Goal: Task Accomplishment & Management: Manage account settings

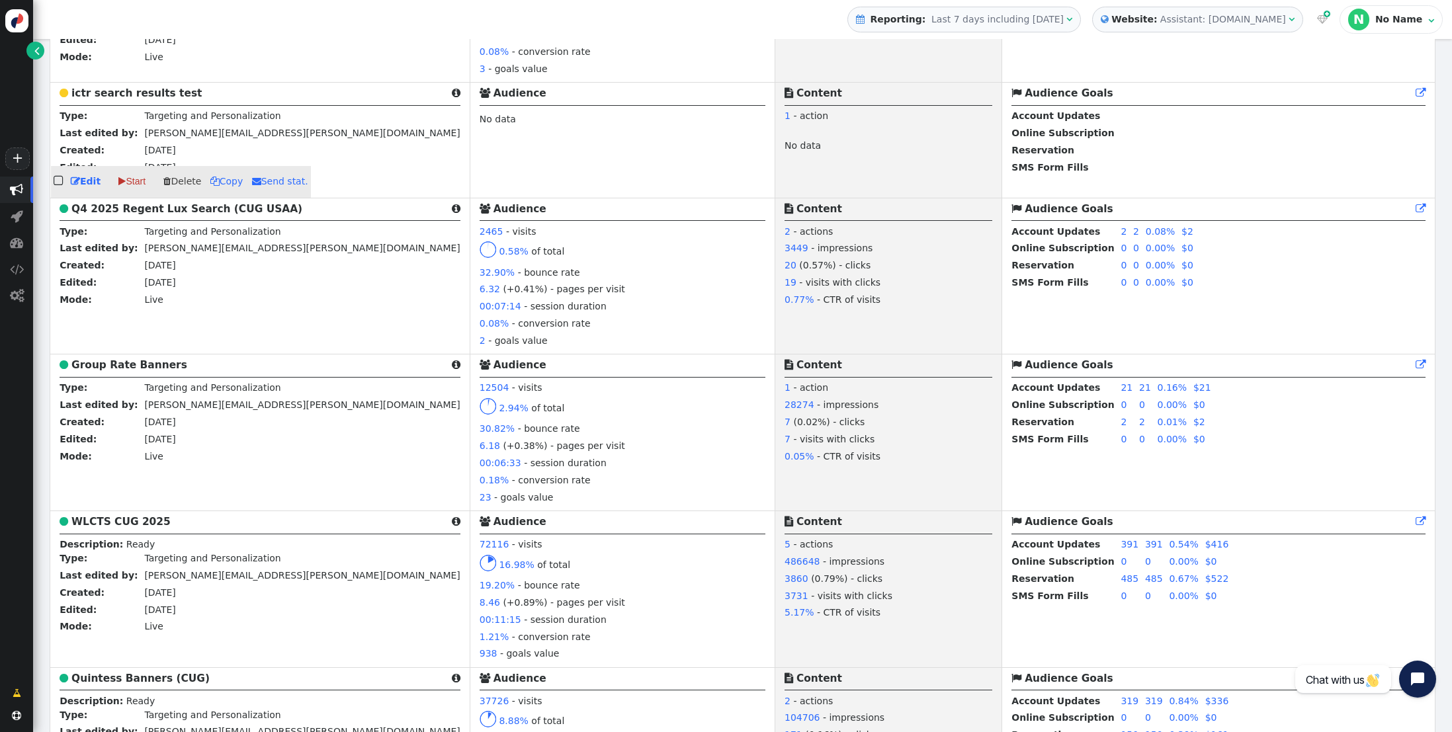
scroll to position [950, 0]
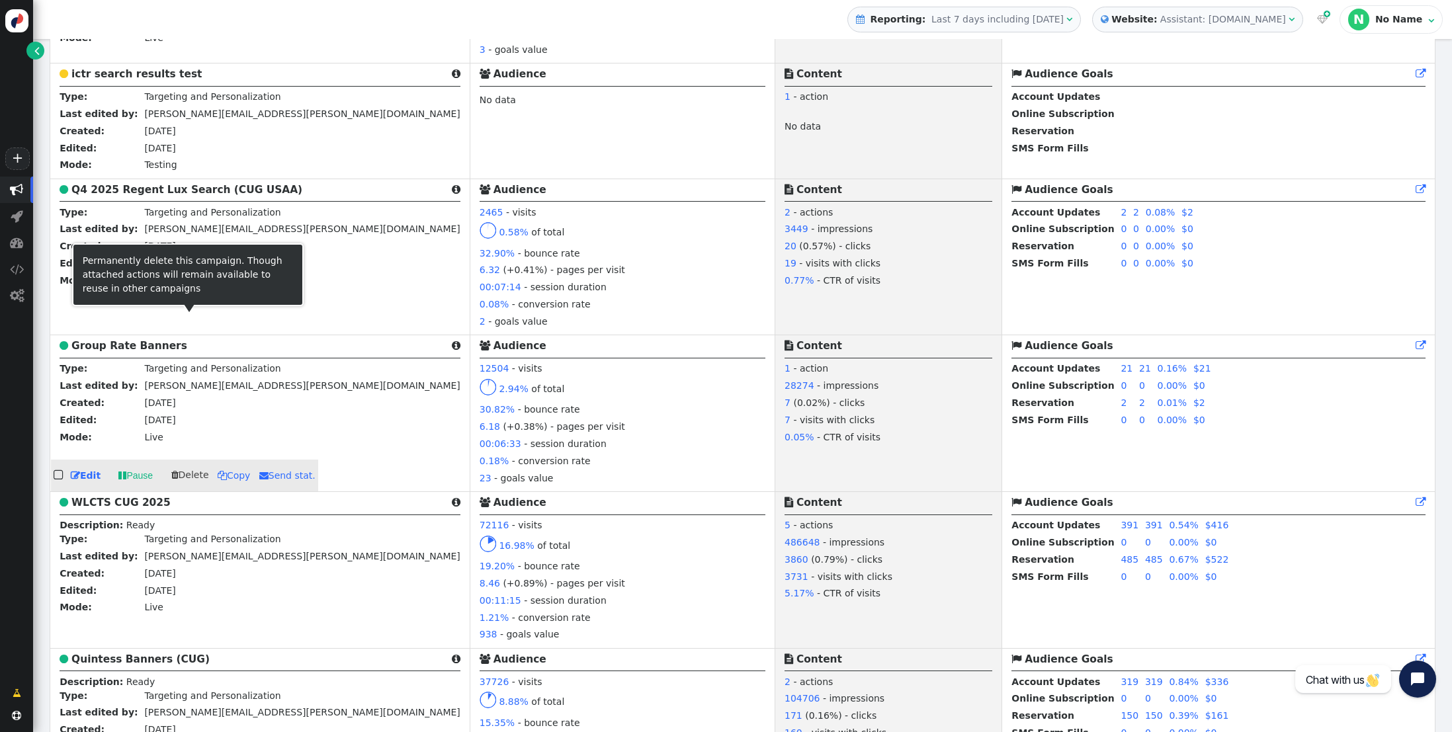
click at [146, 345] on b "Group Rate Banners" at bounding box center [129, 346] width 116 height 12
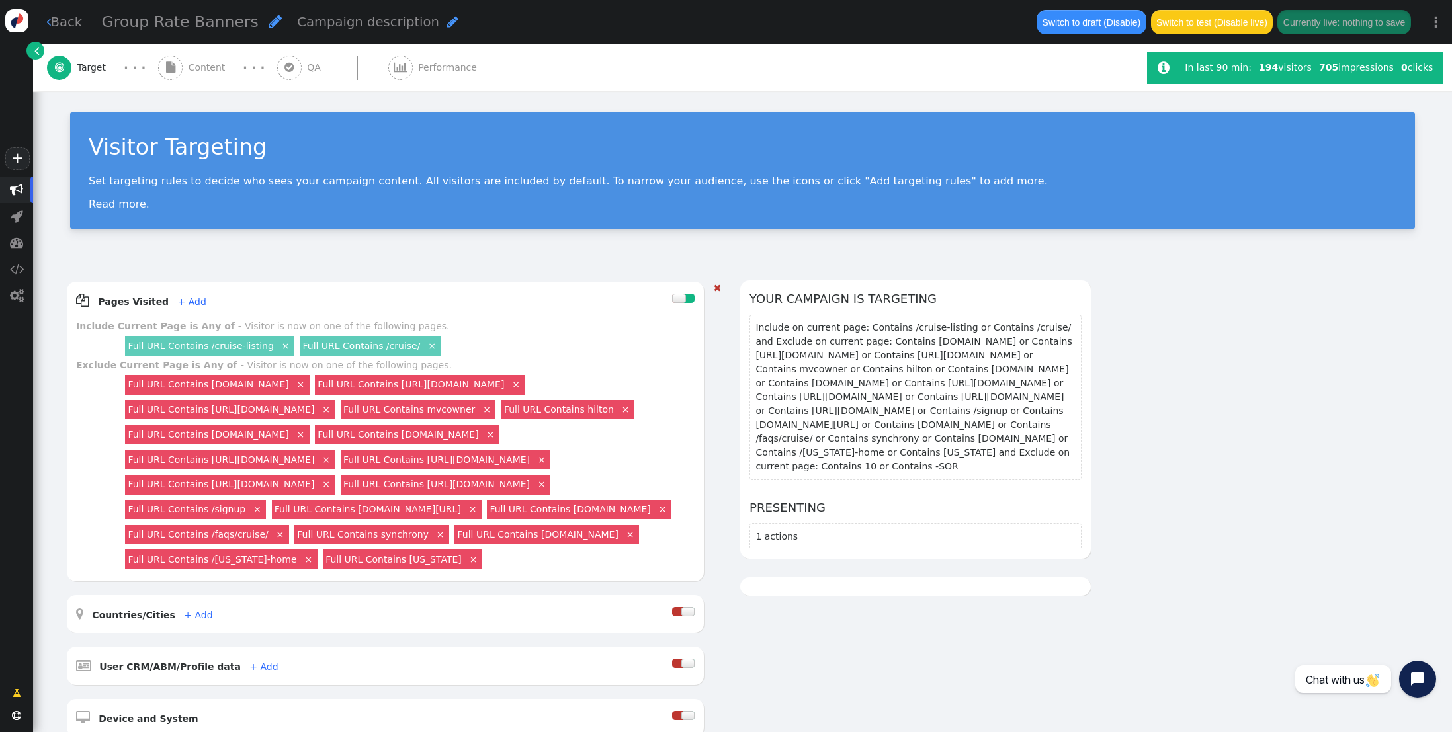
click at [332, 458] on link "×" at bounding box center [326, 459] width 12 height 12
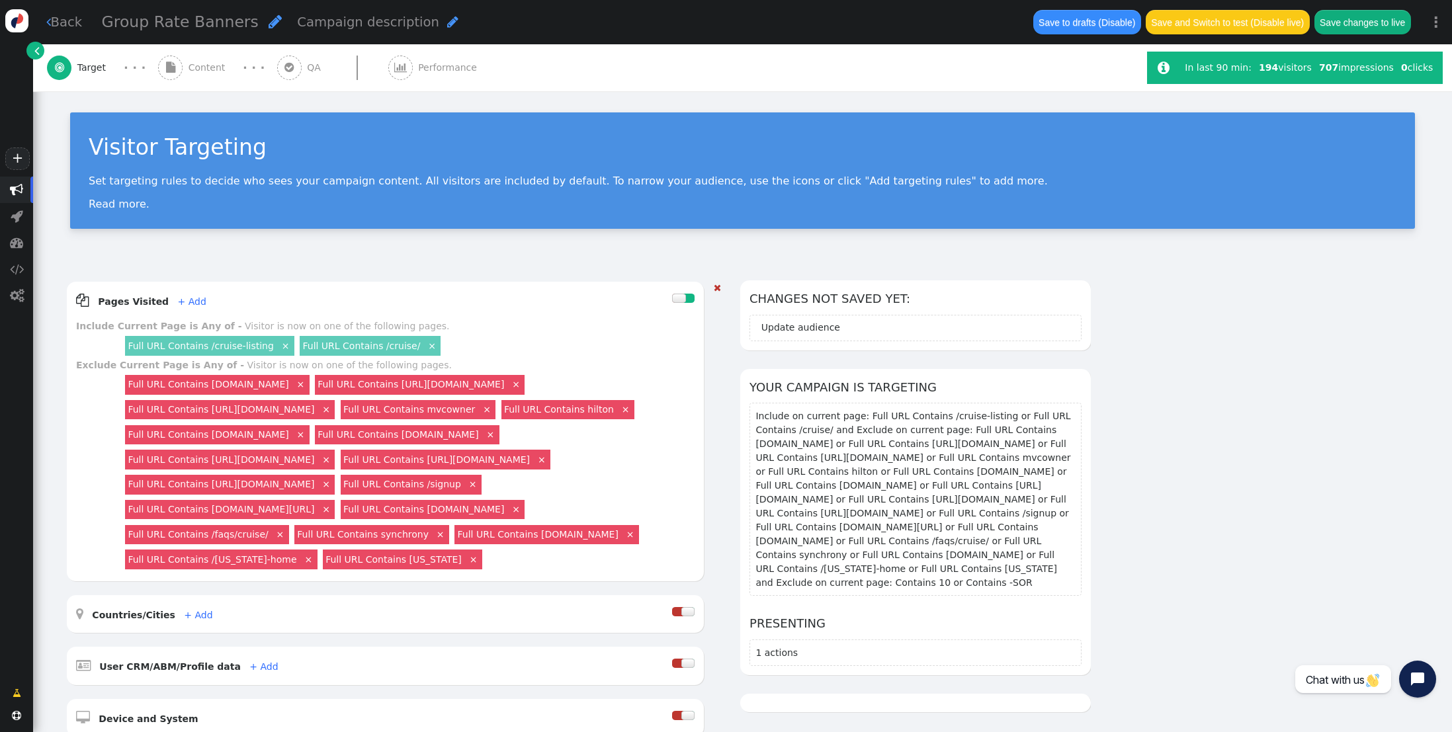
click at [192, 65] on span "Content" at bounding box center [210, 68] width 42 height 14
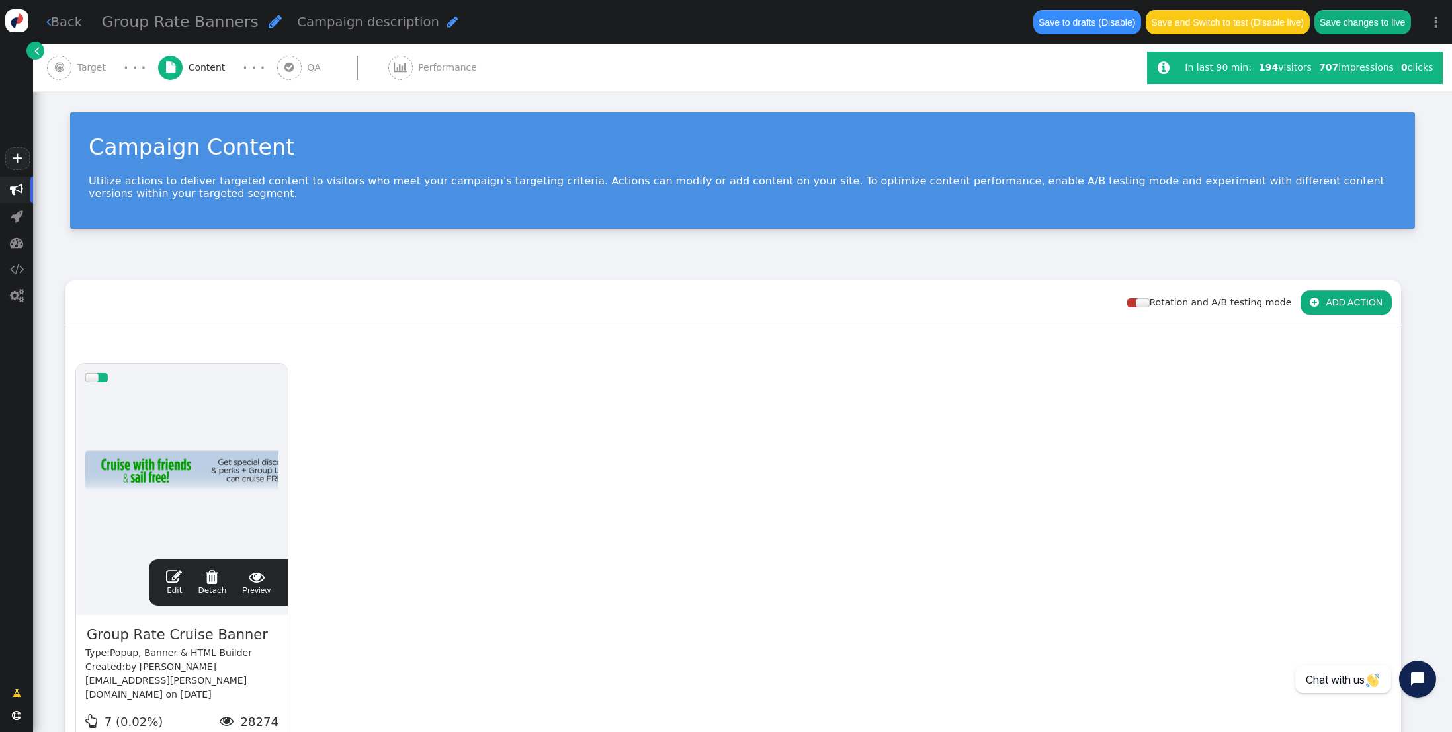
click at [173, 576] on span "" at bounding box center [174, 577] width 16 height 16
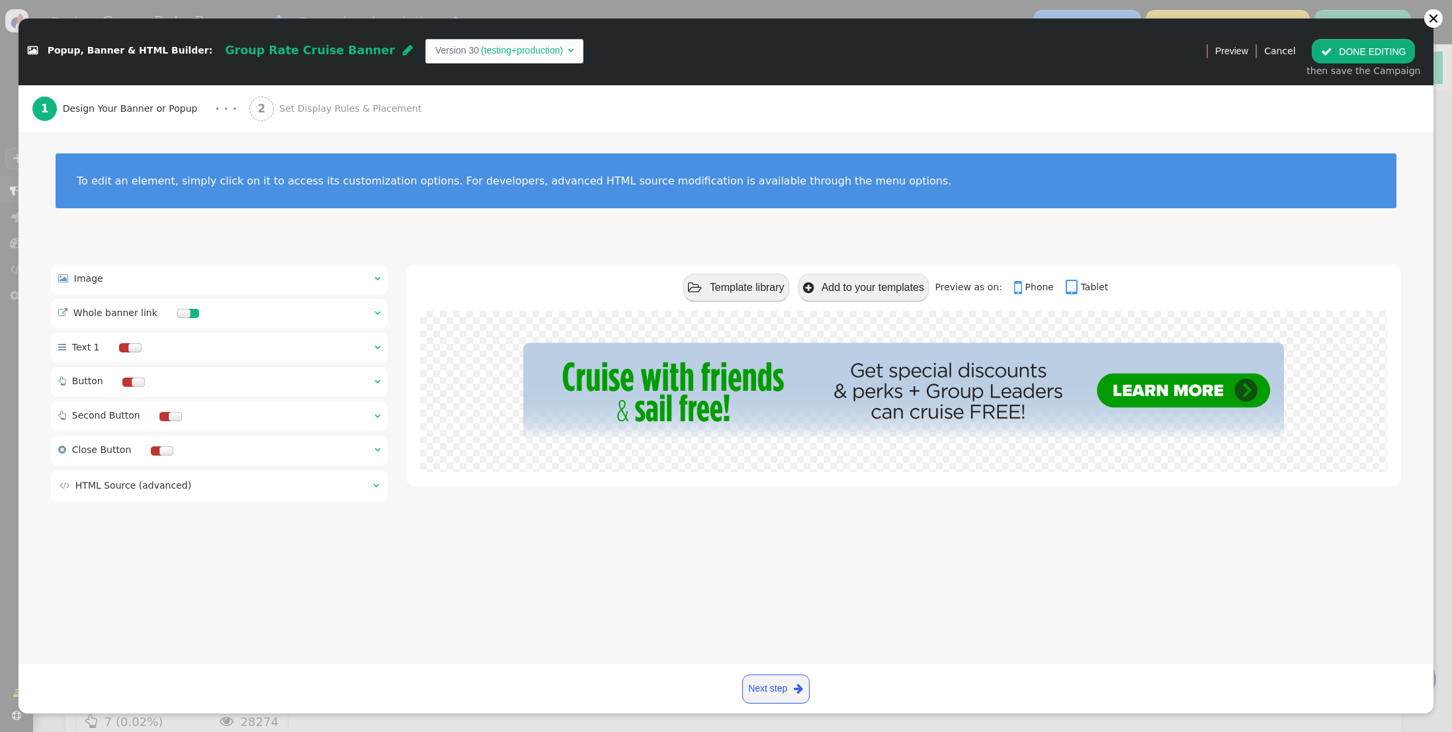
click at [318, 105] on span "Set Display Rules & Placement" at bounding box center [353, 109] width 148 height 14
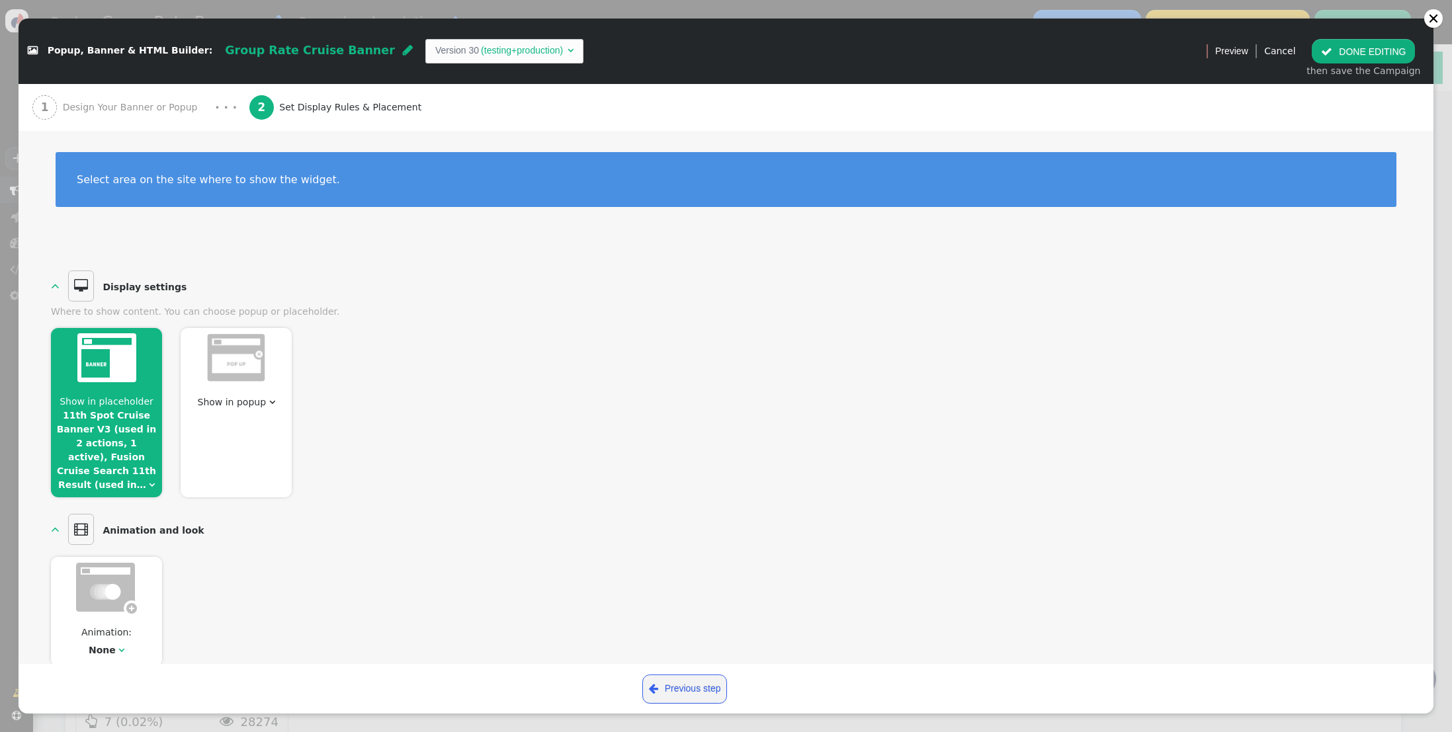
click at [130, 435] on span "Show in placeholder 11th Spot Cruise Banner V3 (used in 2 actions, 1 active), F…" at bounding box center [106, 443] width 111 height 97
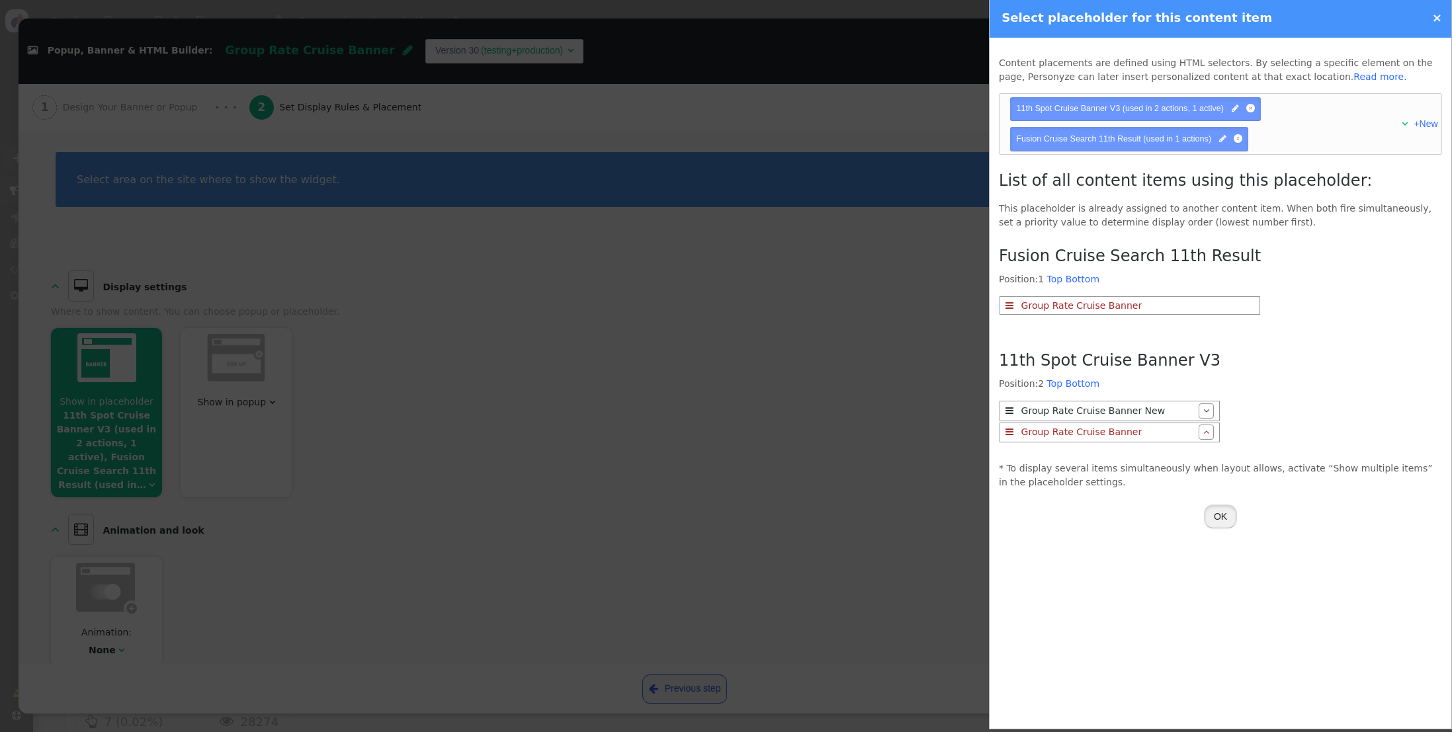
click at [1221, 505] on button "OK" at bounding box center [1220, 517] width 33 height 24
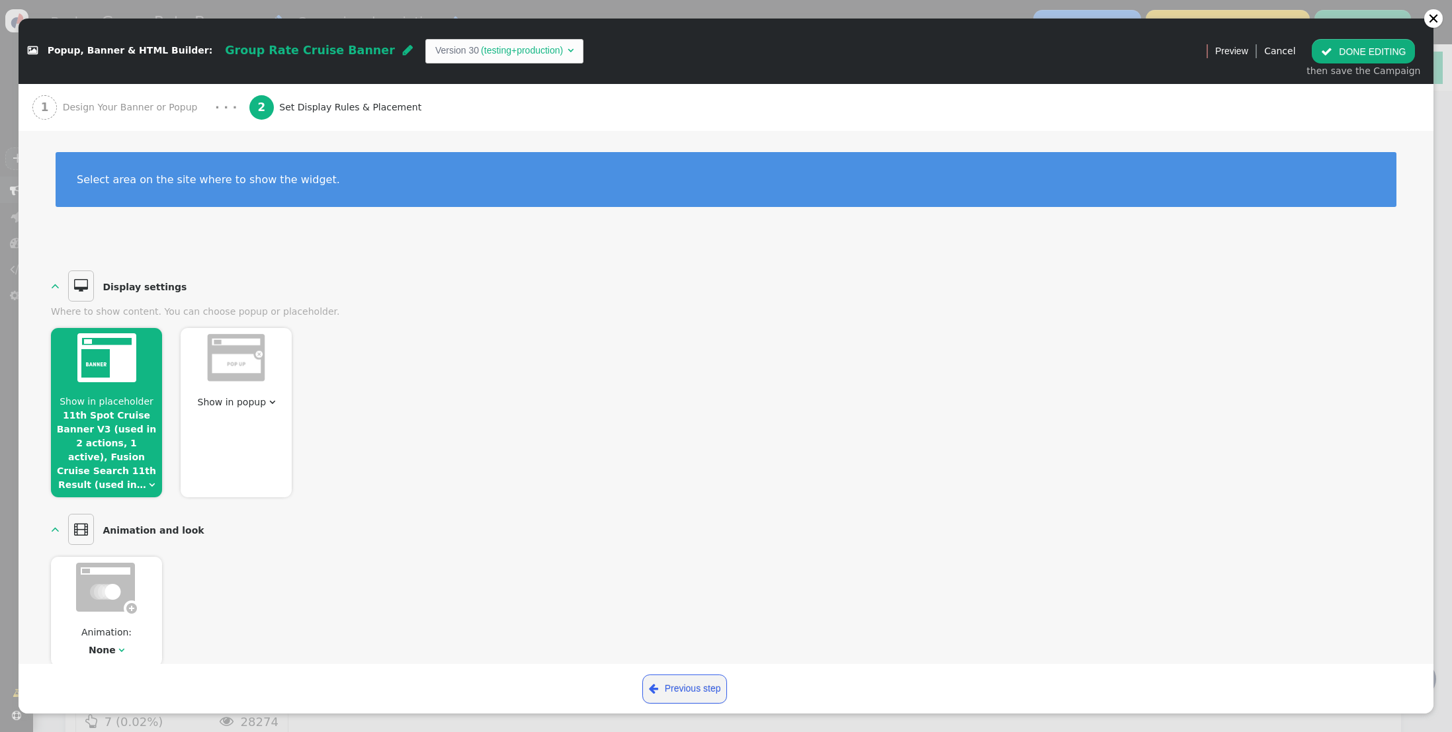
scroll to position [4, 0]
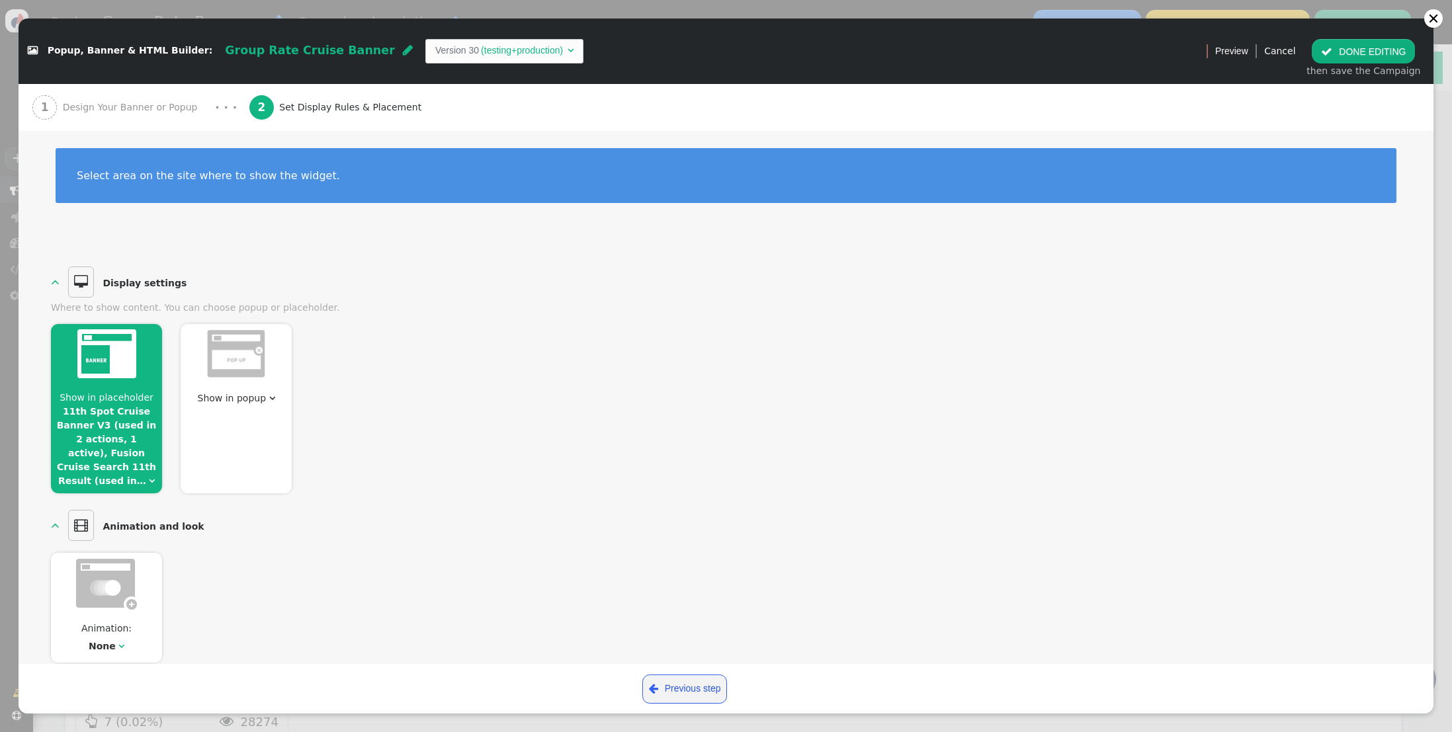
click at [145, 112] on span "Design Your Banner or Popup" at bounding box center [133, 108] width 140 height 14
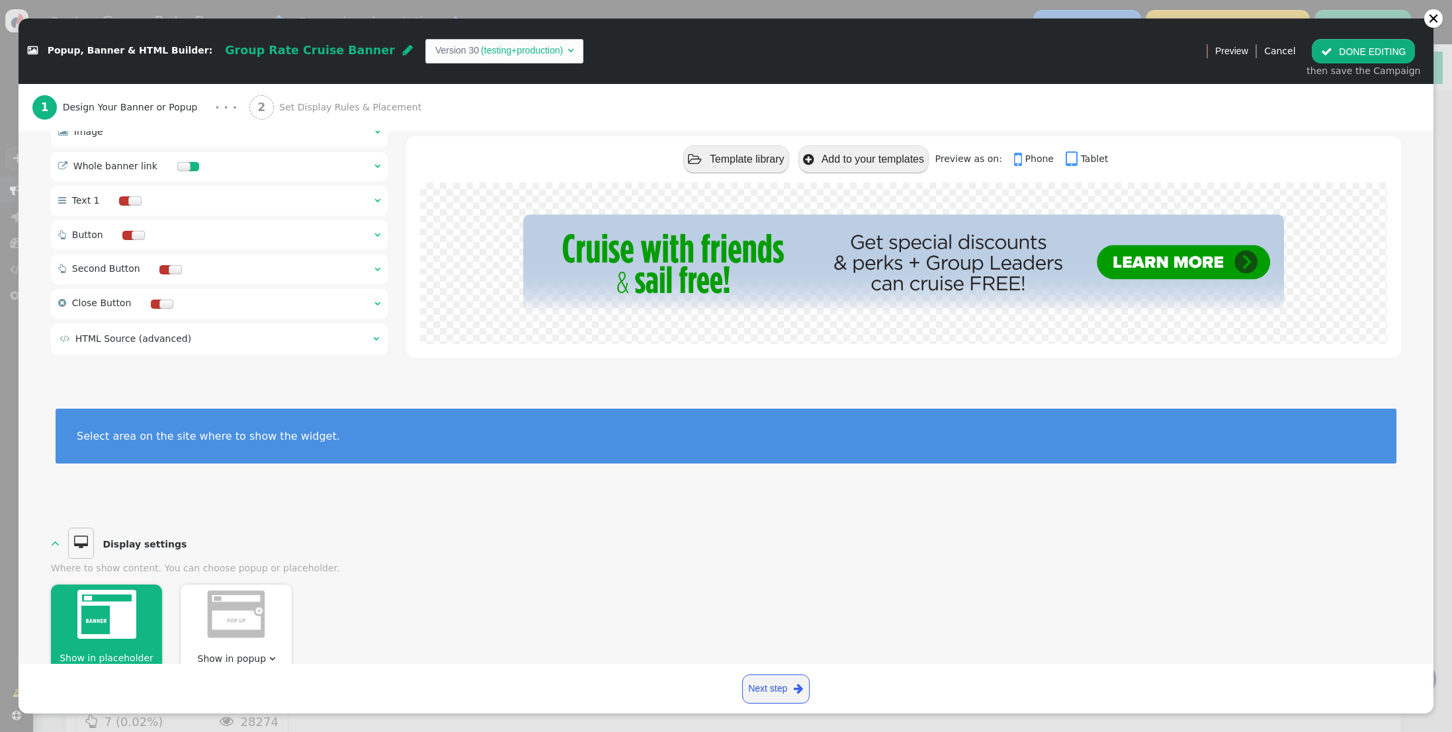
scroll to position [0, 0]
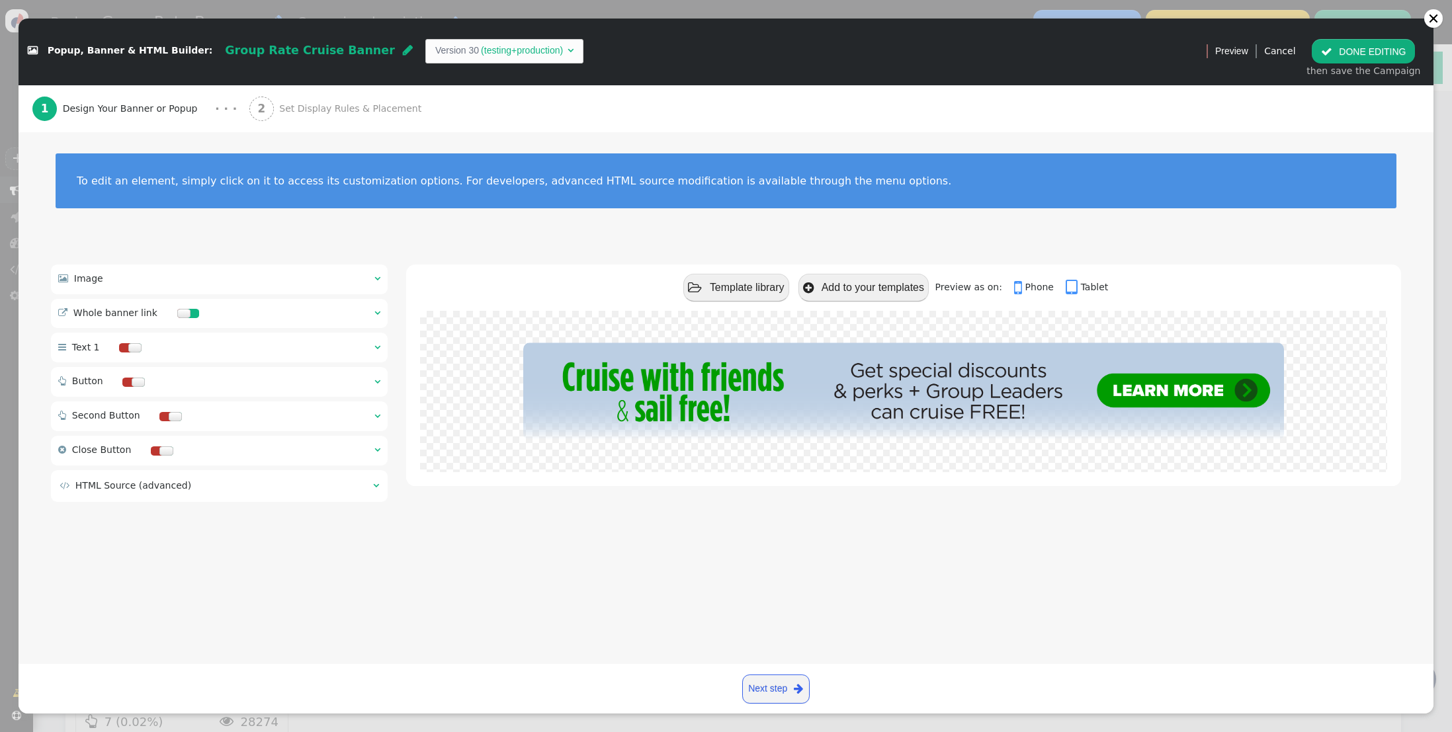
click at [376, 312] on span "" at bounding box center [377, 312] width 6 height 9
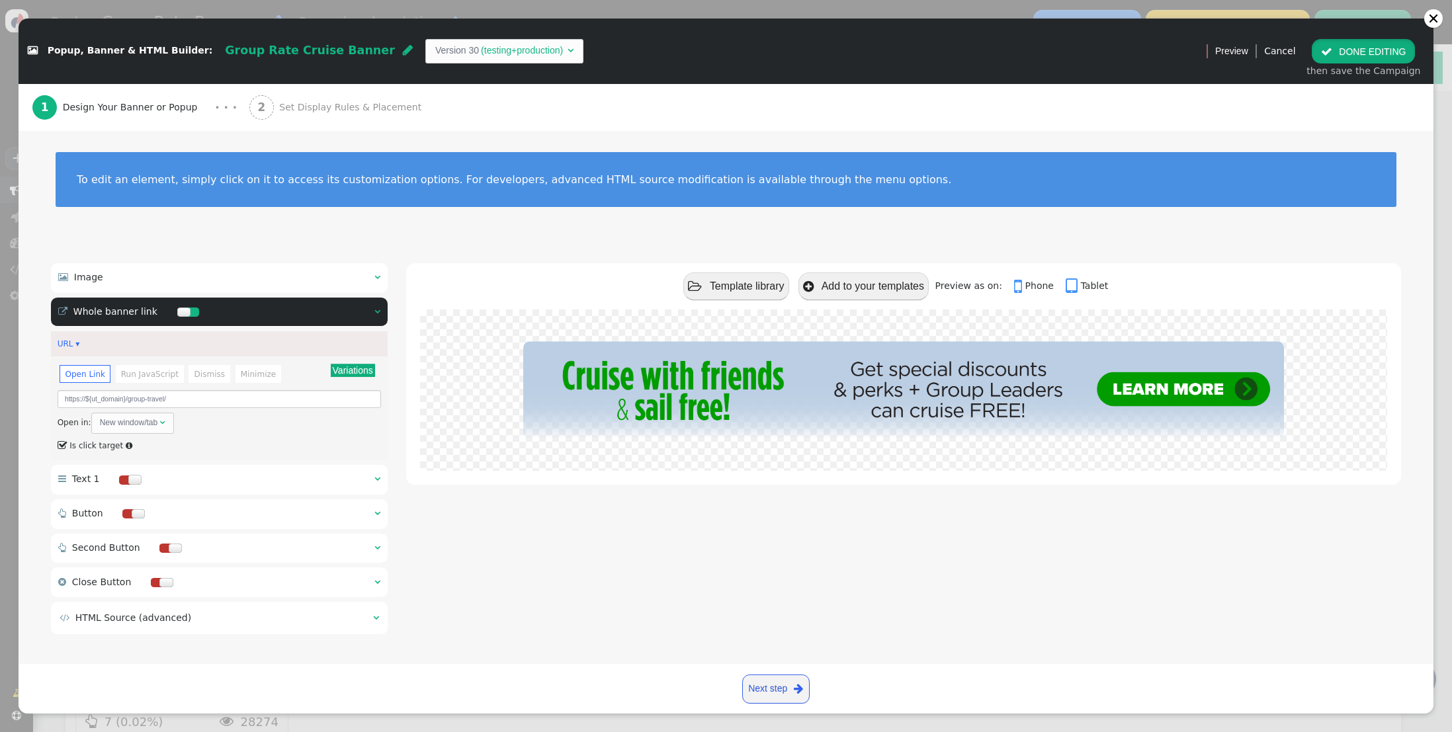
click at [1338, 52] on button " DONE EDITING" at bounding box center [1363, 51] width 103 height 24
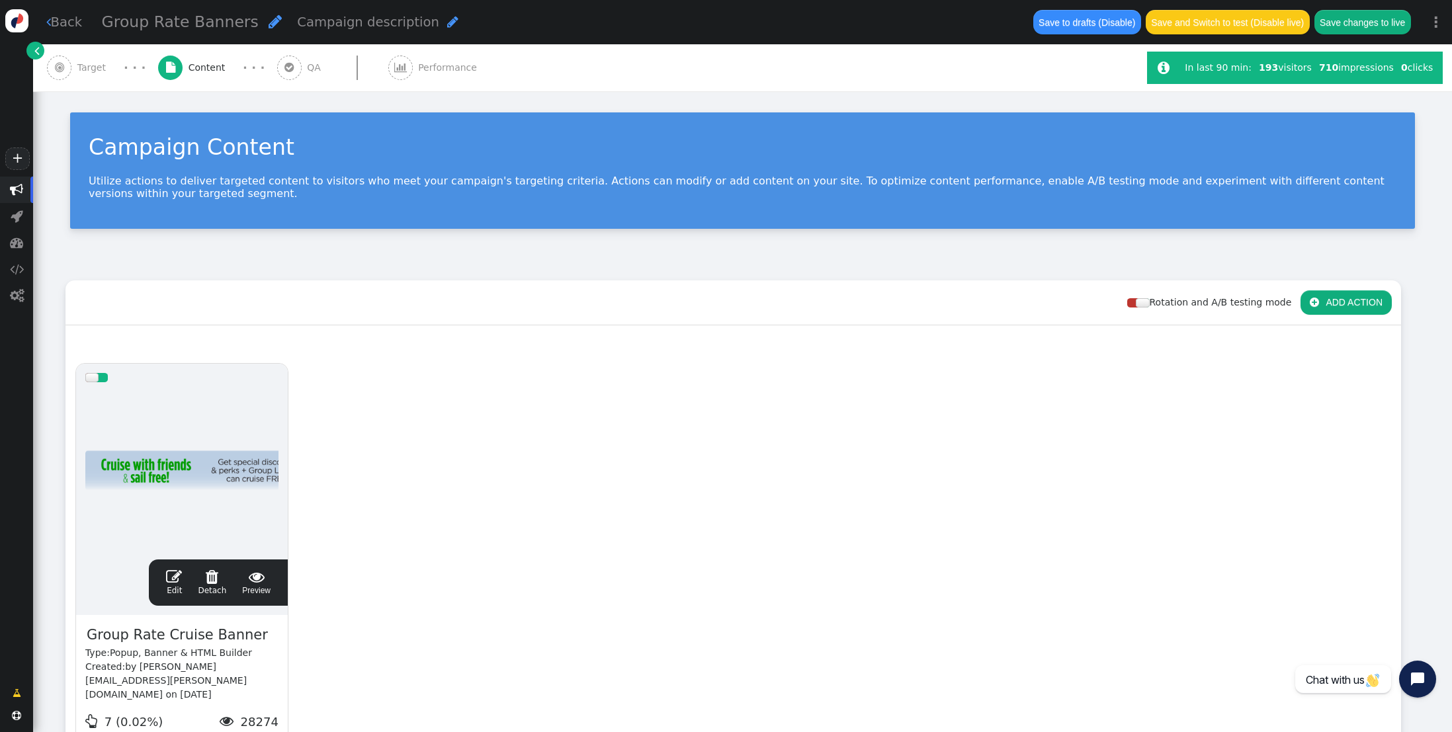
click at [178, 574] on span "" at bounding box center [174, 577] width 16 height 16
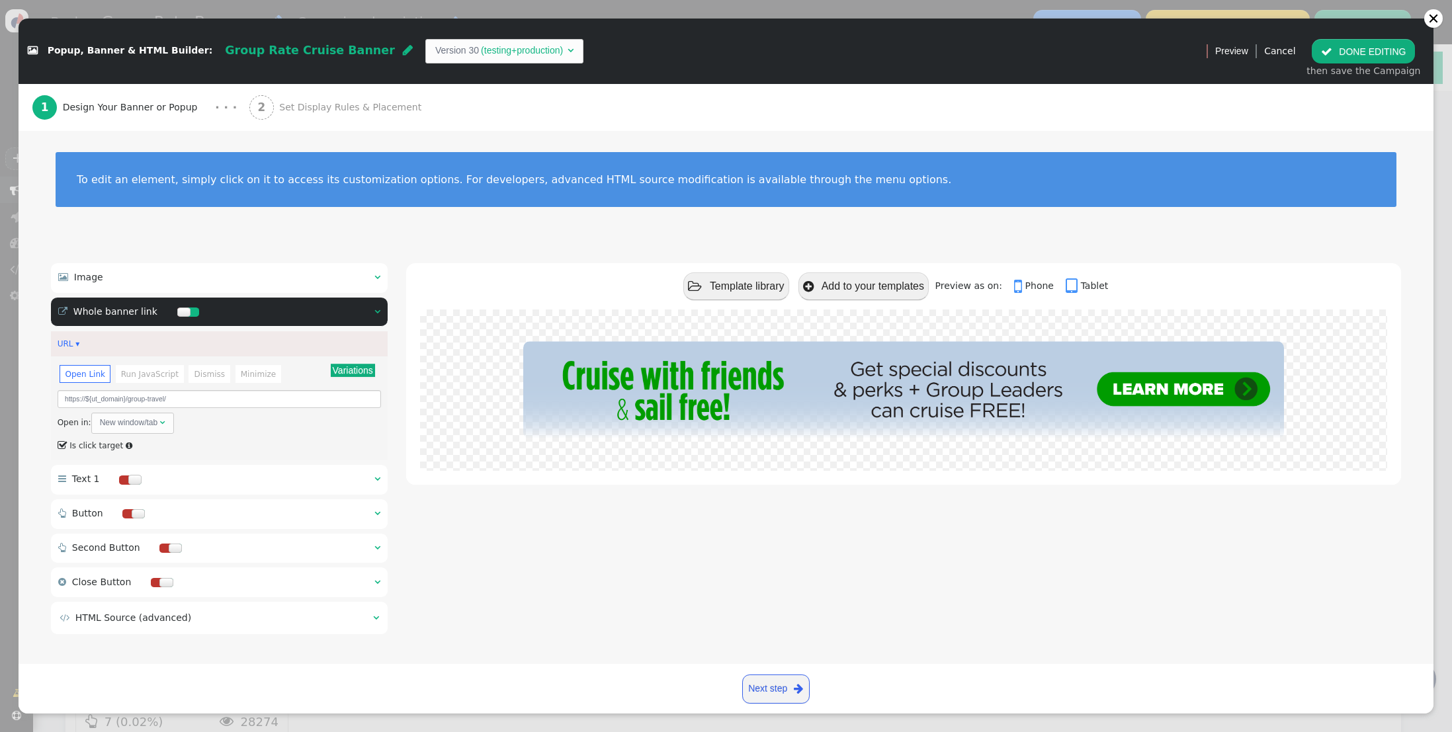
scroll to position [4, 0]
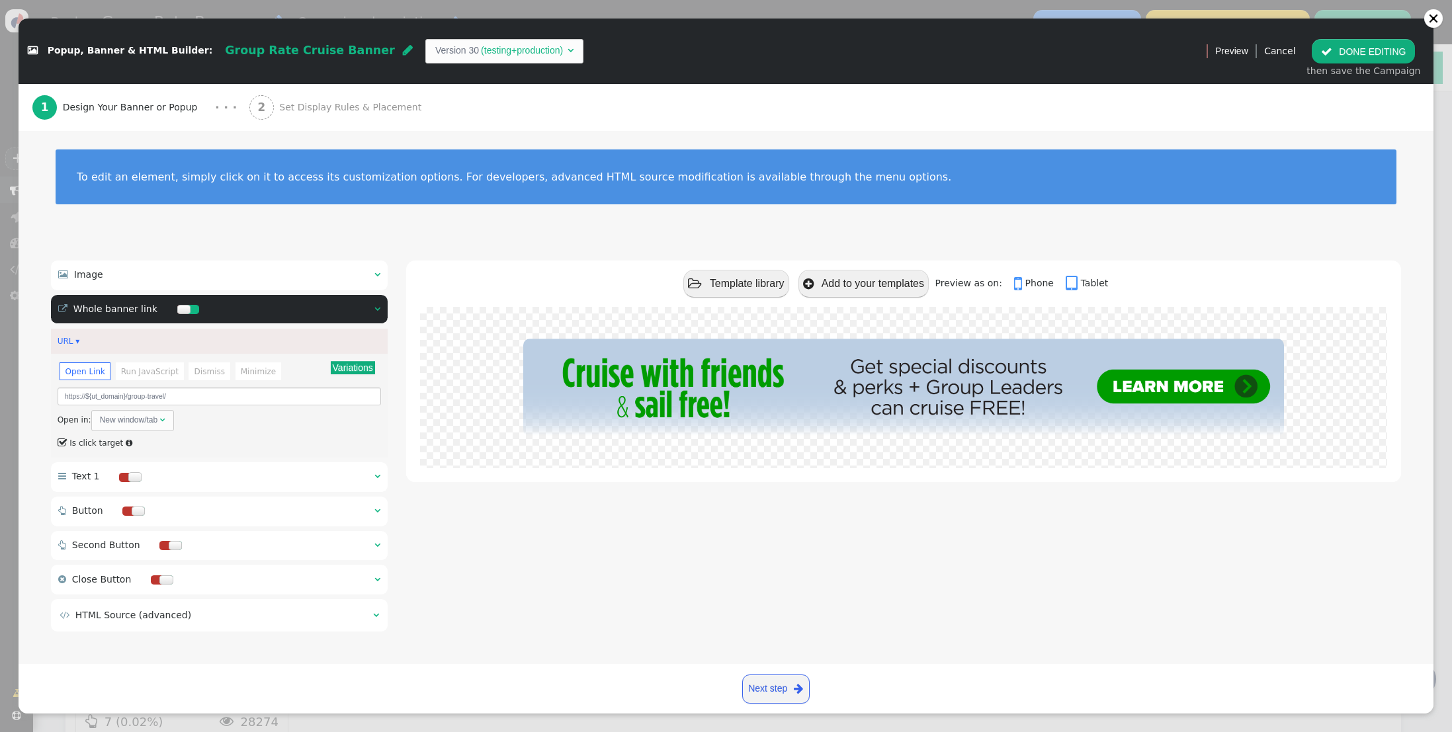
click at [303, 108] on span "Set Display Rules & Placement" at bounding box center [353, 108] width 148 height 14
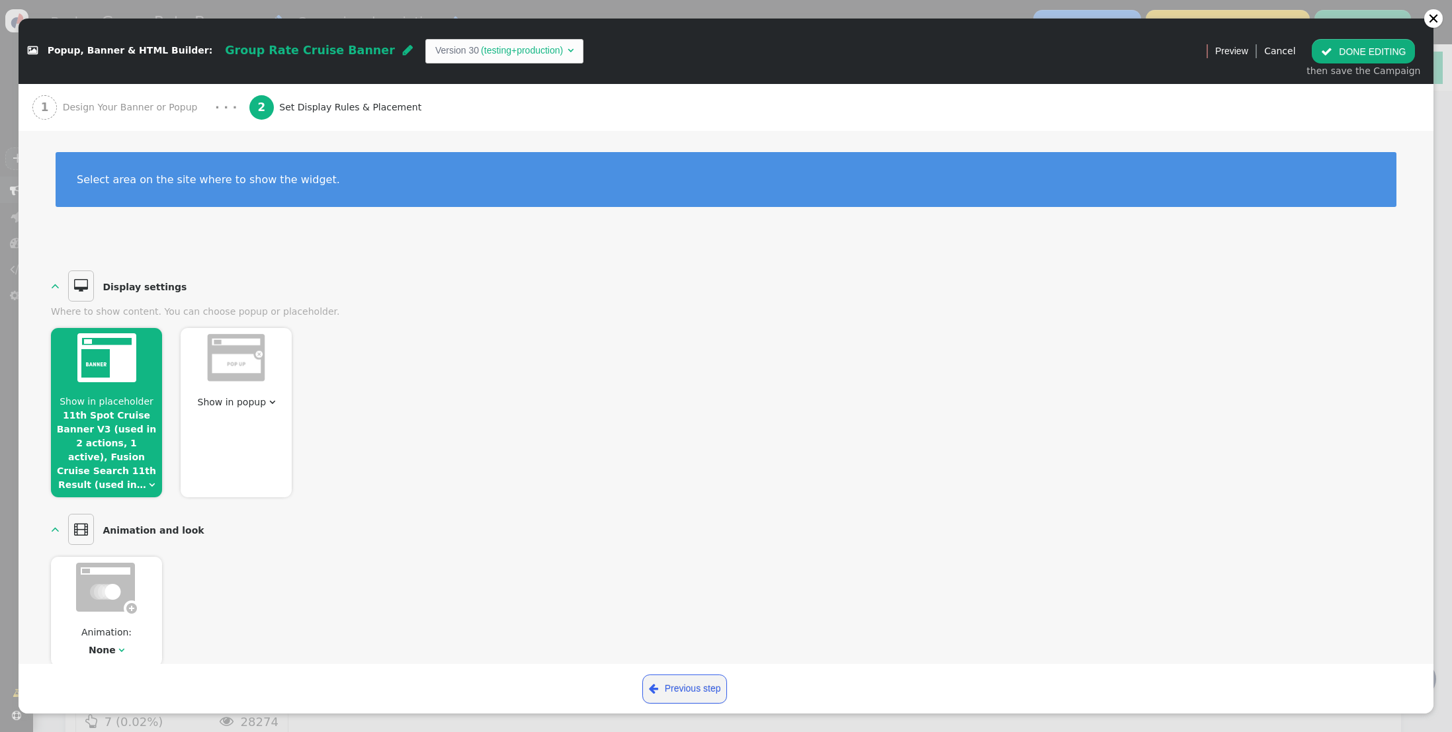
click at [110, 420] on link "11th Spot Cruise Banner V3 (used in 2 actions, 1 active), Fusion Cruise Search …" at bounding box center [107, 450] width 100 height 80
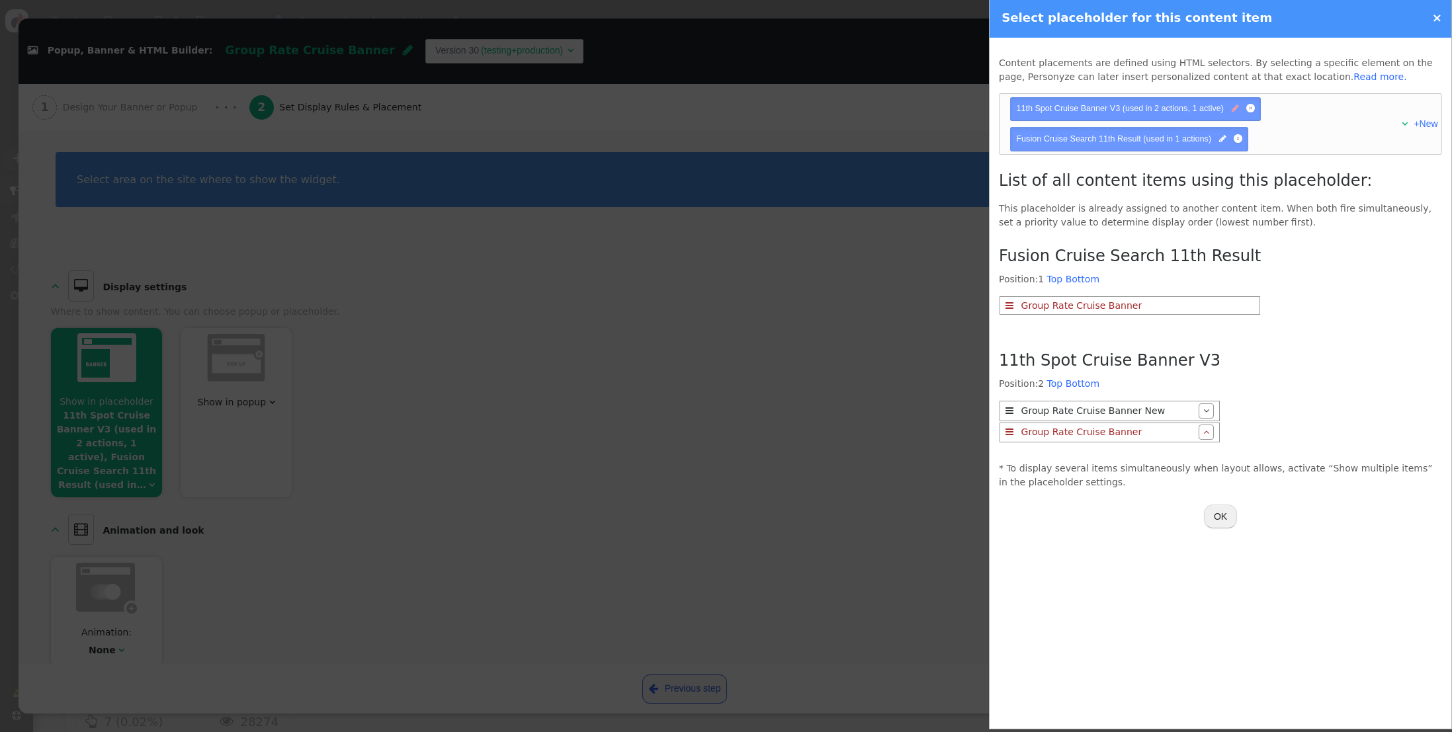
click at [1234, 112] on span "" at bounding box center [1235, 109] width 7 height 13
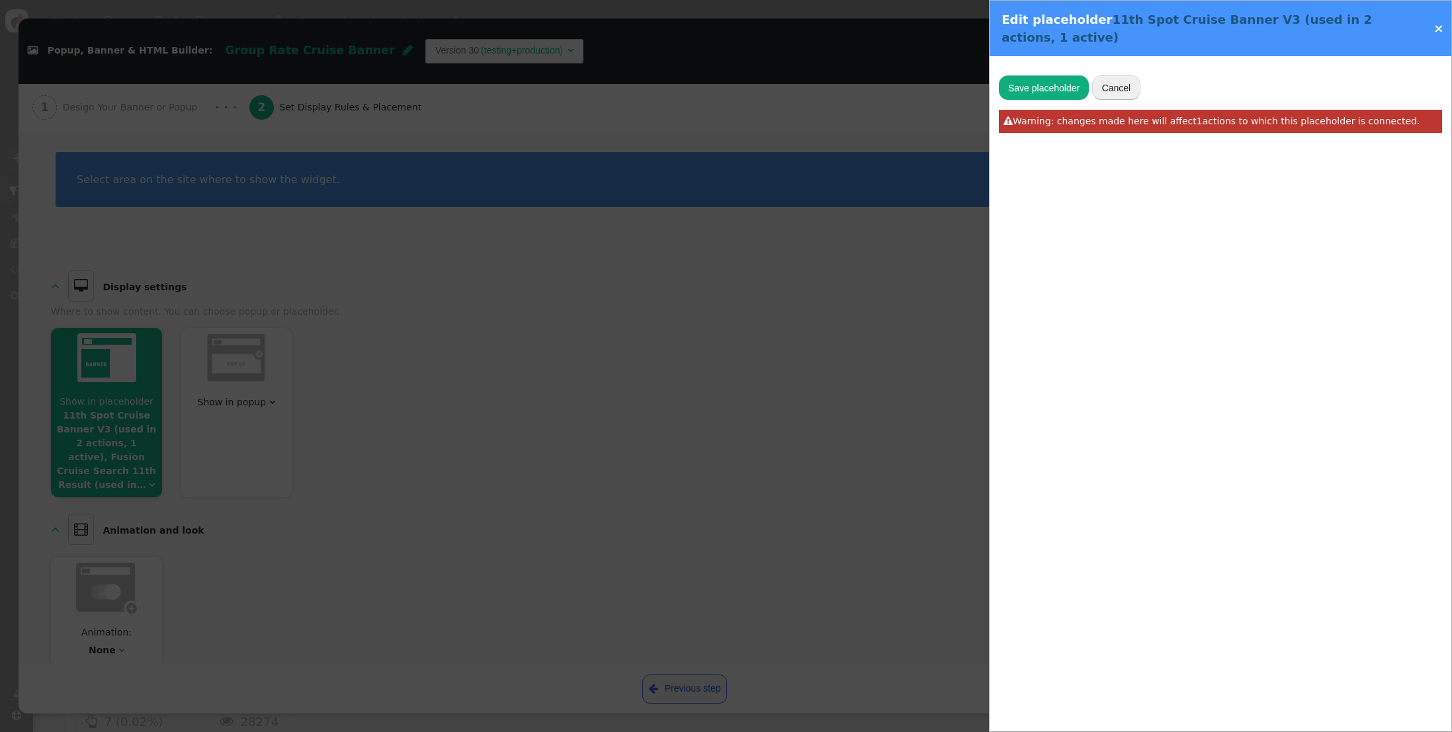
type input "11th Spot Cruise Banner V3"
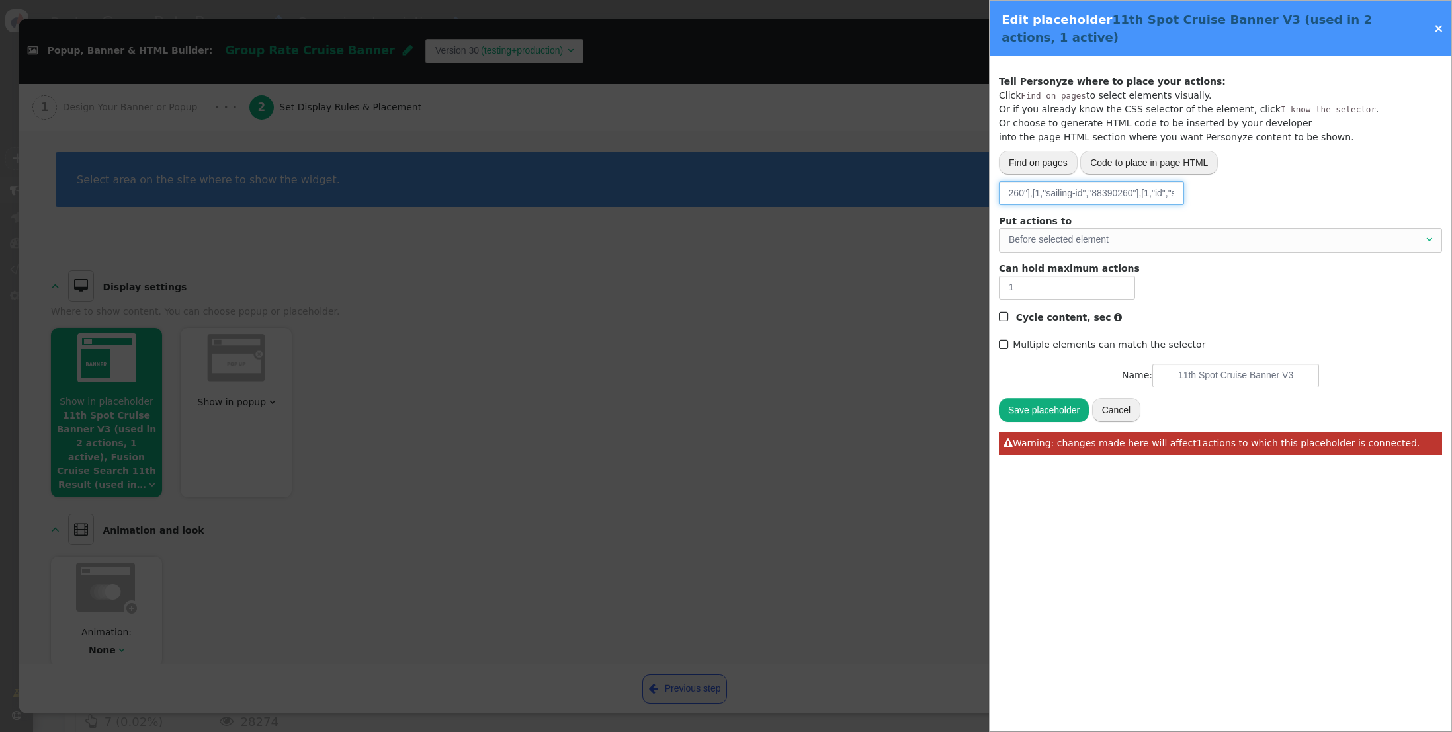
scroll to position [0, 908]
drag, startPoint x: 1033, startPoint y: 193, endPoint x: 1273, endPoint y: 198, distance: 240.2
click at [1273, 198] on div "Please, choose from where to grab the data -- Select one --  URL parameter  P…" at bounding box center [1220, 193] width 443 height 24
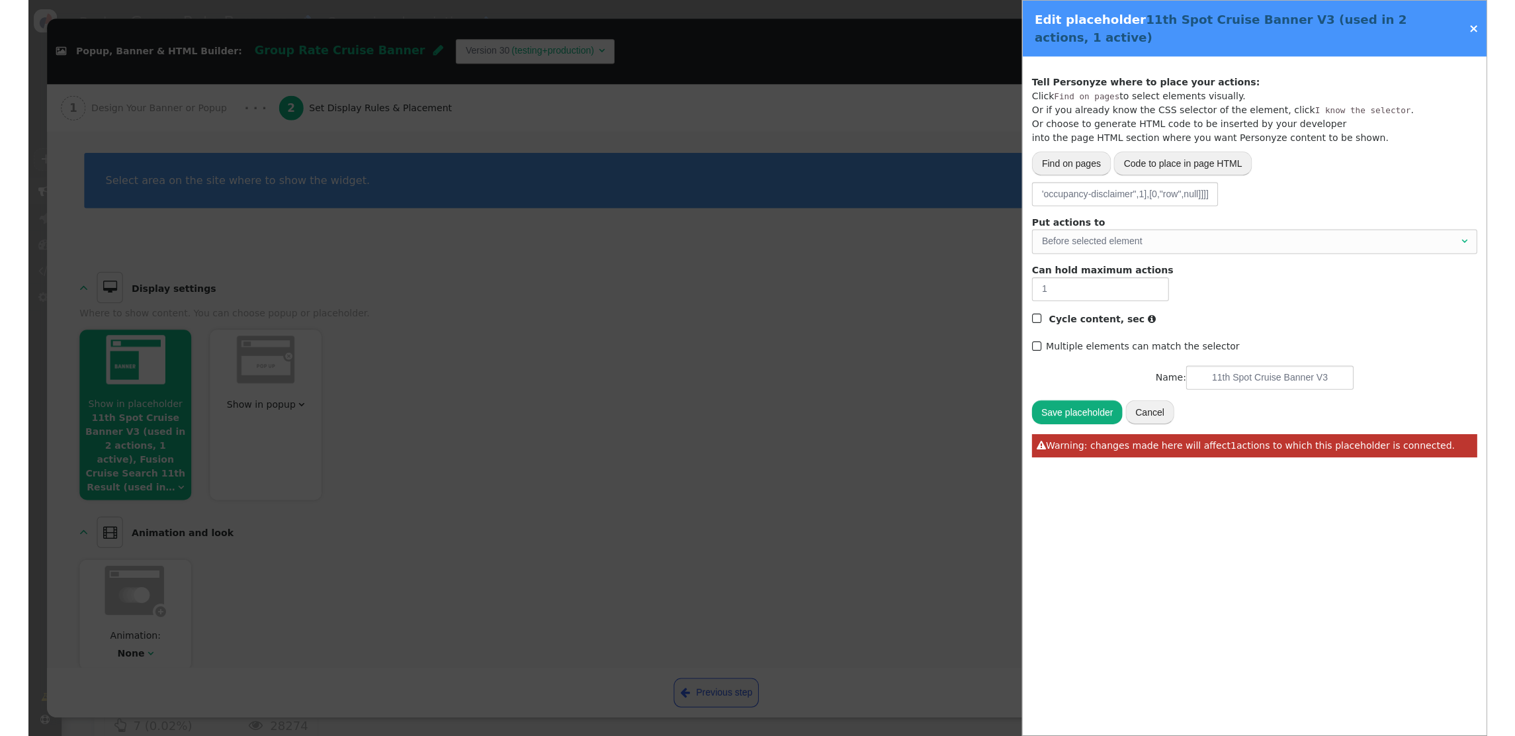
scroll to position [0, 0]
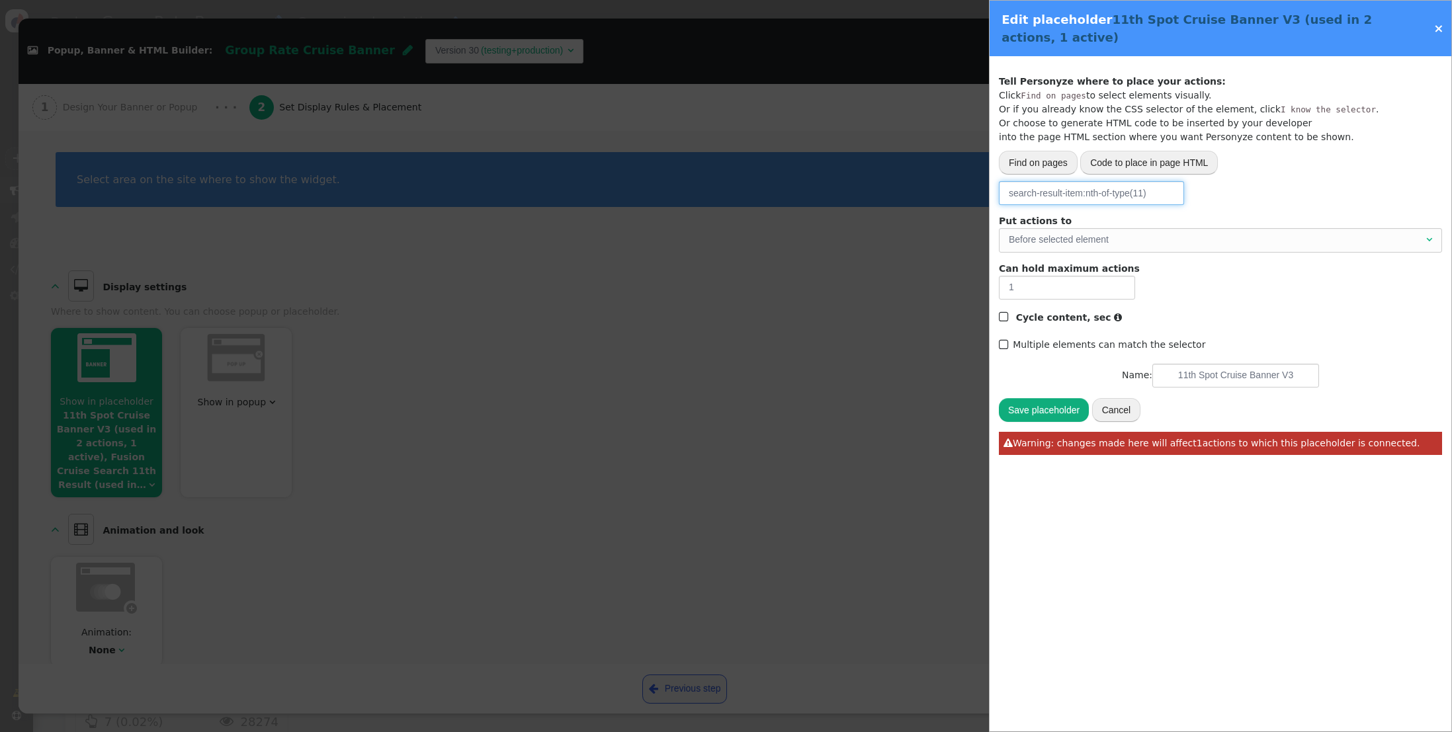
click at [1101, 245] on div "Before selected element" at bounding box center [1216, 240] width 415 height 14
type input "search-result-item:nth-of-type(11)"
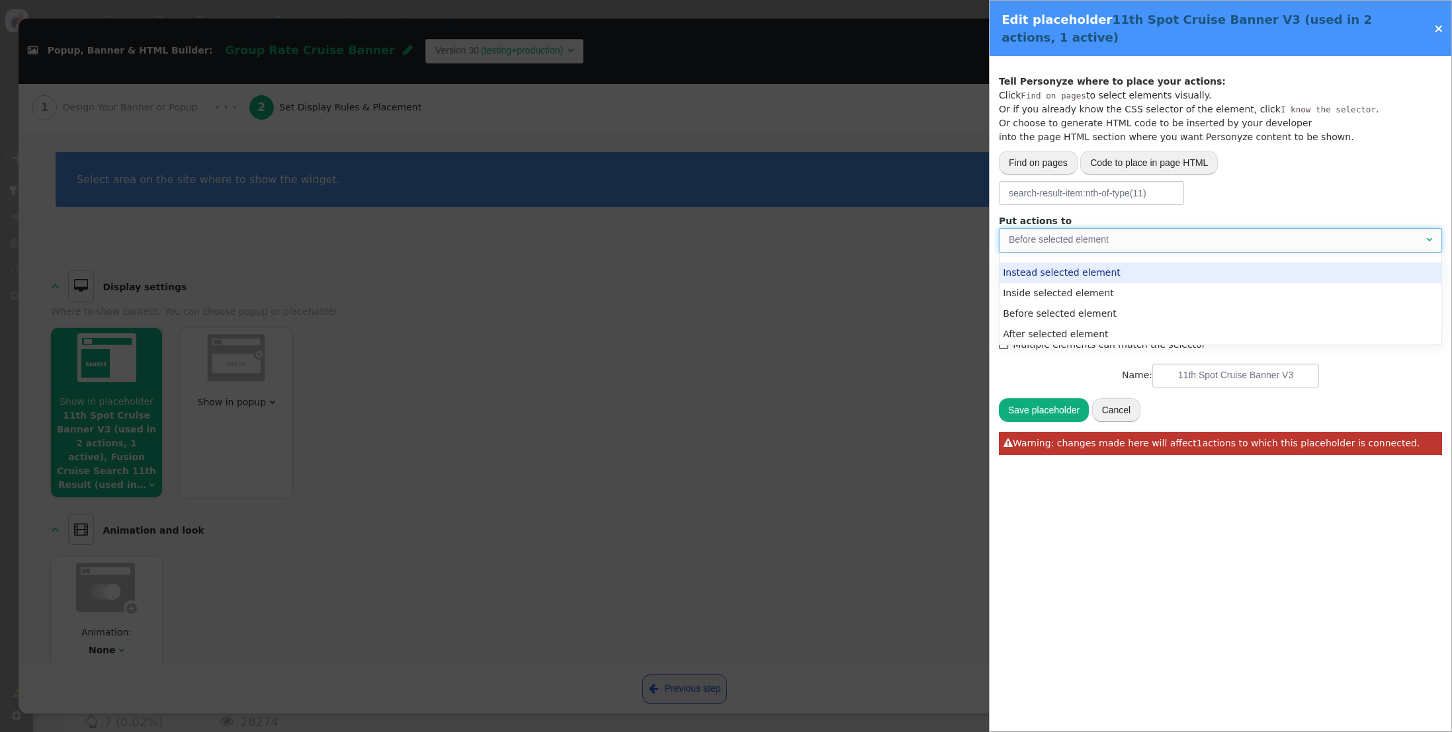
click at [1267, 178] on div "Track activity (click, etc.) Grab page URL part Placeholder for actions Insert …" at bounding box center [1220, 140] width 443 height 130
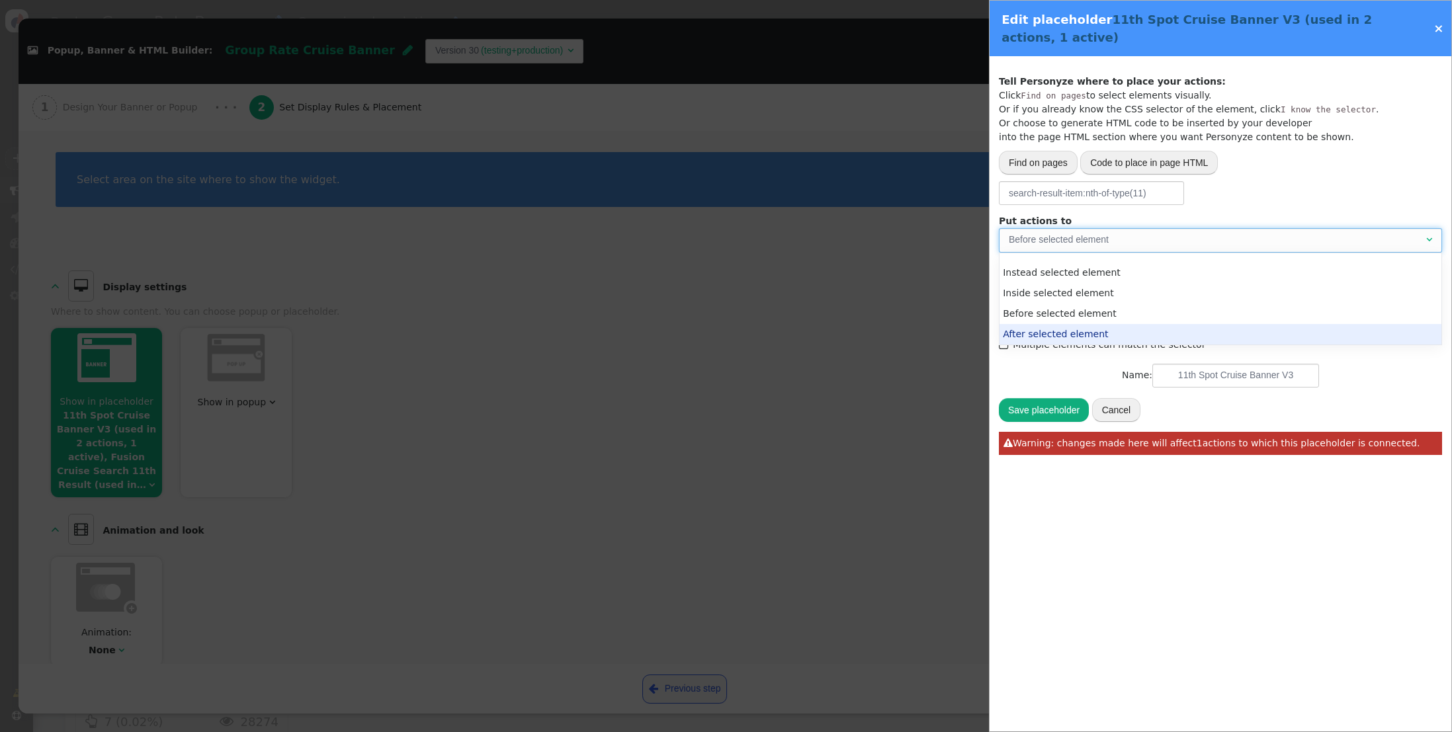
click at [1289, 409] on div "Save placeholder Cancel  Warning: changes made here will affect 1 actions to w…" at bounding box center [1220, 426] width 443 height 58
click at [1029, 404] on button "Save placeholder" at bounding box center [1044, 410] width 90 height 24
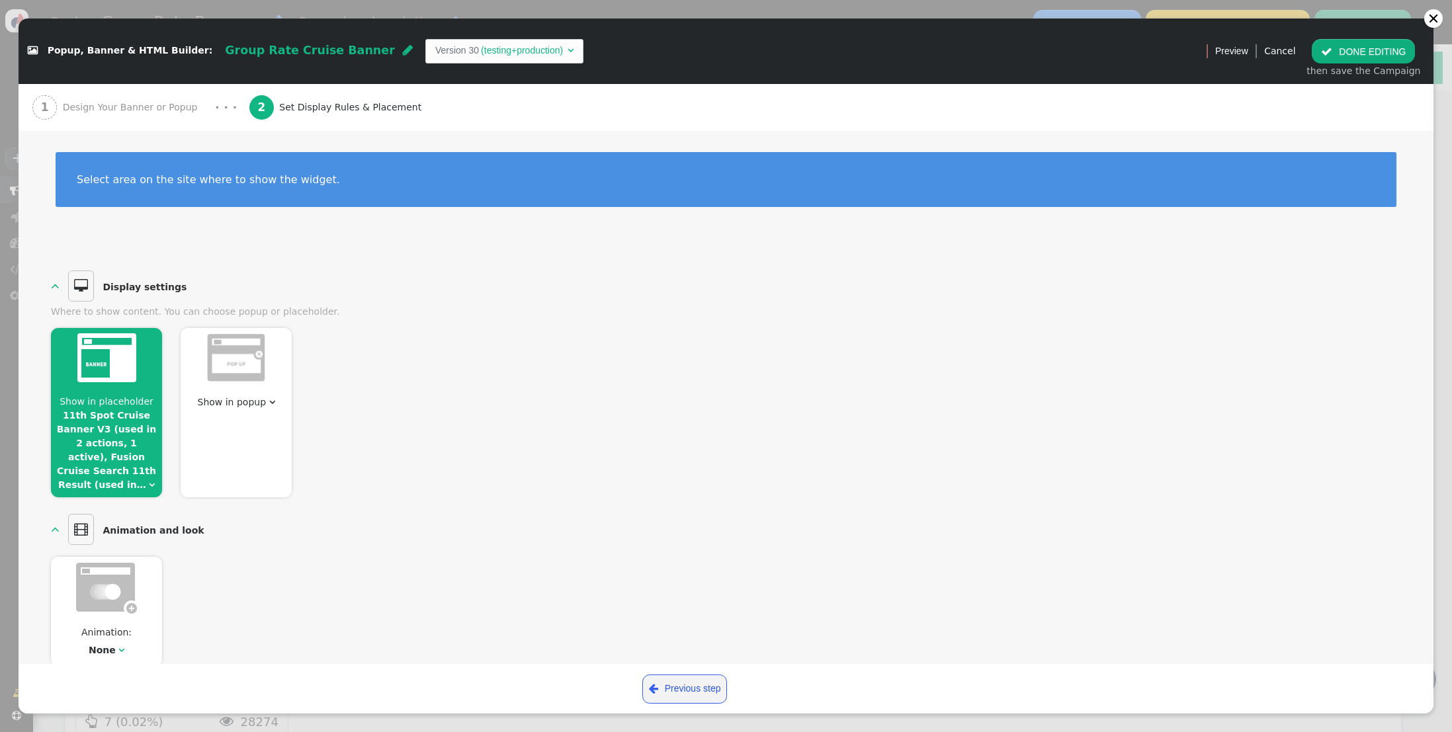
click at [94, 448] on link "11th Spot Cruise Banner V3 (used in 2 actions, 1 active), Fusion Cruise Search …" at bounding box center [107, 450] width 100 height 80
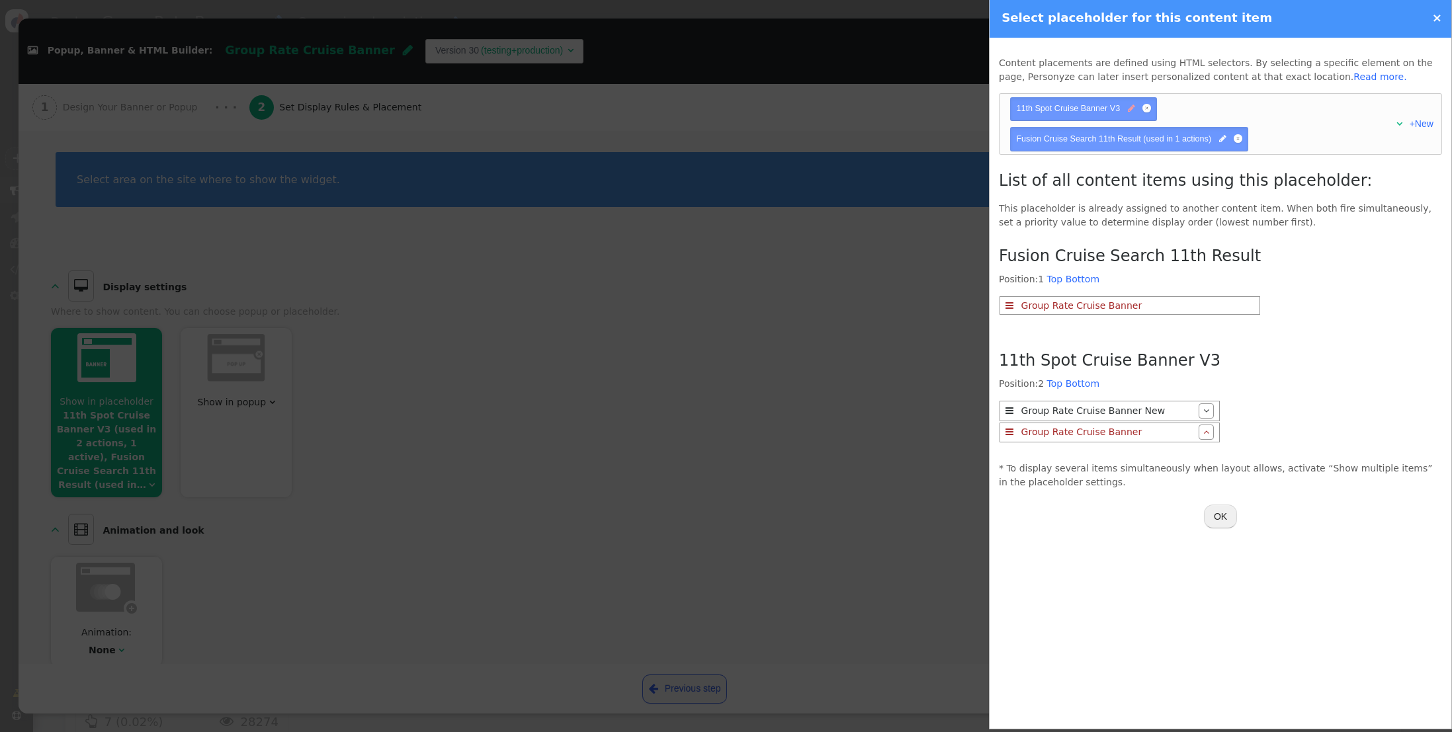
click at [1129, 110] on span "" at bounding box center [1131, 109] width 7 height 13
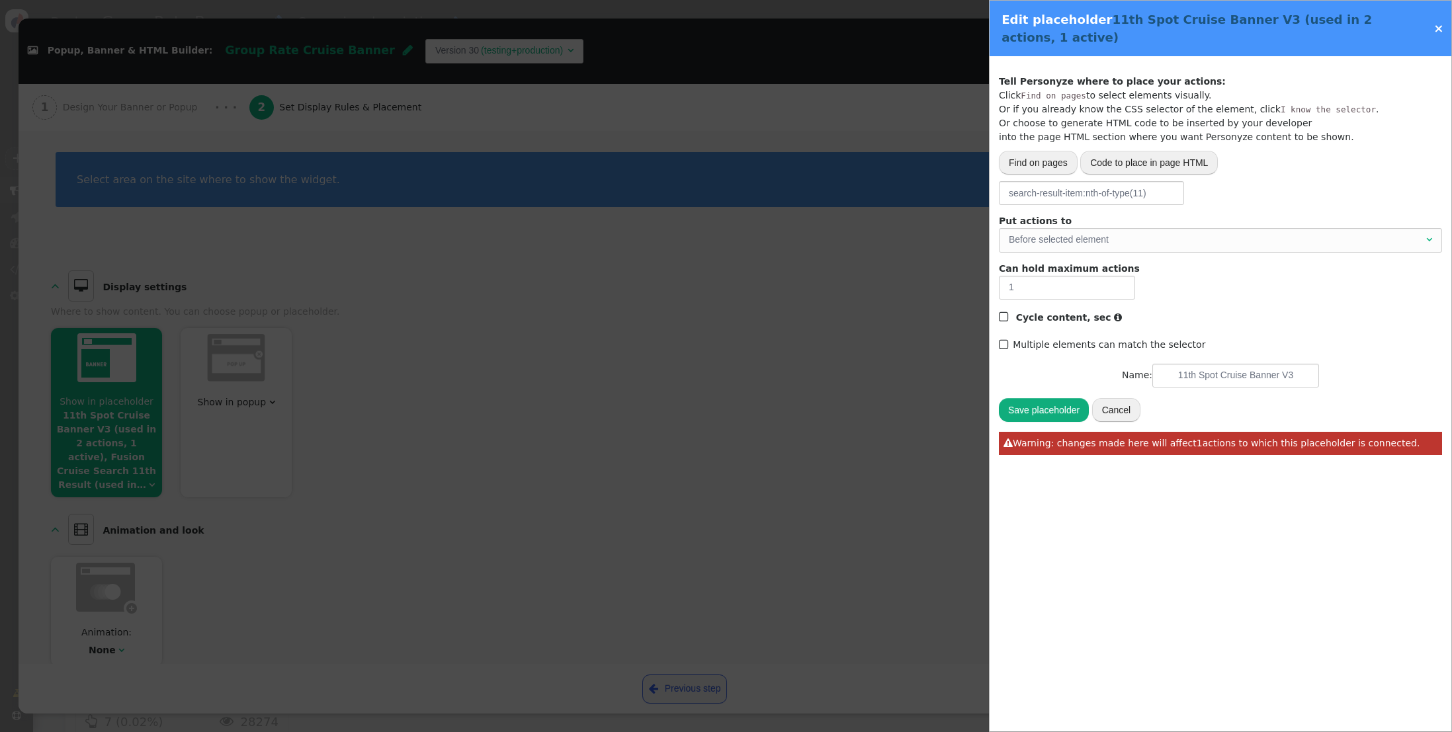
click at [1125, 406] on button "Cancel" at bounding box center [1116, 410] width 49 height 24
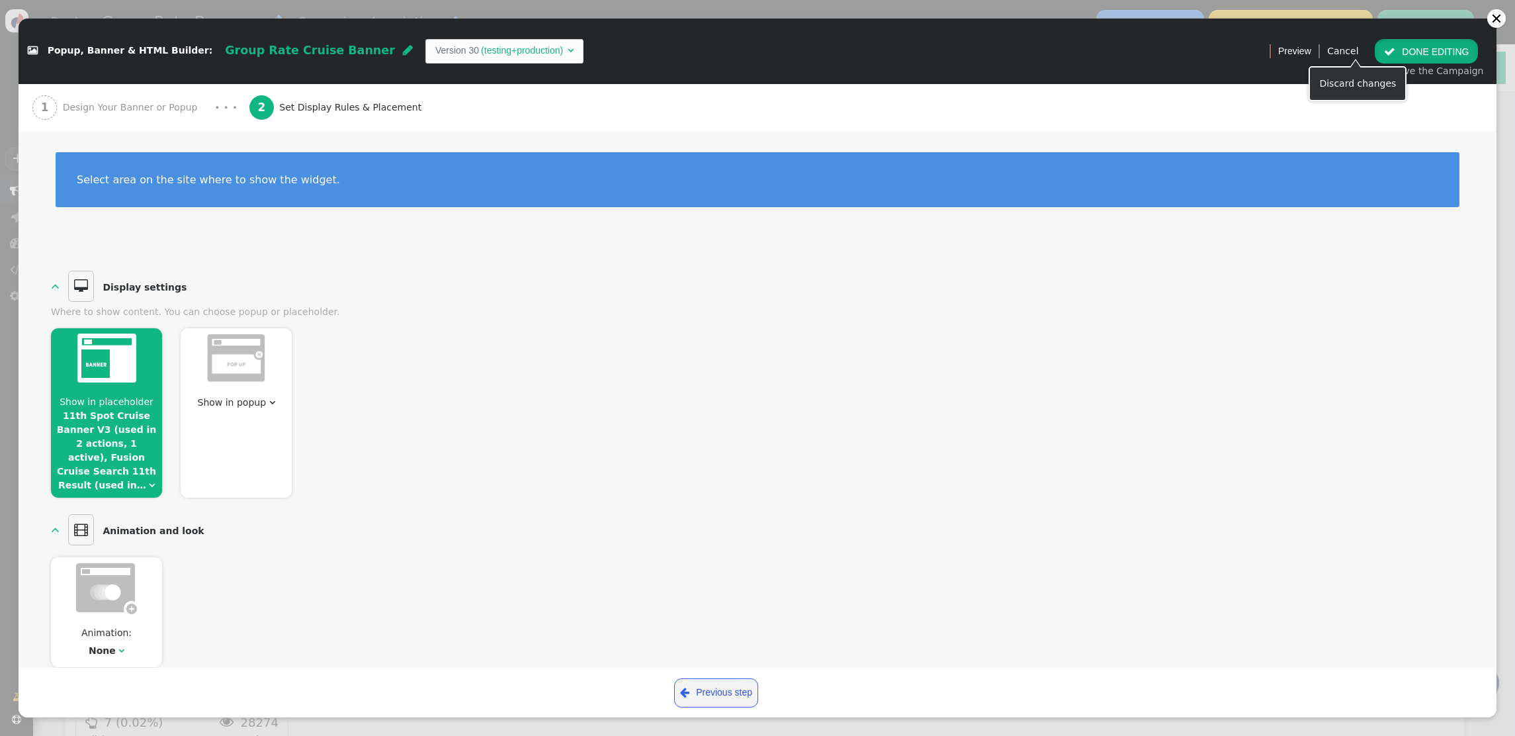
click at [1410, 49] on button " DONE EDITING" at bounding box center [1426, 51] width 103 height 24
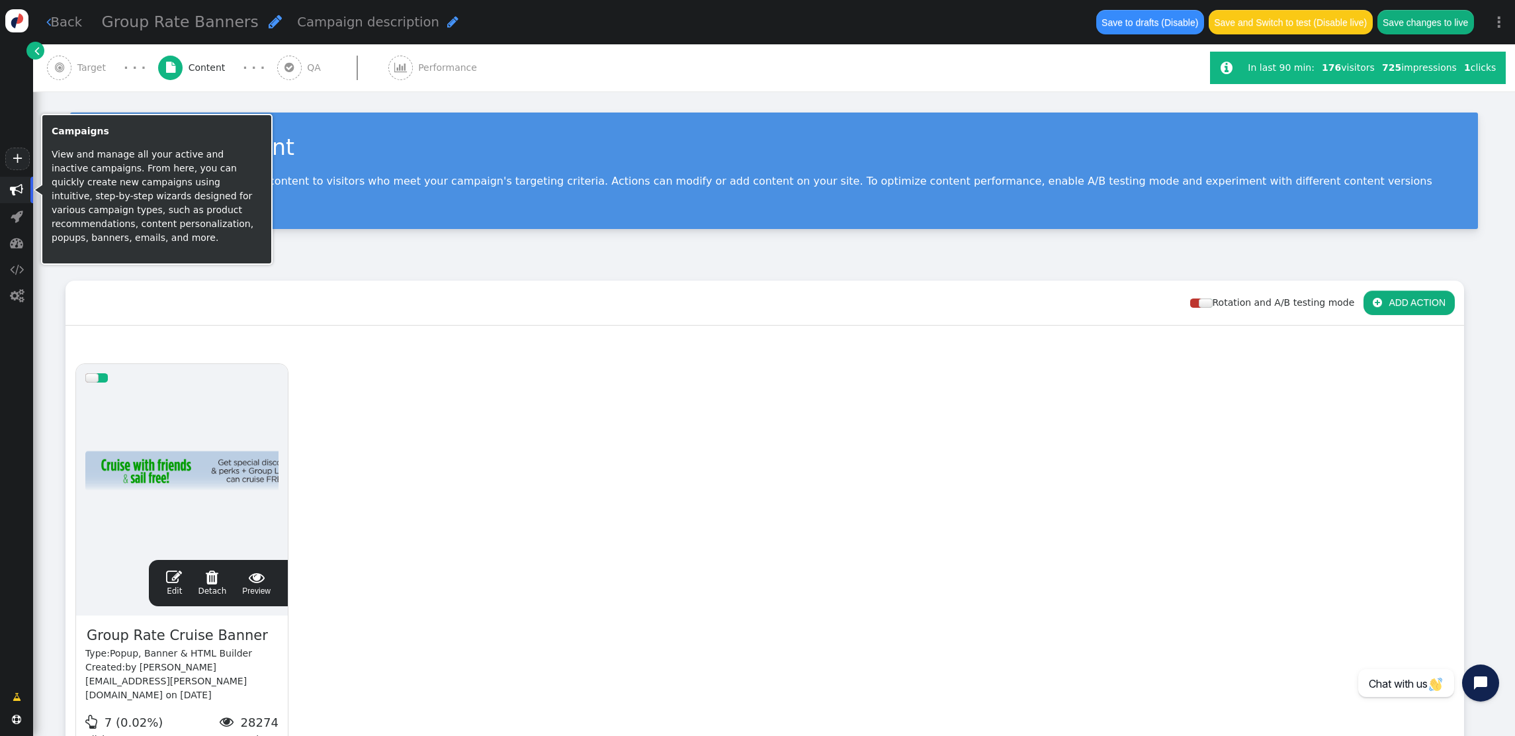
click at [17, 189] on span "" at bounding box center [16, 189] width 13 height 13
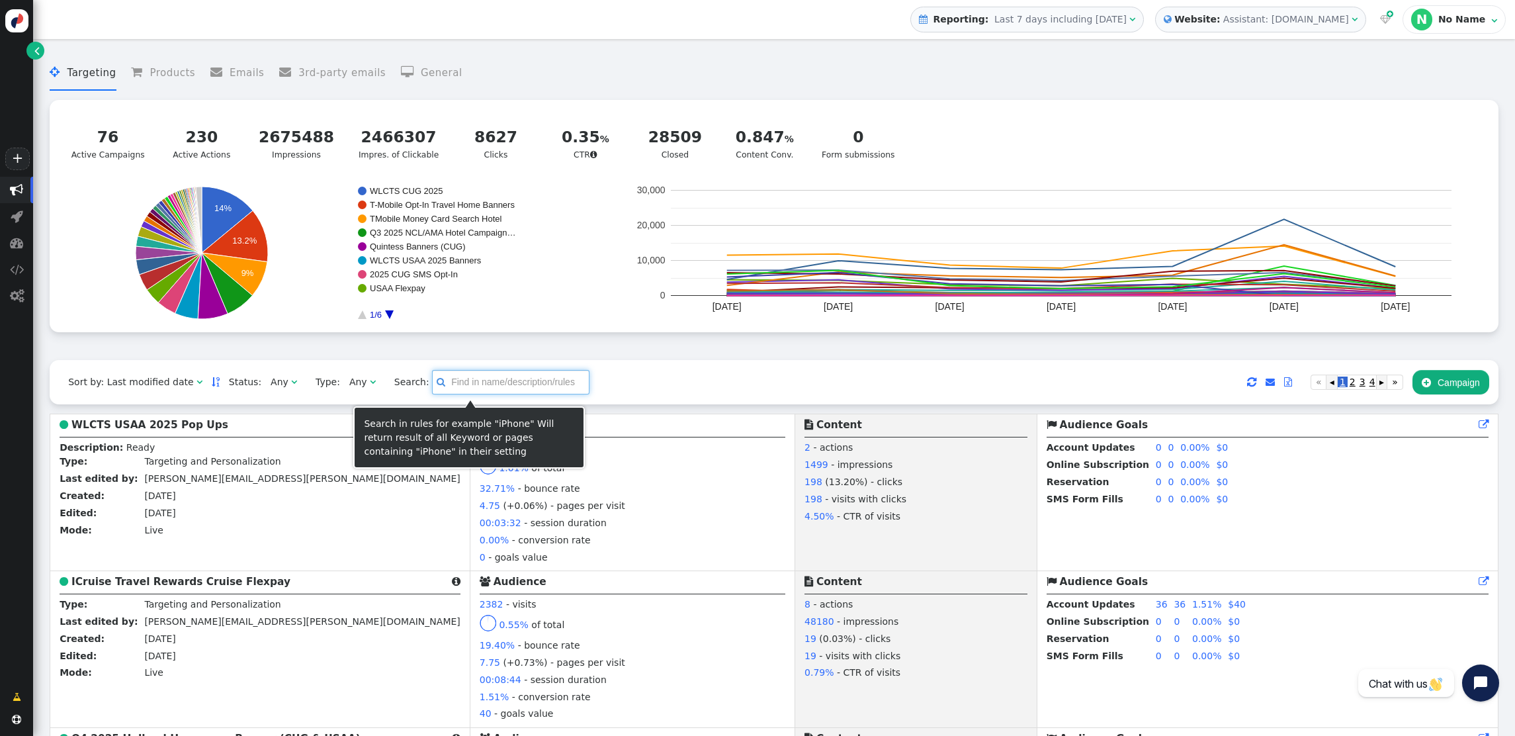
click at [454, 379] on input "text" at bounding box center [510, 382] width 157 height 24
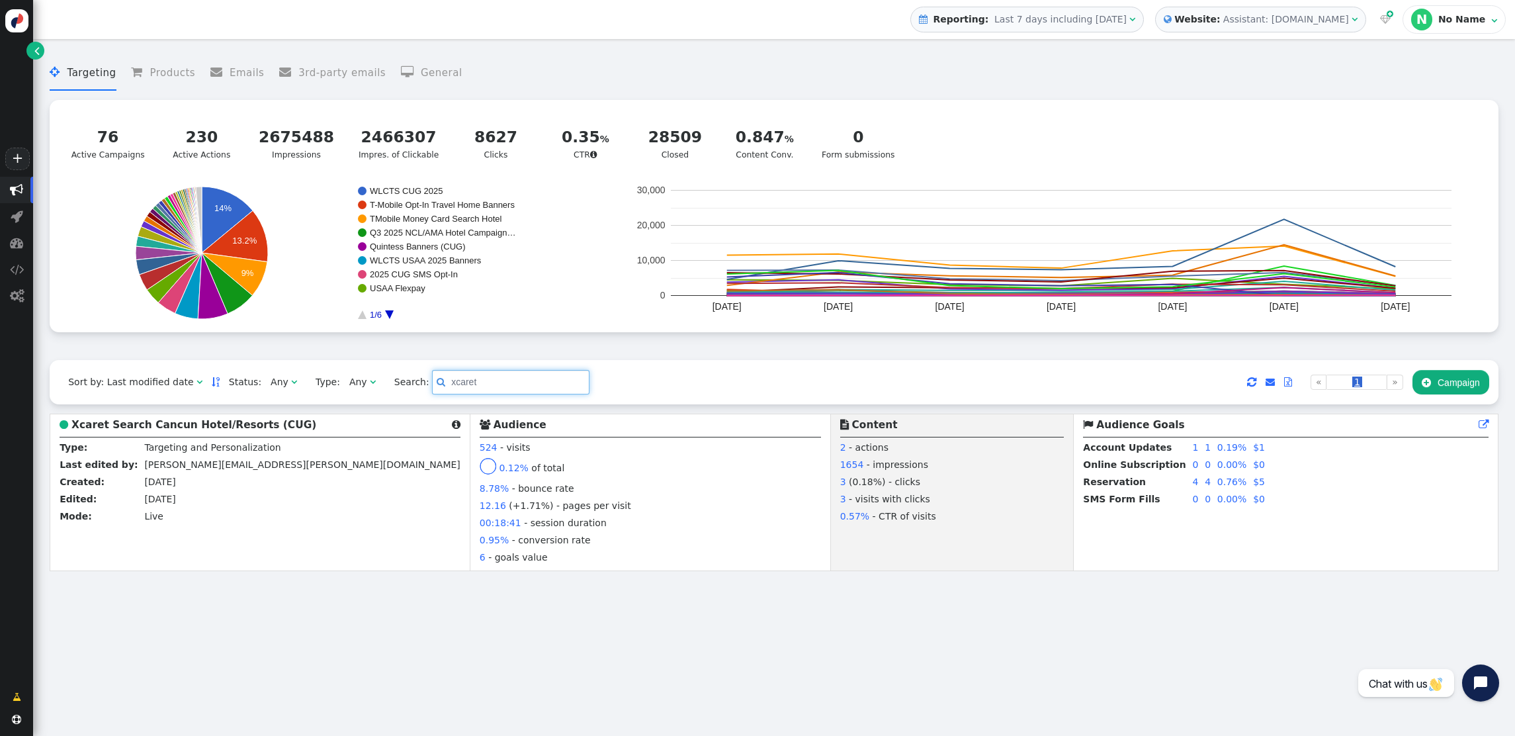
type input "xcaret"
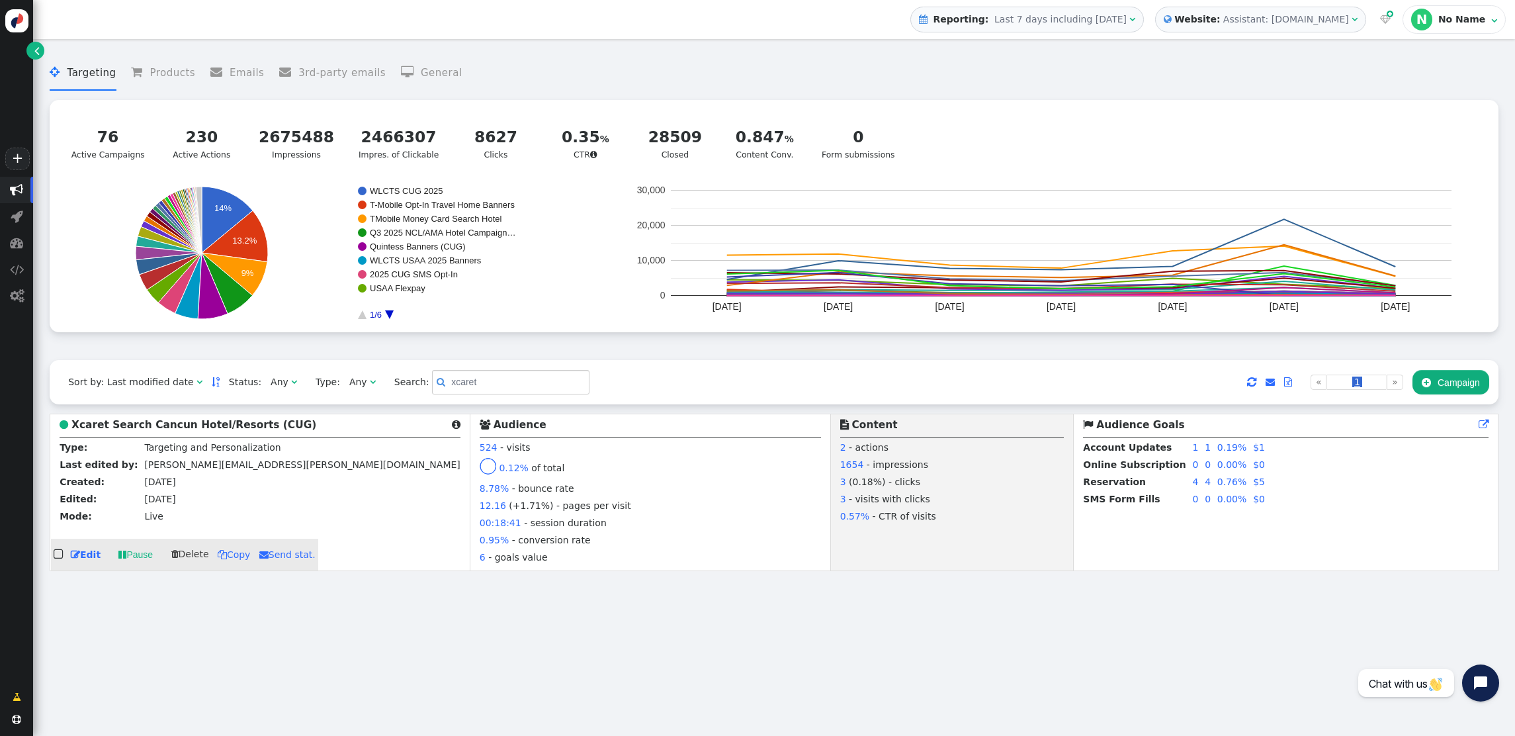
click at [107, 430] on b "Xcaret Search Cancun Hotel/Resorts (CUG)" at bounding box center [193, 425] width 245 height 12
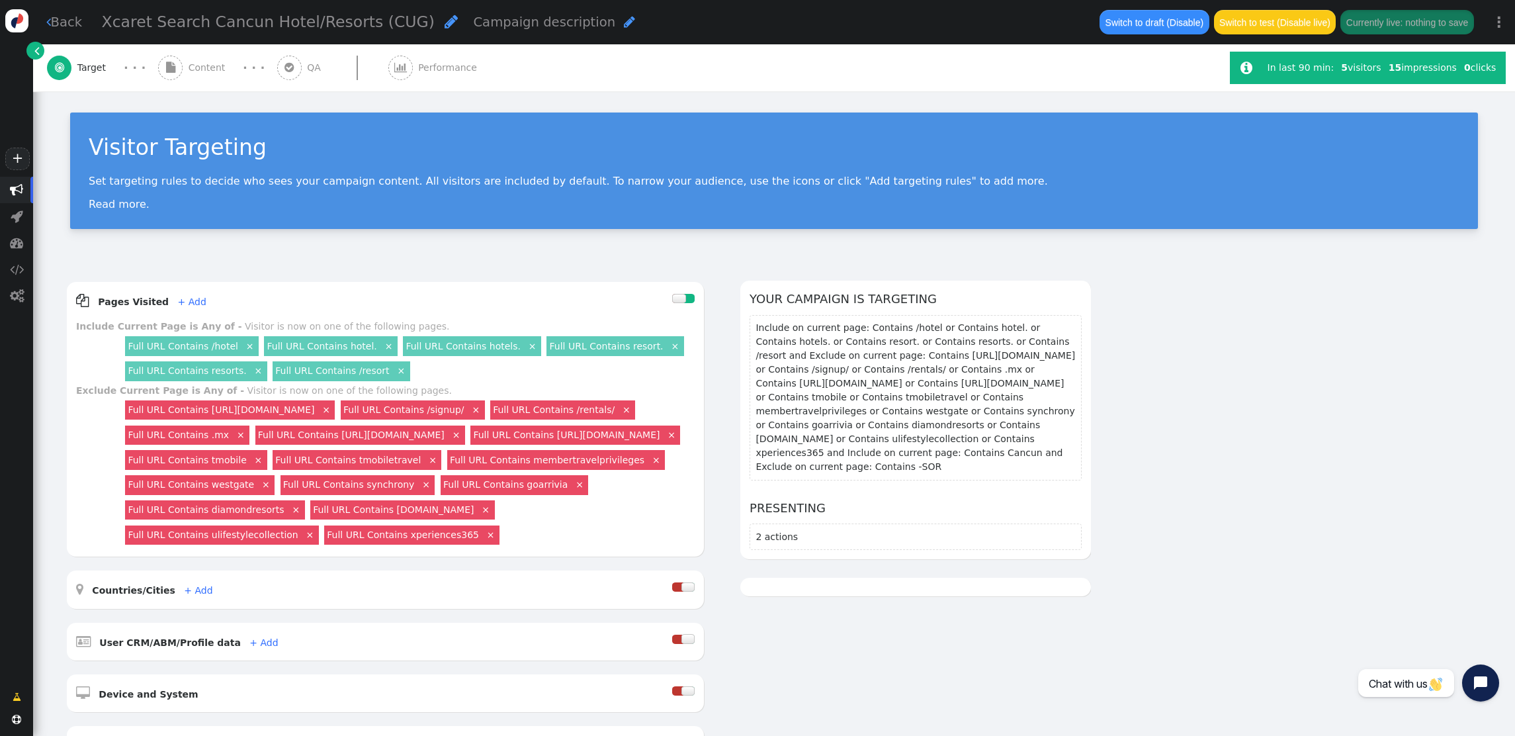
click at [202, 62] on span "Content" at bounding box center [210, 68] width 42 height 14
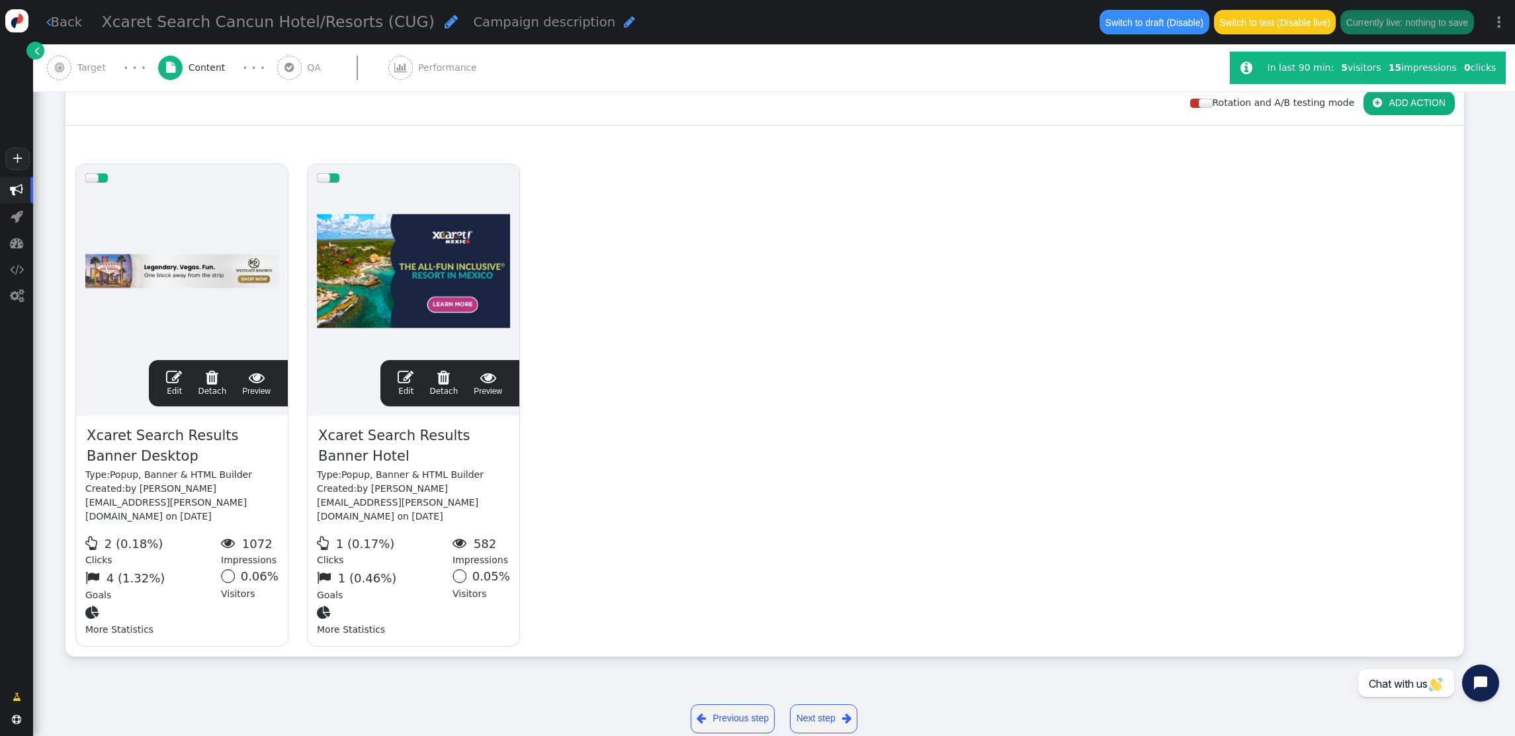
scroll to position [197, 0]
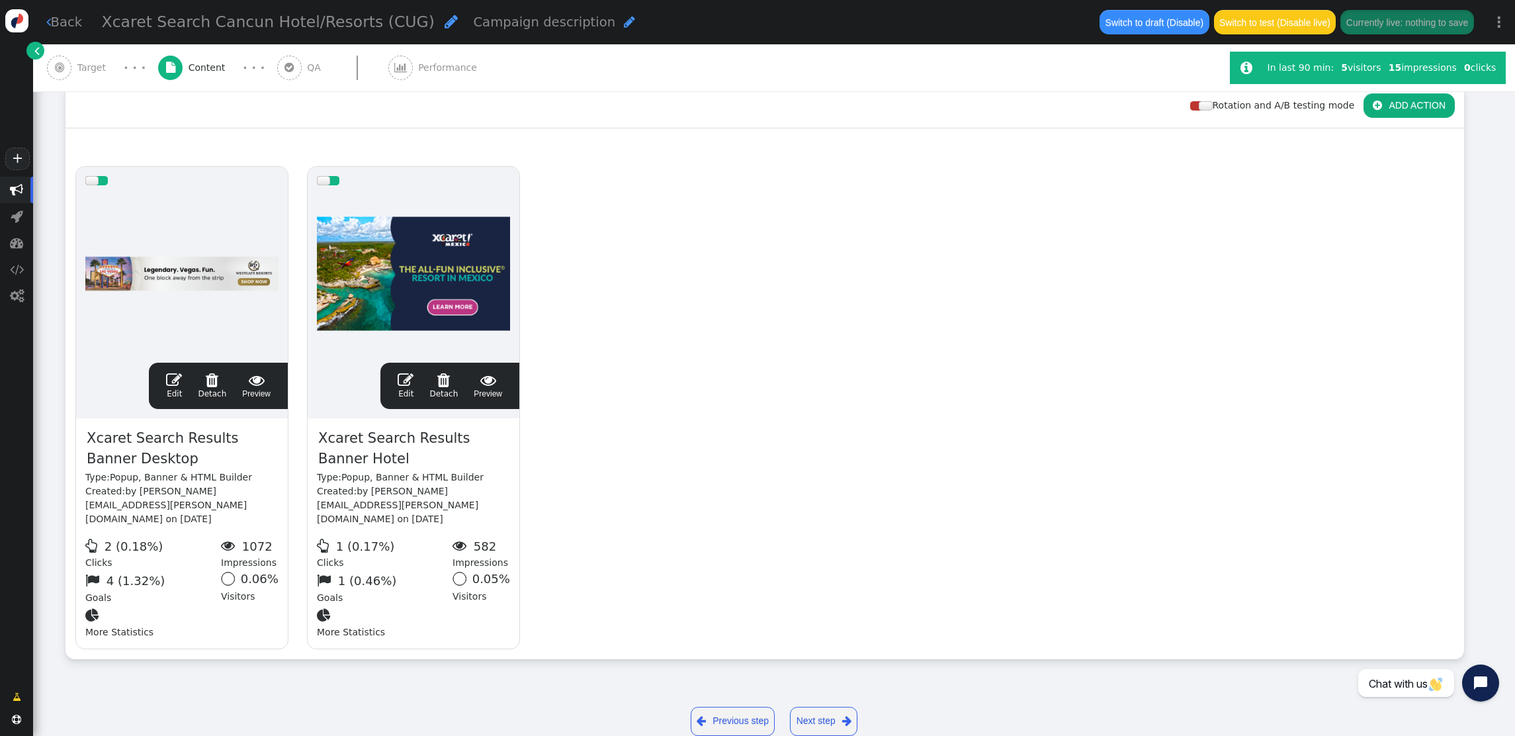
click at [177, 372] on span "" at bounding box center [174, 380] width 16 height 16
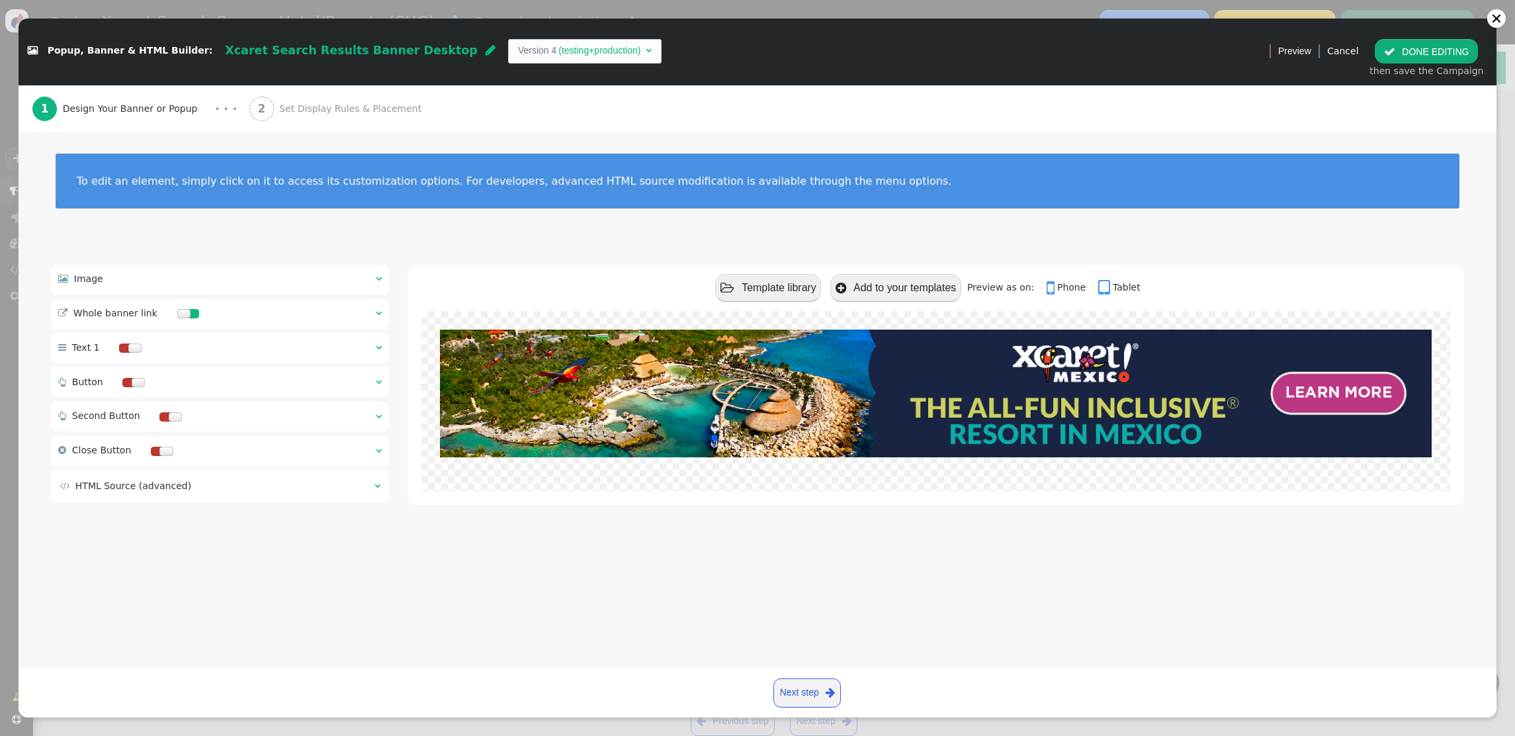
click at [374, 281] on div " Image  " at bounding box center [220, 279] width 338 height 29
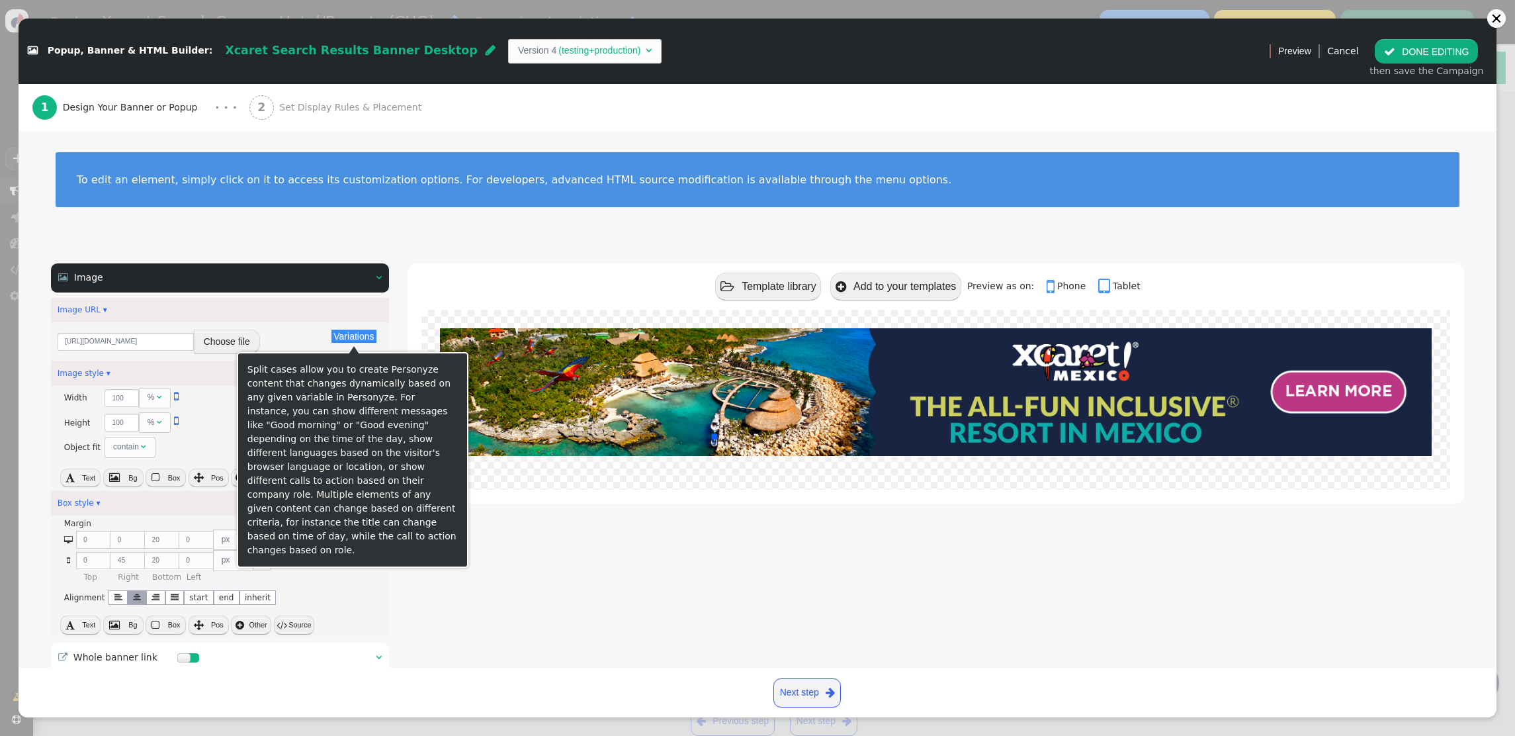
click at [347, 338] on button "Variations" at bounding box center [353, 335] width 44 height 13
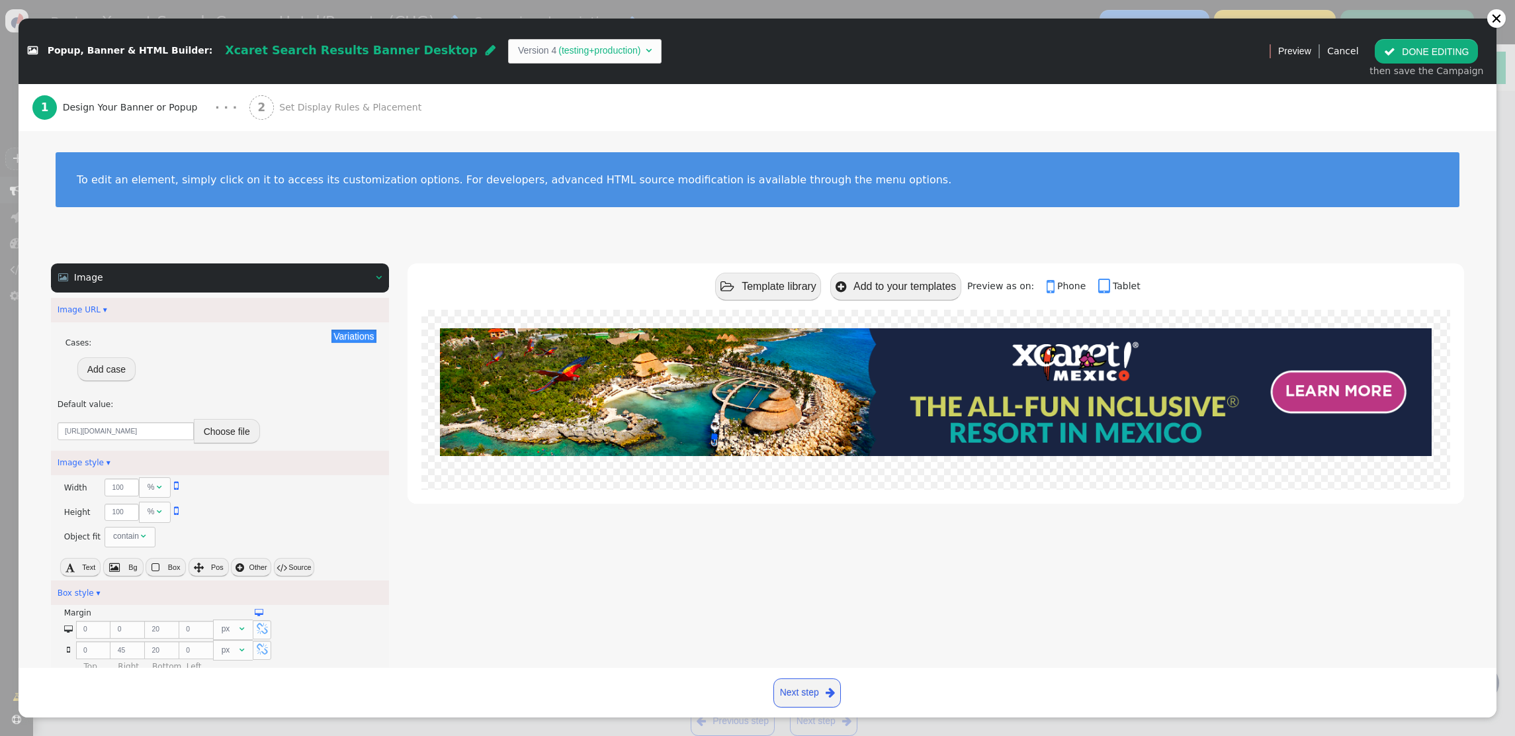
click at [112, 374] on button "Add case" at bounding box center [106, 369] width 58 height 24
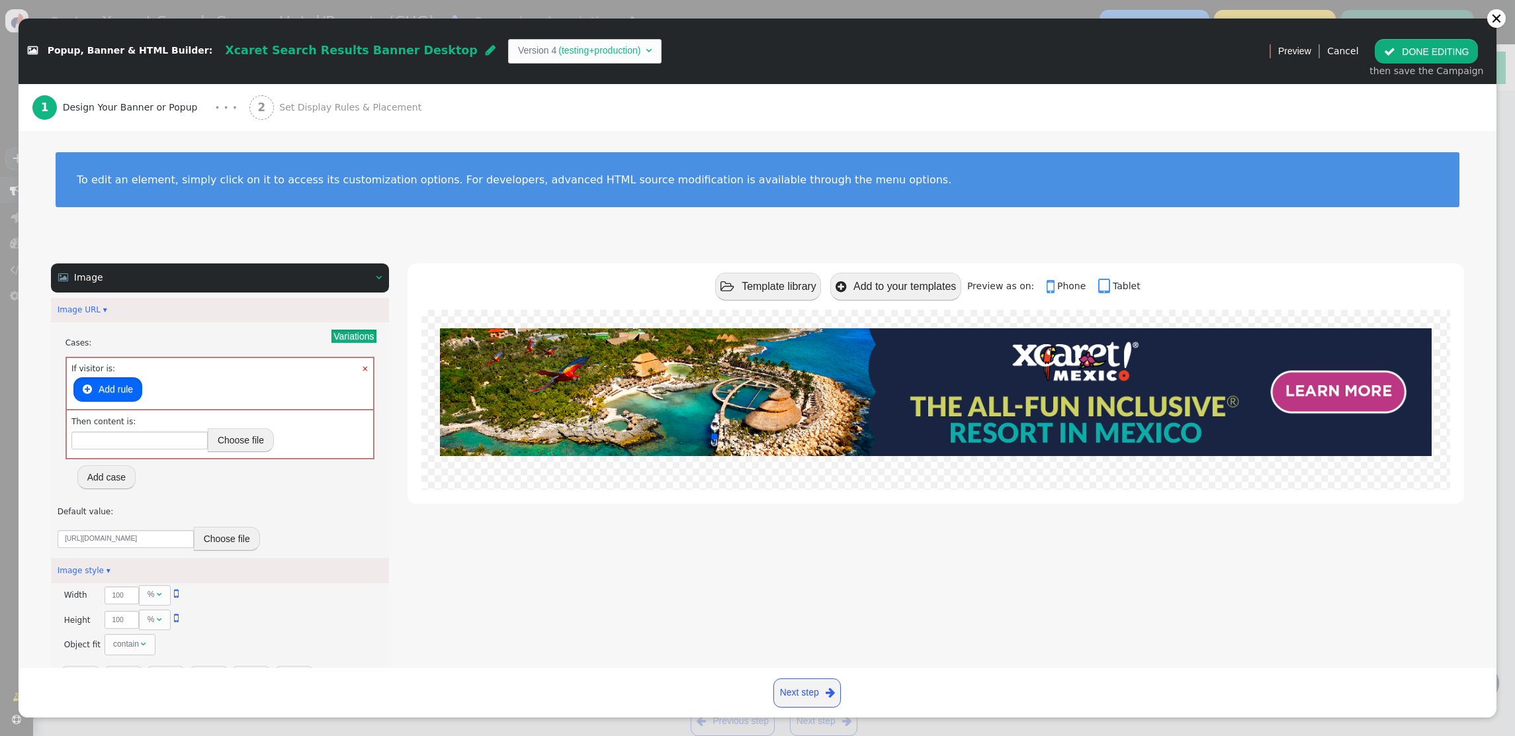
click at [121, 383] on button " Add rule" at bounding box center [107, 389] width 69 height 24
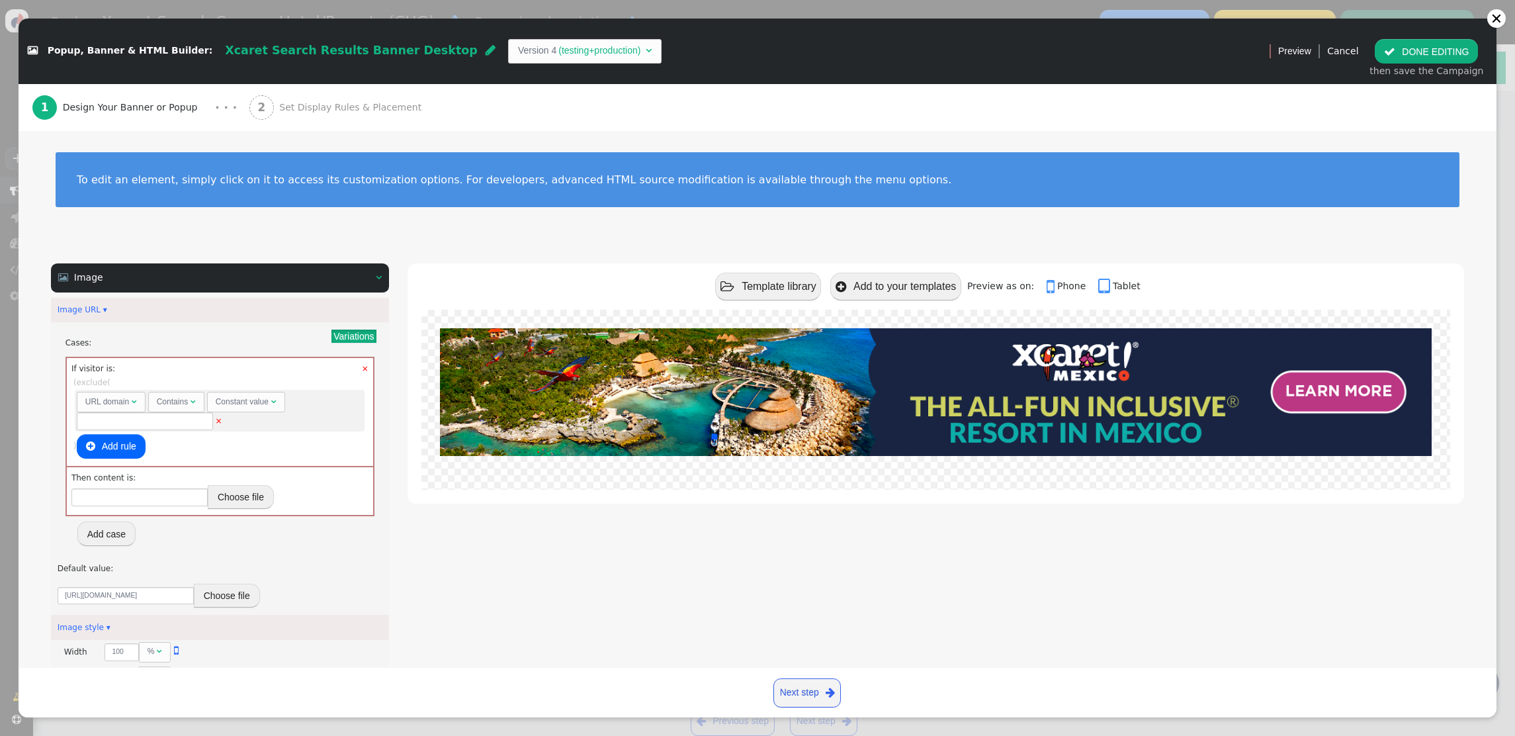
click at [164, 390] on span "m   URL domain  Contains  Constant value  ×" at bounding box center [220, 411] width 290 height 42
click at [139, 396] on span "URL domain " at bounding box center [111, 402] width 69 height 21
click at [102, 419] on span "month" at bounding box center [97, 422] width 24 height 12
click at [242, 499] on button "Choose file" at bounding box center [241, 500] width 66 height 24
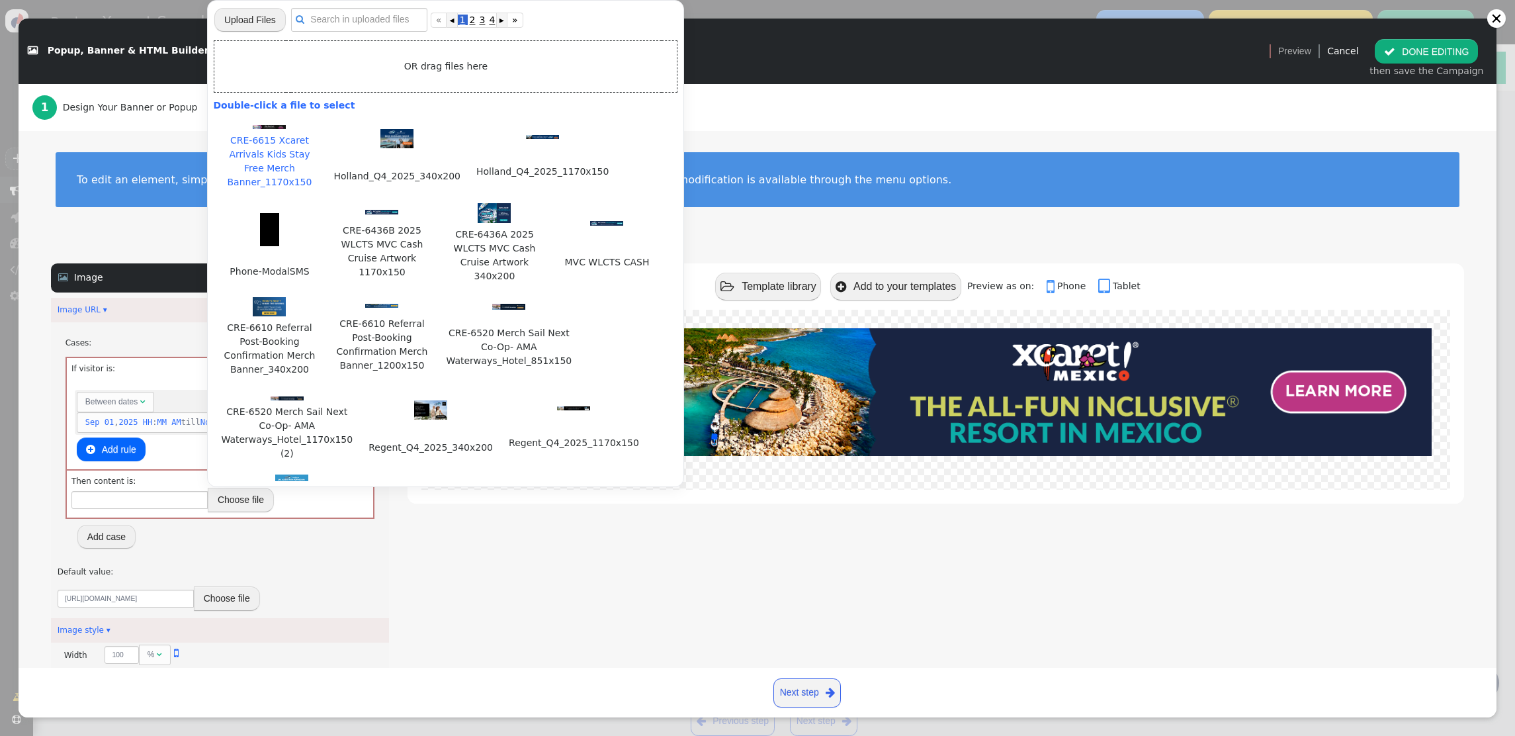
click at [271, 130] on div at bounding box center [269, 126] width 99 height 14
type input "[URL][DOMAIN_NAME]"
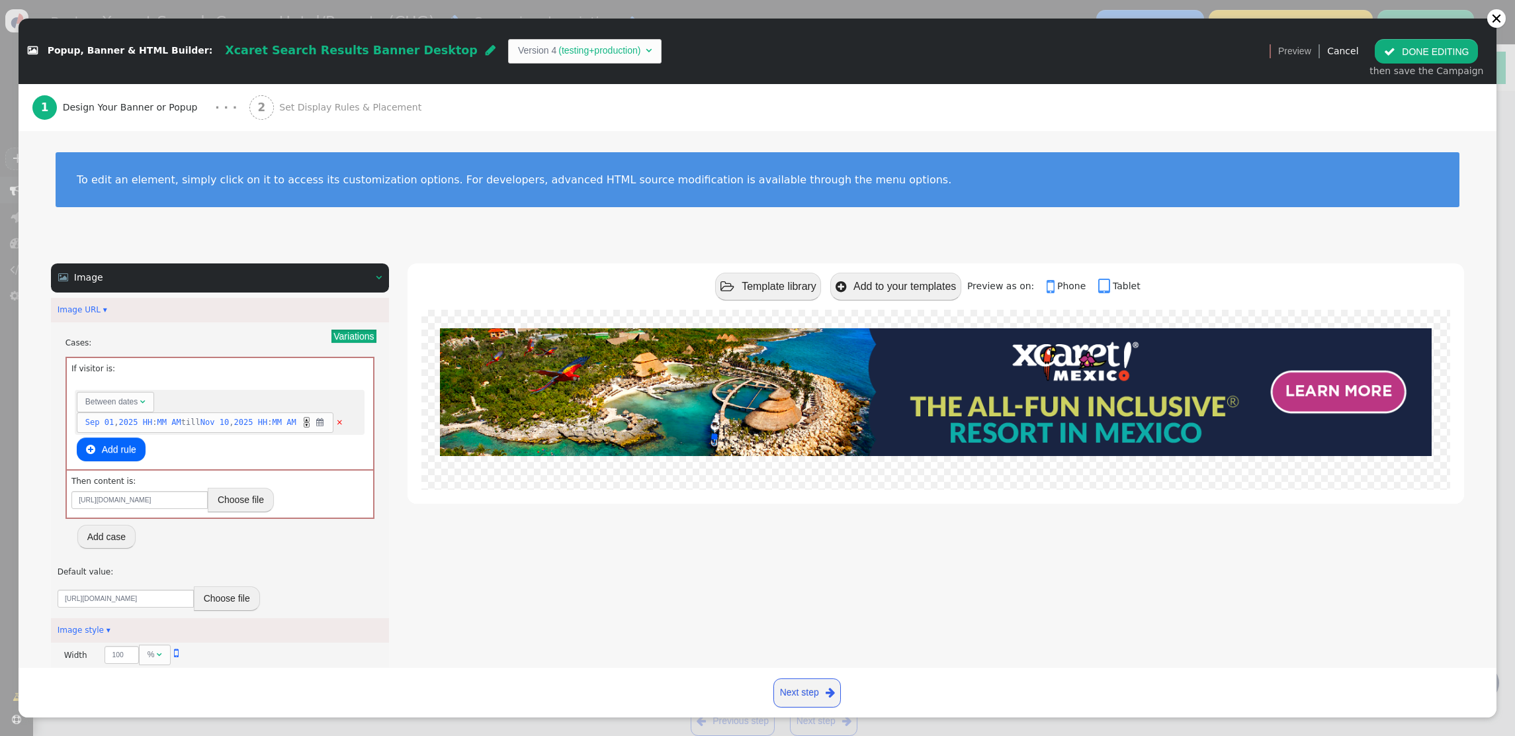
click at [1406, 54] on button " DONE EDITING" at bounding box center [1426, 51] width 103 height 24
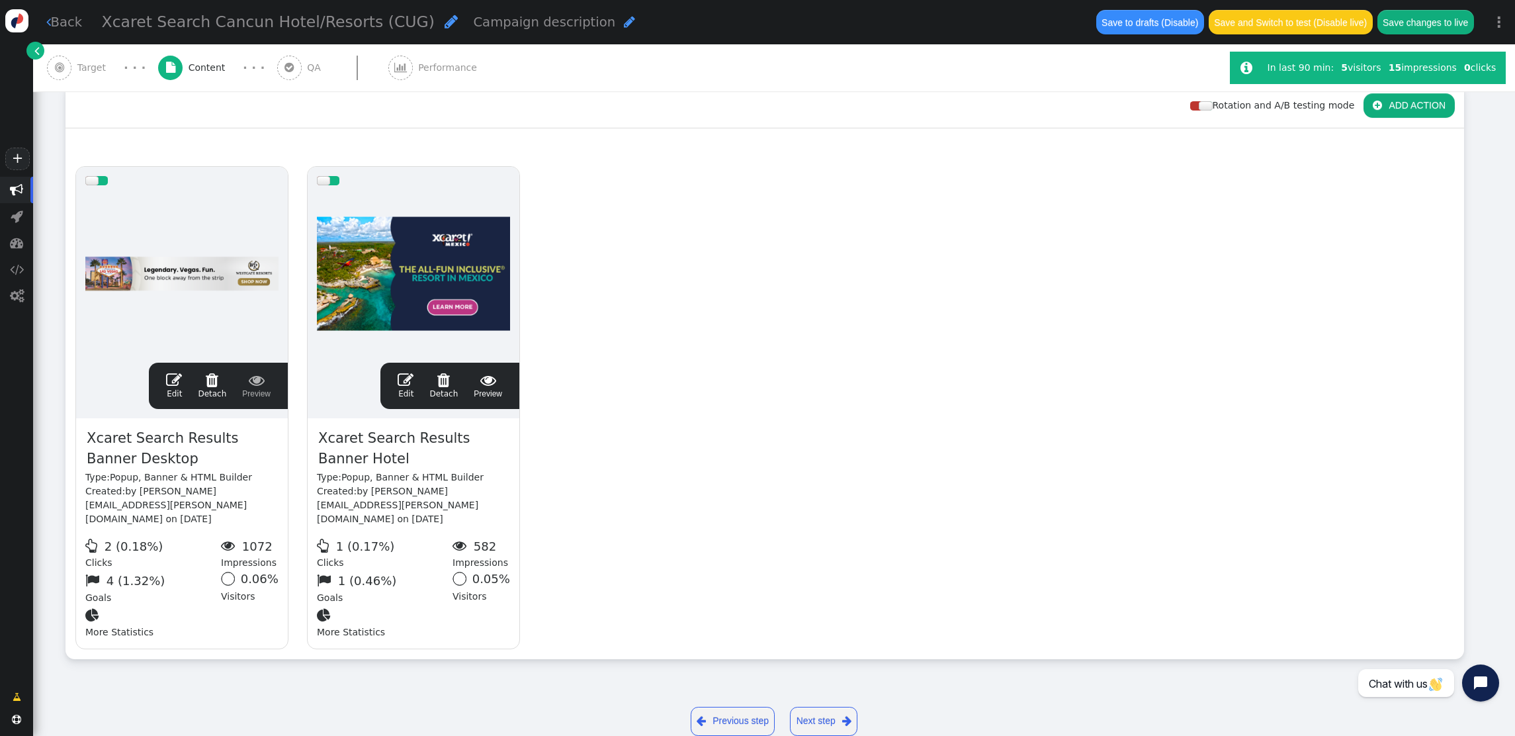
click at [409, 372] on span "" at bounding box center [406, 380] width 16 height 16
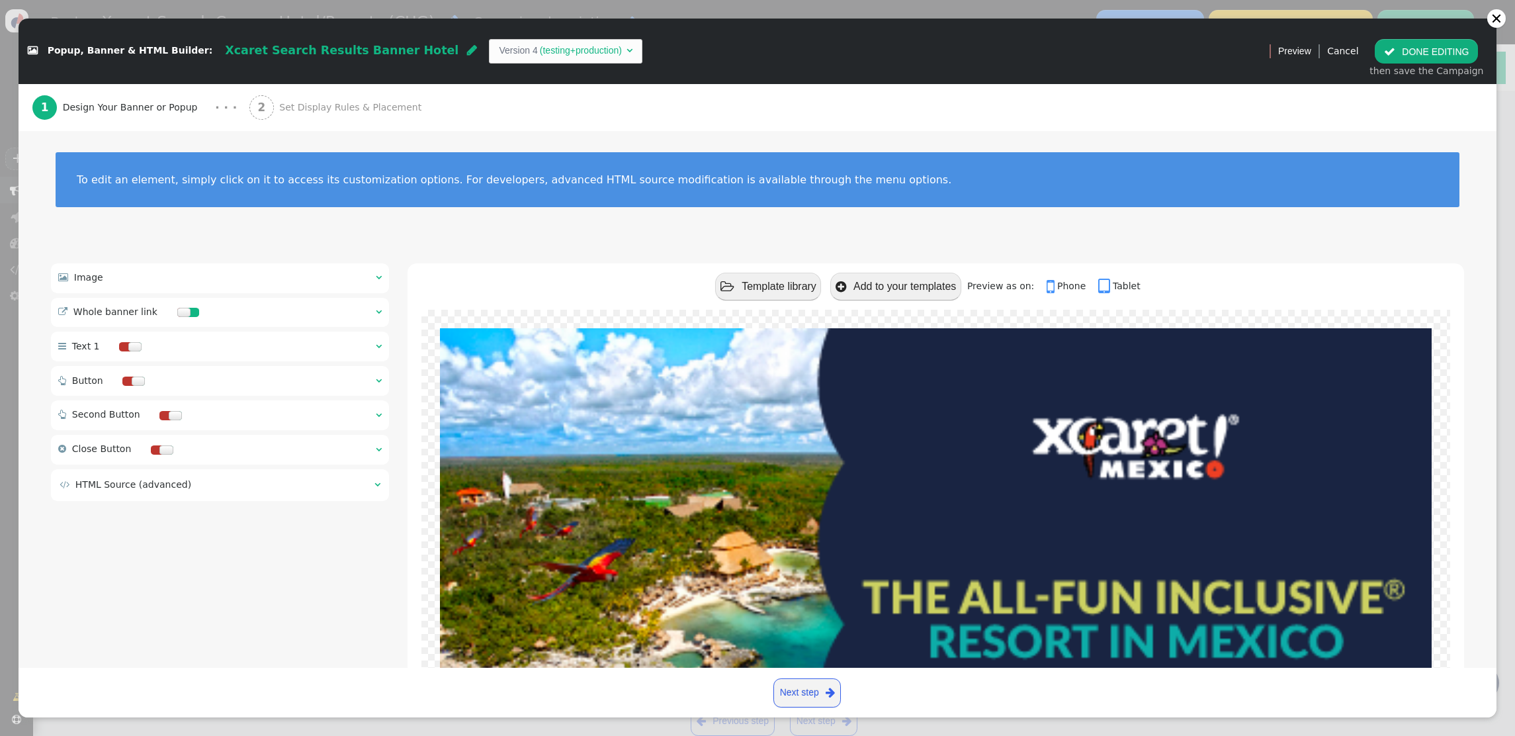
click at [380, 277] on span "" at bounding box center [379, 277] width 6 height 9
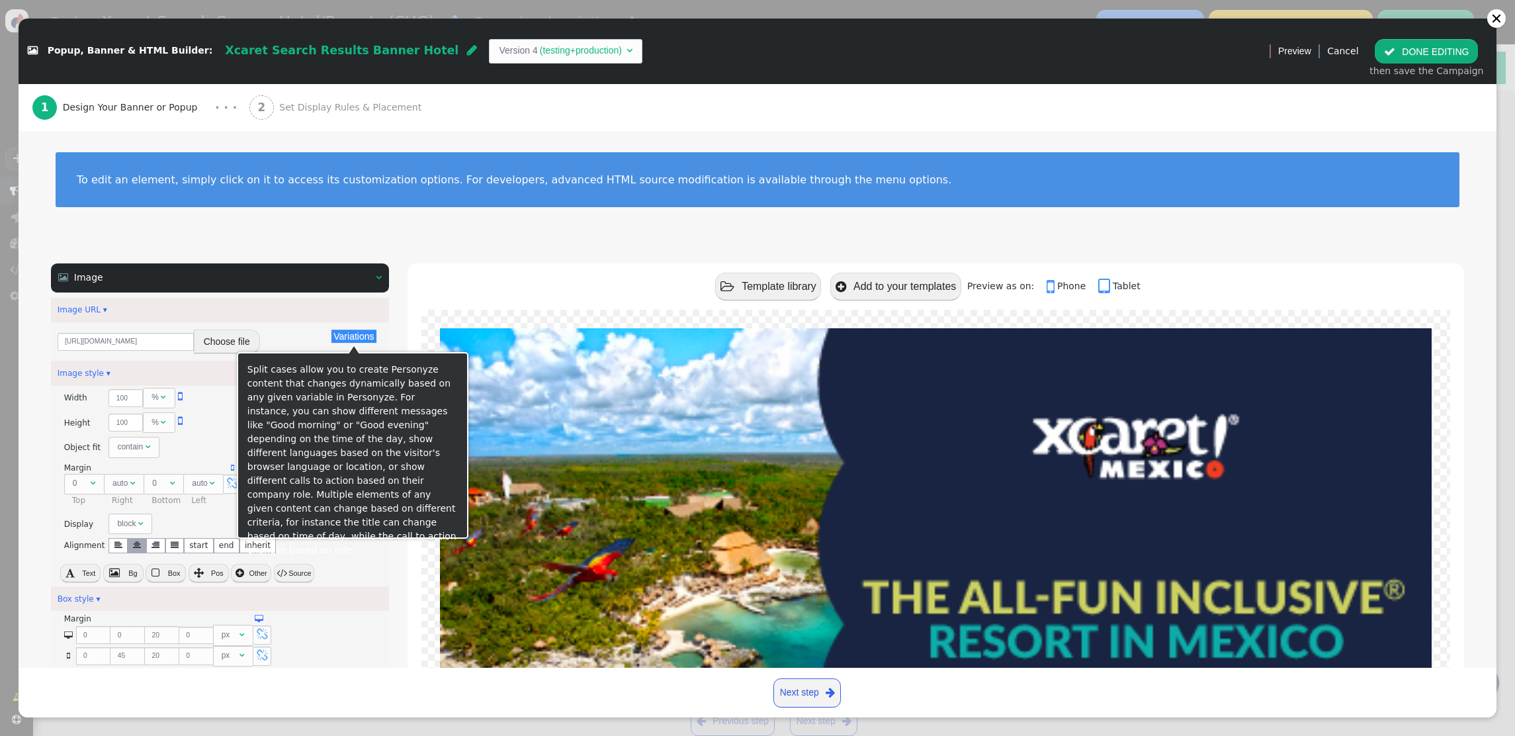
click at [337, 335] on button "Variations" at bounding box center [353, 335] width 44 height 13
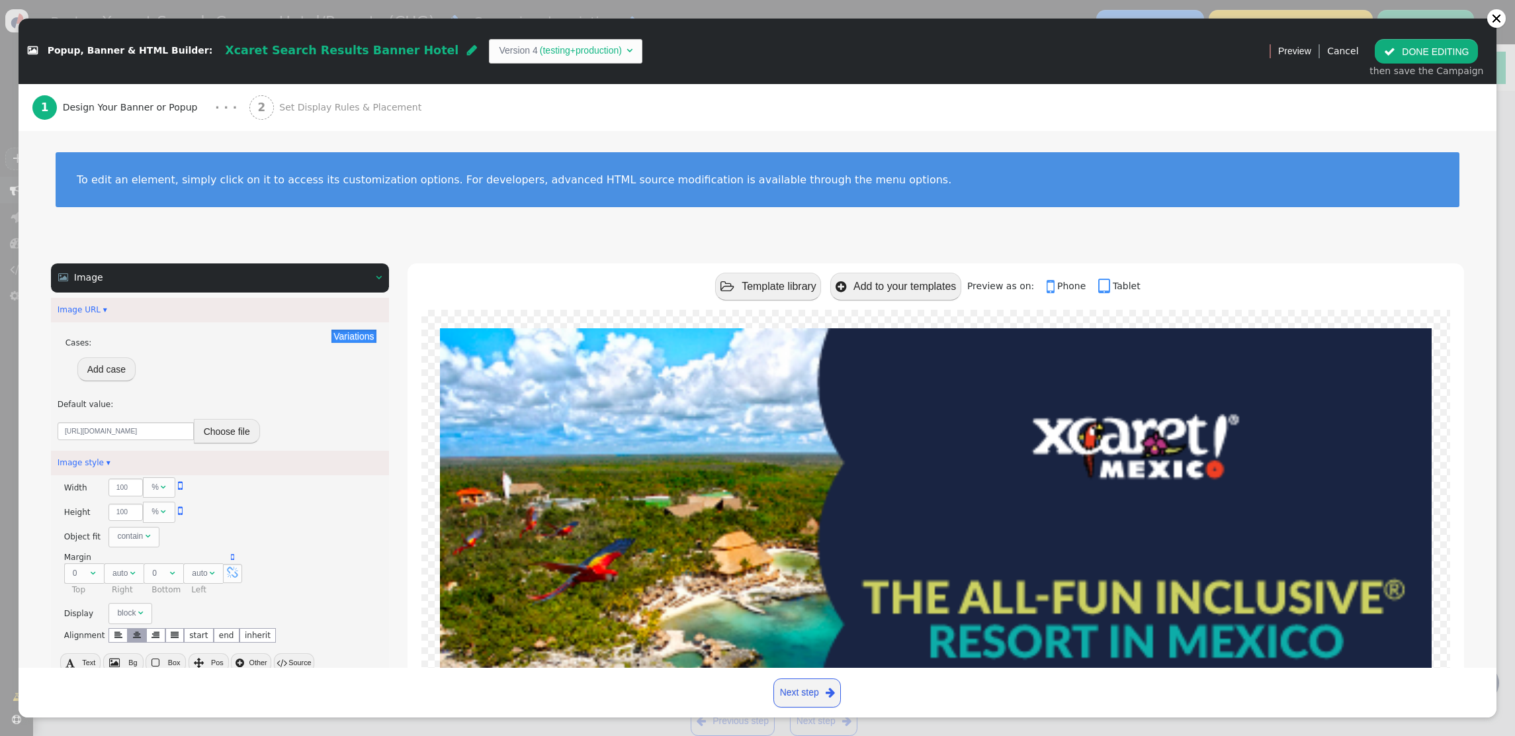
click at [80, 375] on button "Add case" at bounding box center [106, 369] width 58 height 24
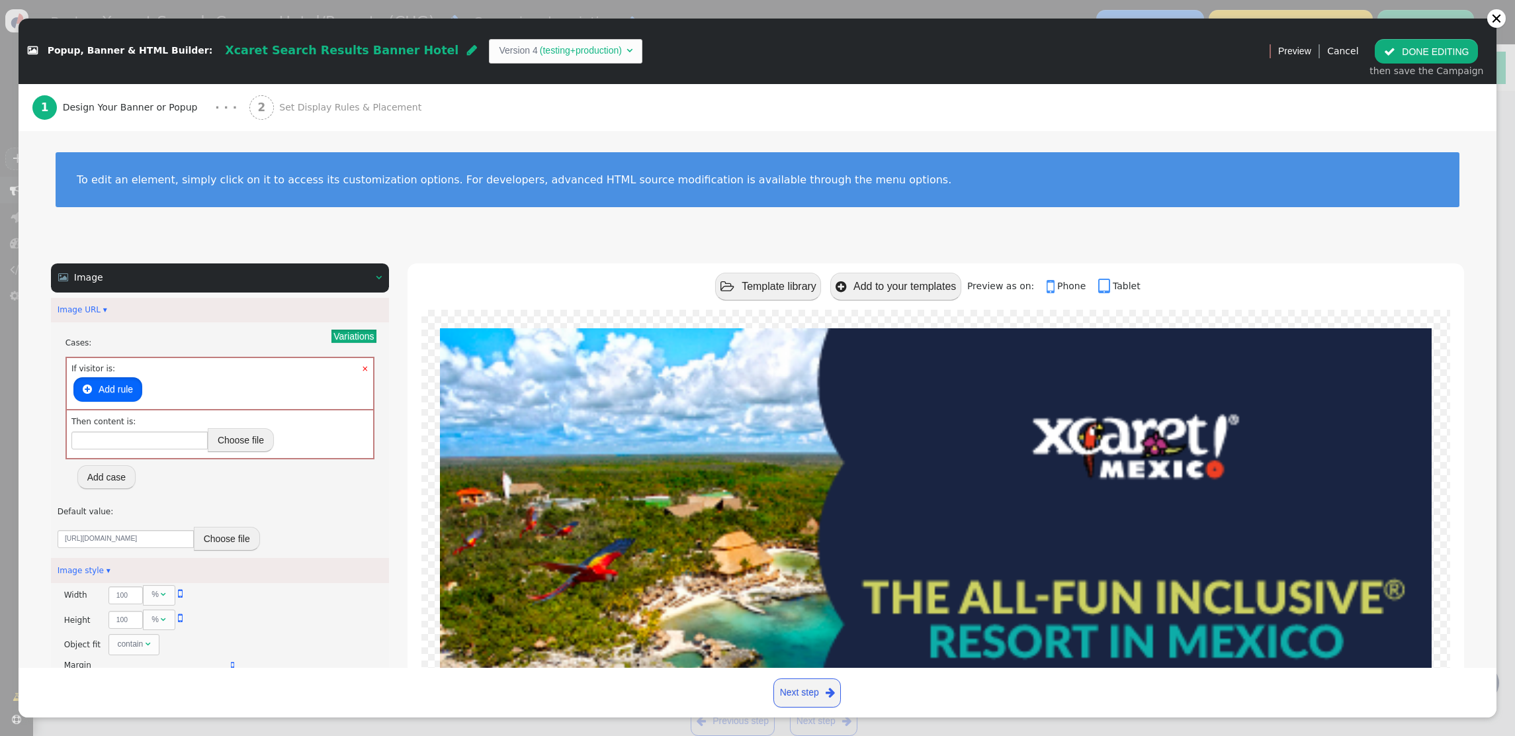
click at [122, 391] on button " Add rule" at bounding box center [107, 389] width 69 height 24
click at [176, 392] on span "" at bounding box center [177, 390] width 5 height 8
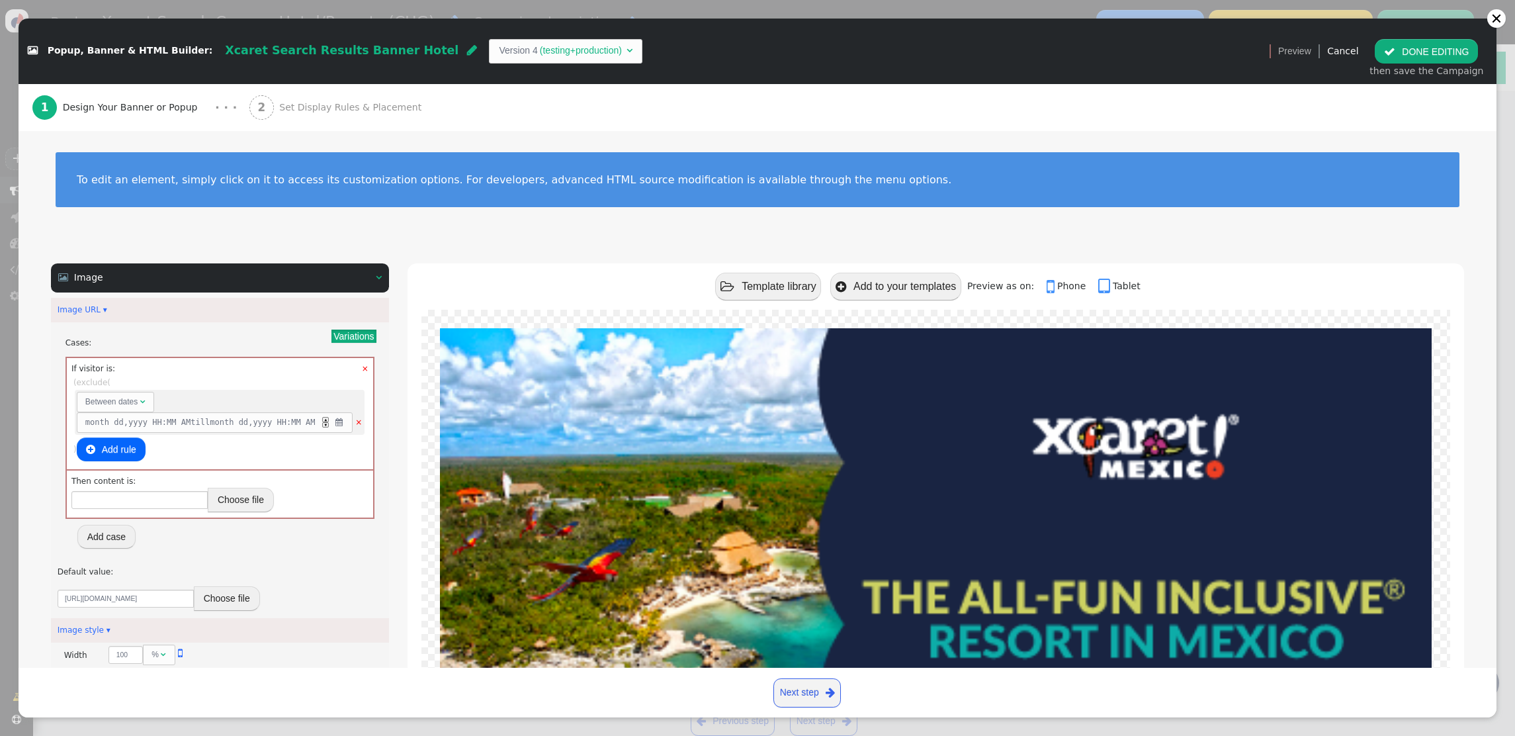
click at [101, 422] on span "month" at bounding box center [97, 422] width 24 height 12
click at [238, 497] on button "Choose file" at bounding box center [241, 500] width 66 height 24
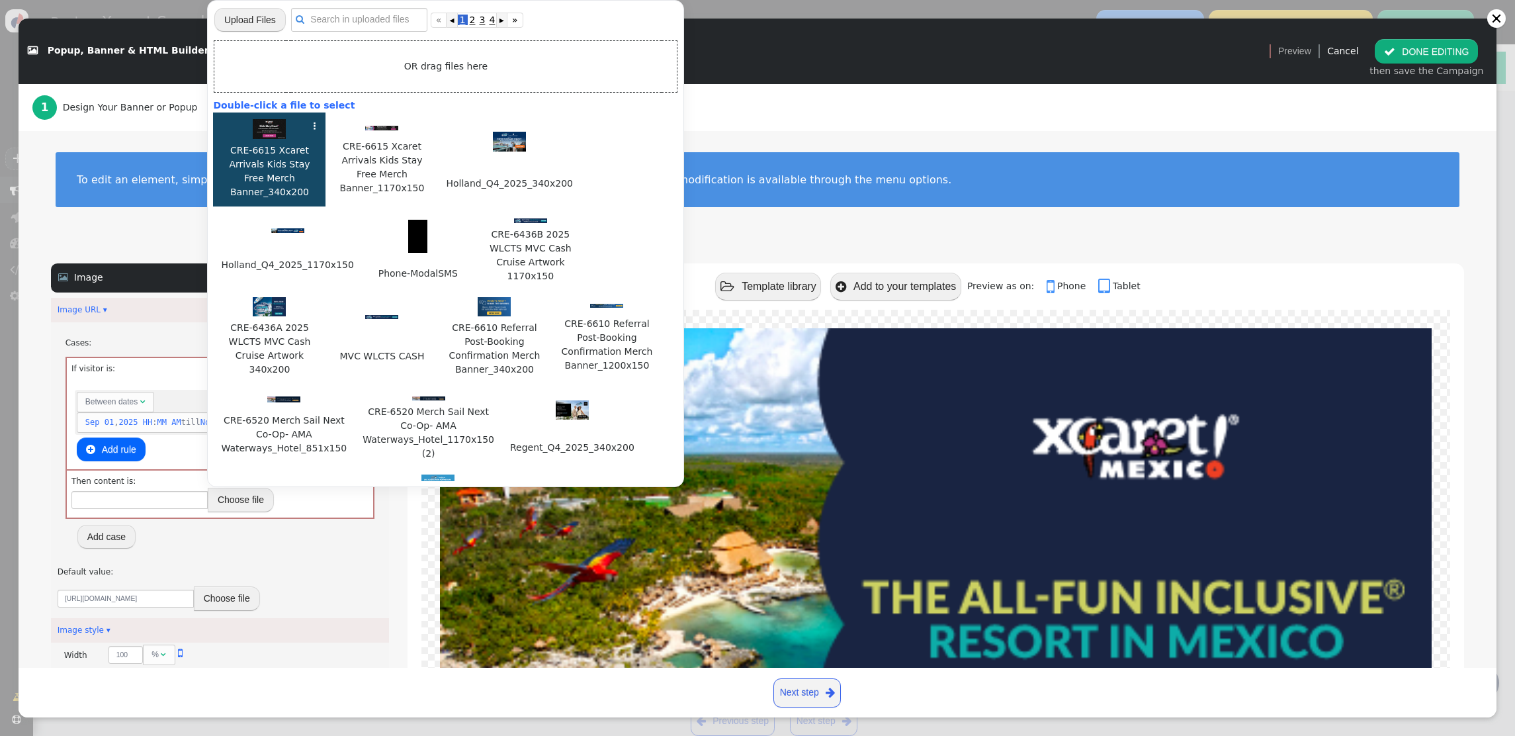
click at [271, 125] on img at bounding box center [269, 129] width 33 height 20
type input "[URL][DOMAIN_NAME]"
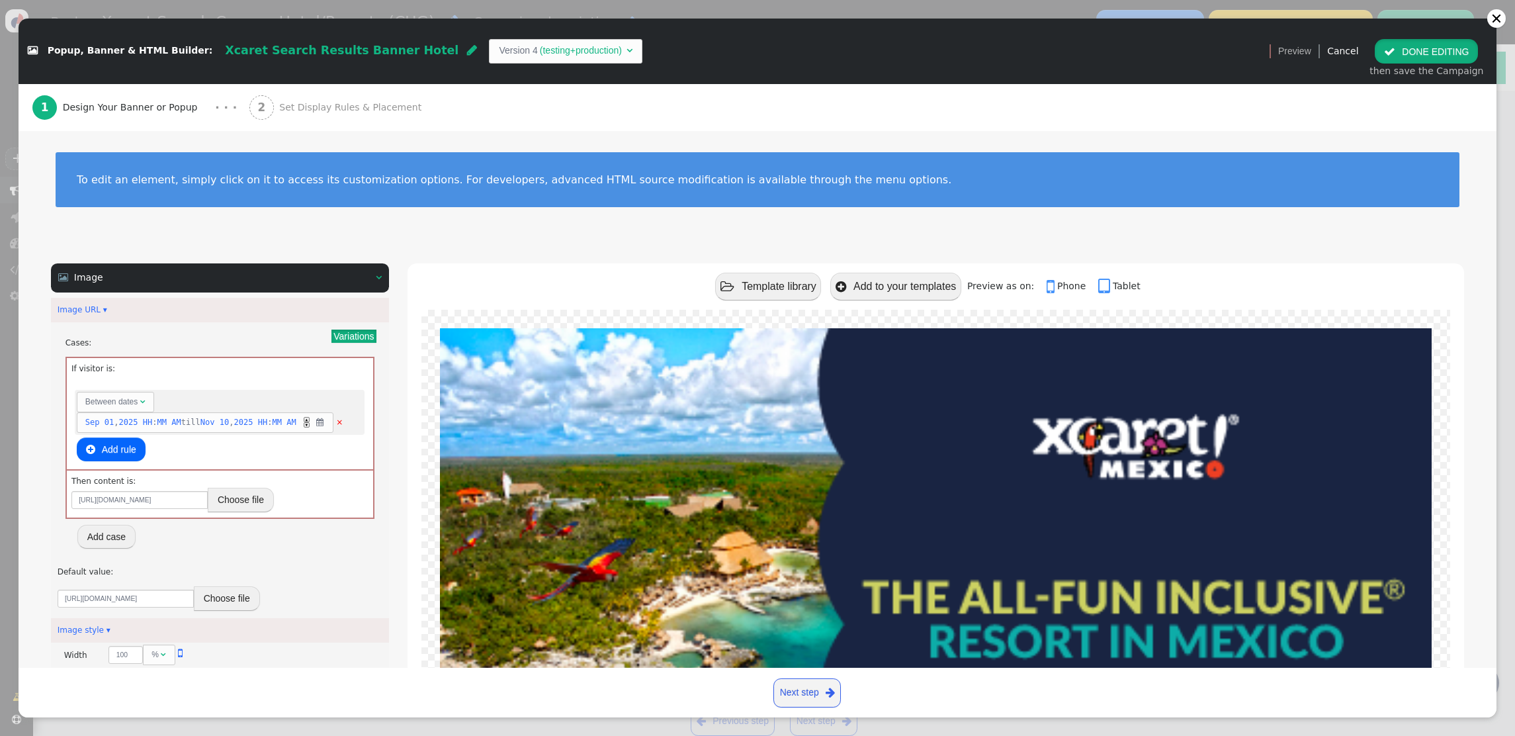
click at [1421, 48] on button " DONE EDITING" at bounding box center [1426, 51] width 103 height 24
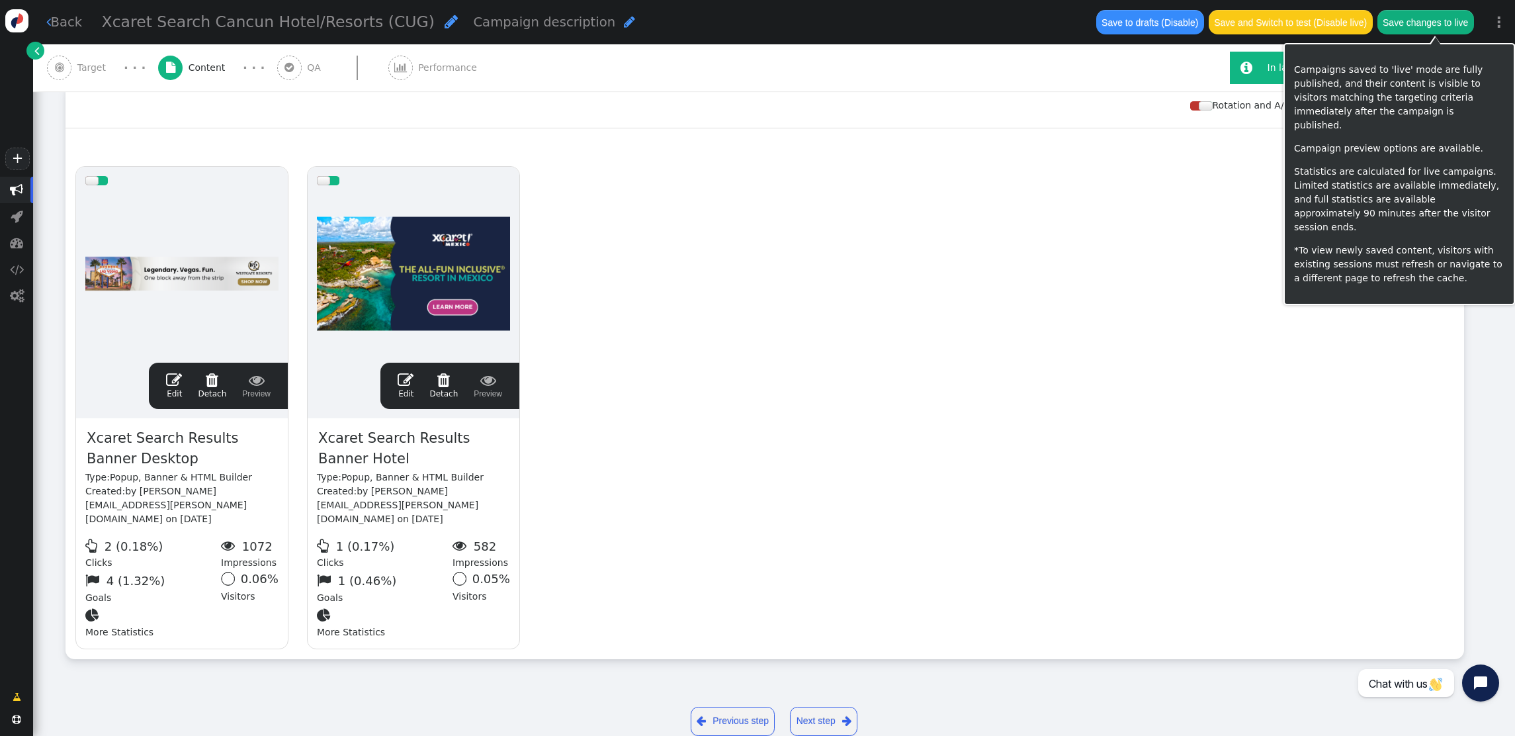
click at [1430, 23] on button "Save changes to live" at bounding box center [1425, 22] width 97 height 24
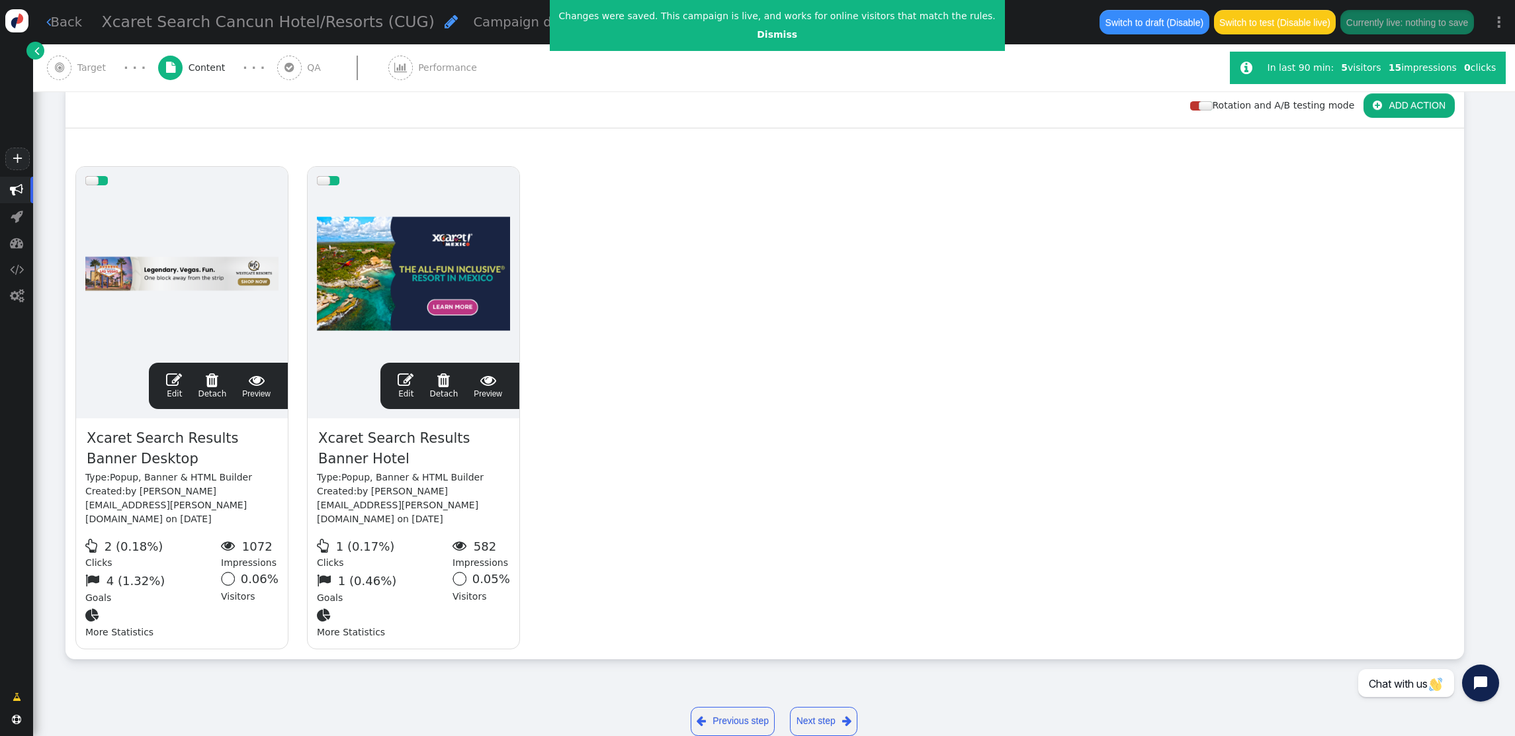
drag, startPoint x: 83, startPoint y: 69, endPoint x: 175, endPoint y: 73, distance: 91.4
click at [83, 68] on span "Target" at bounding box center [94, 68] width 34 height 14
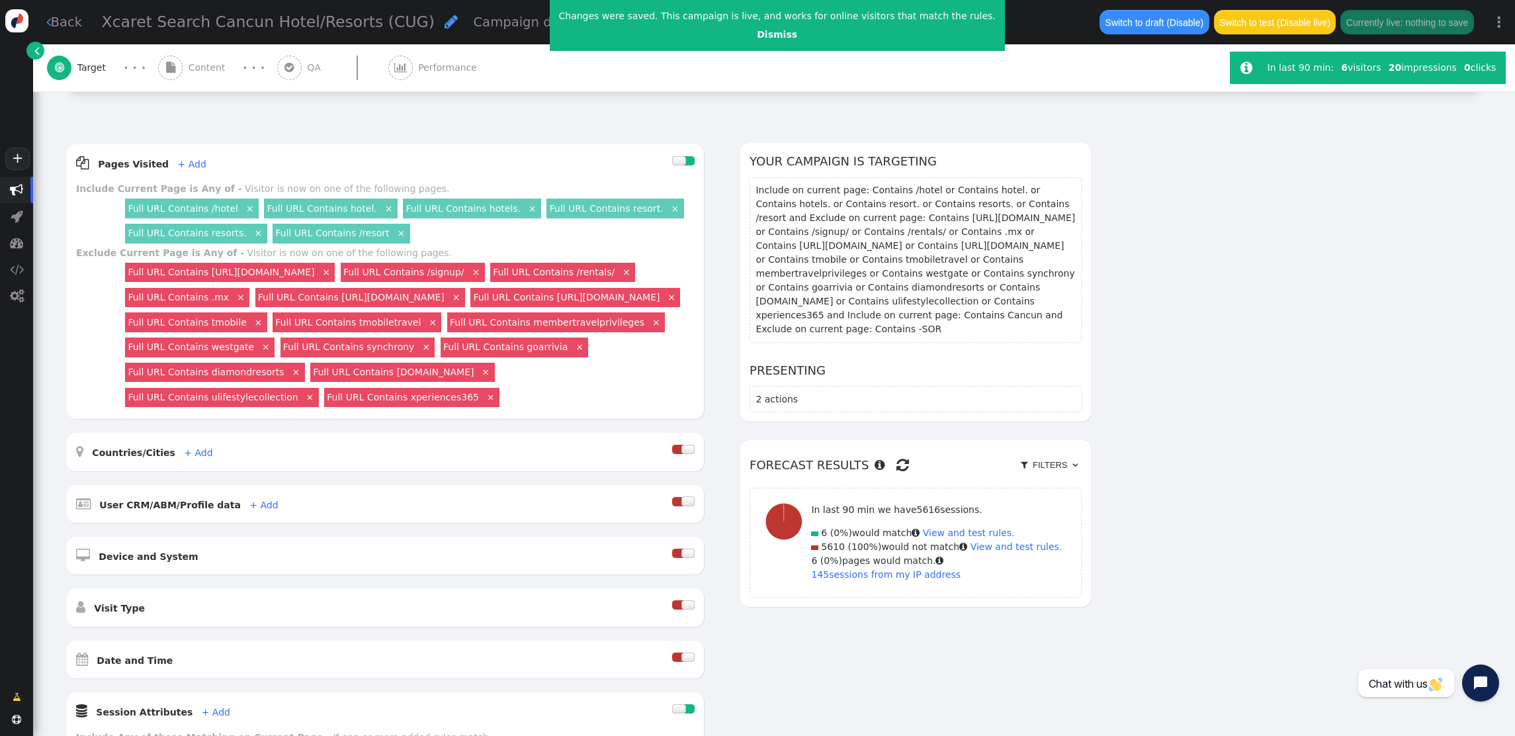
scroll to position [0, 0]
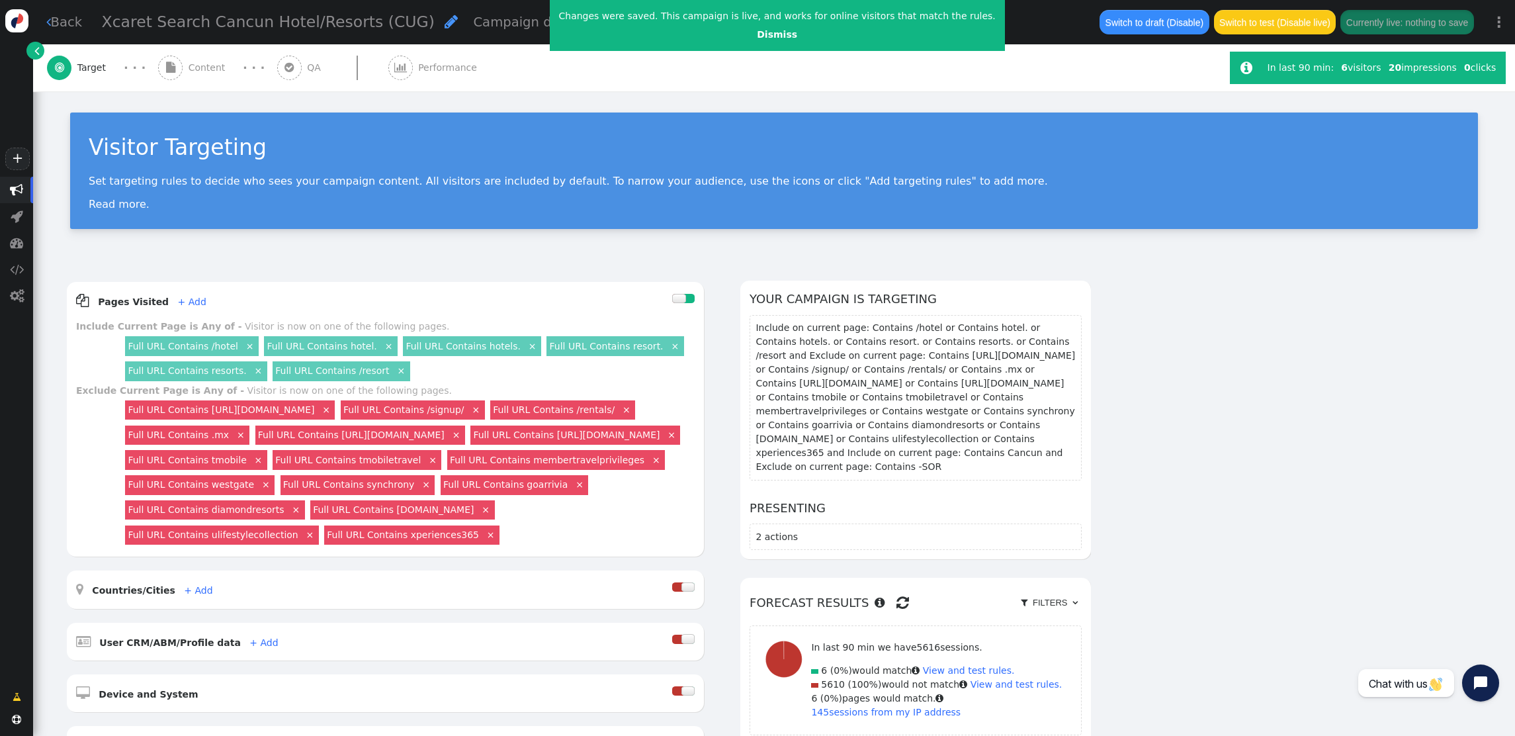
drag, startPoint x: 196, startPoint y: 68, endPoint x: 228, endPoint y: 78, distance: 33.9
click at [195, 68] on span "Content" at bounding box center [210, 68] width 42 height 14
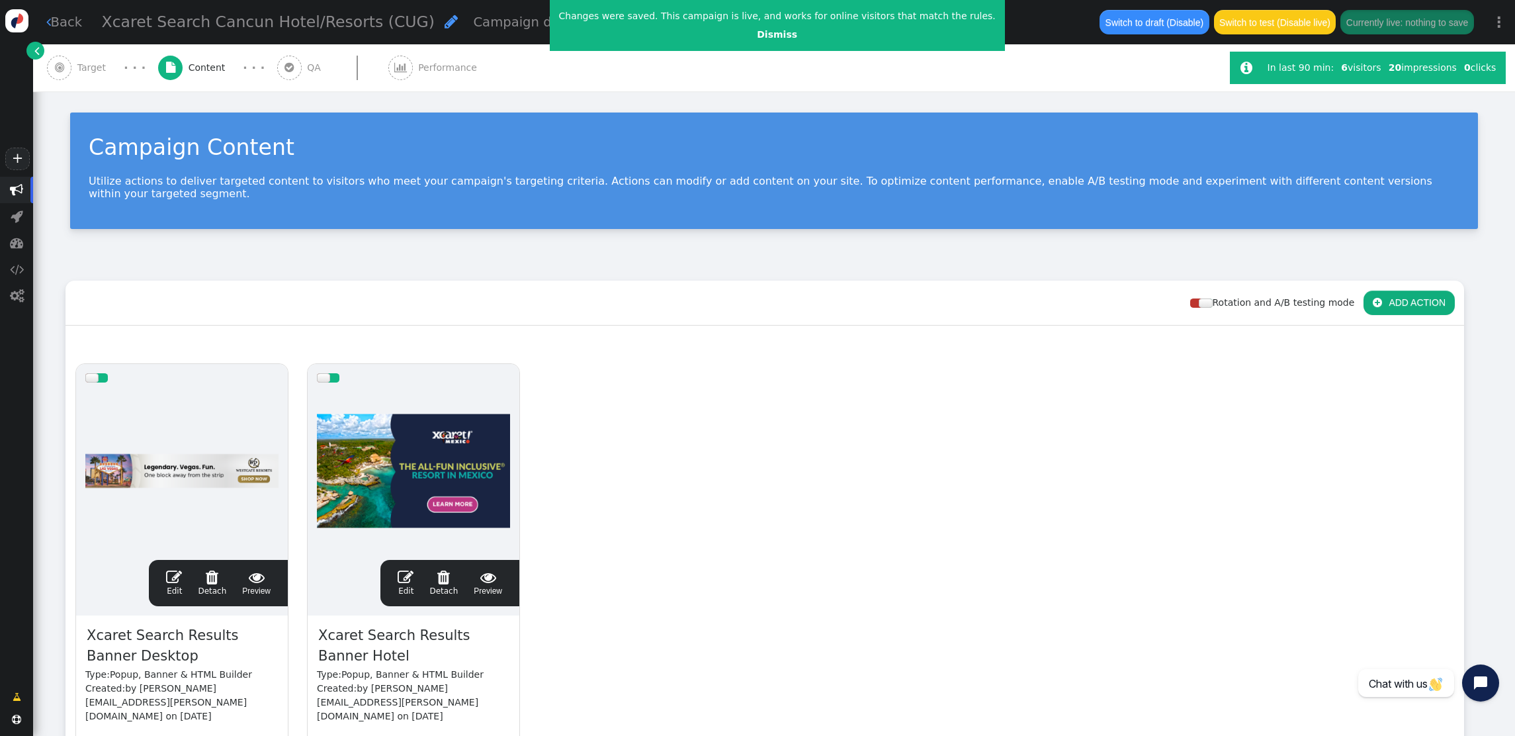
click at [173, 569] on span "" at bounding box center [174, 577] width 16 height 16
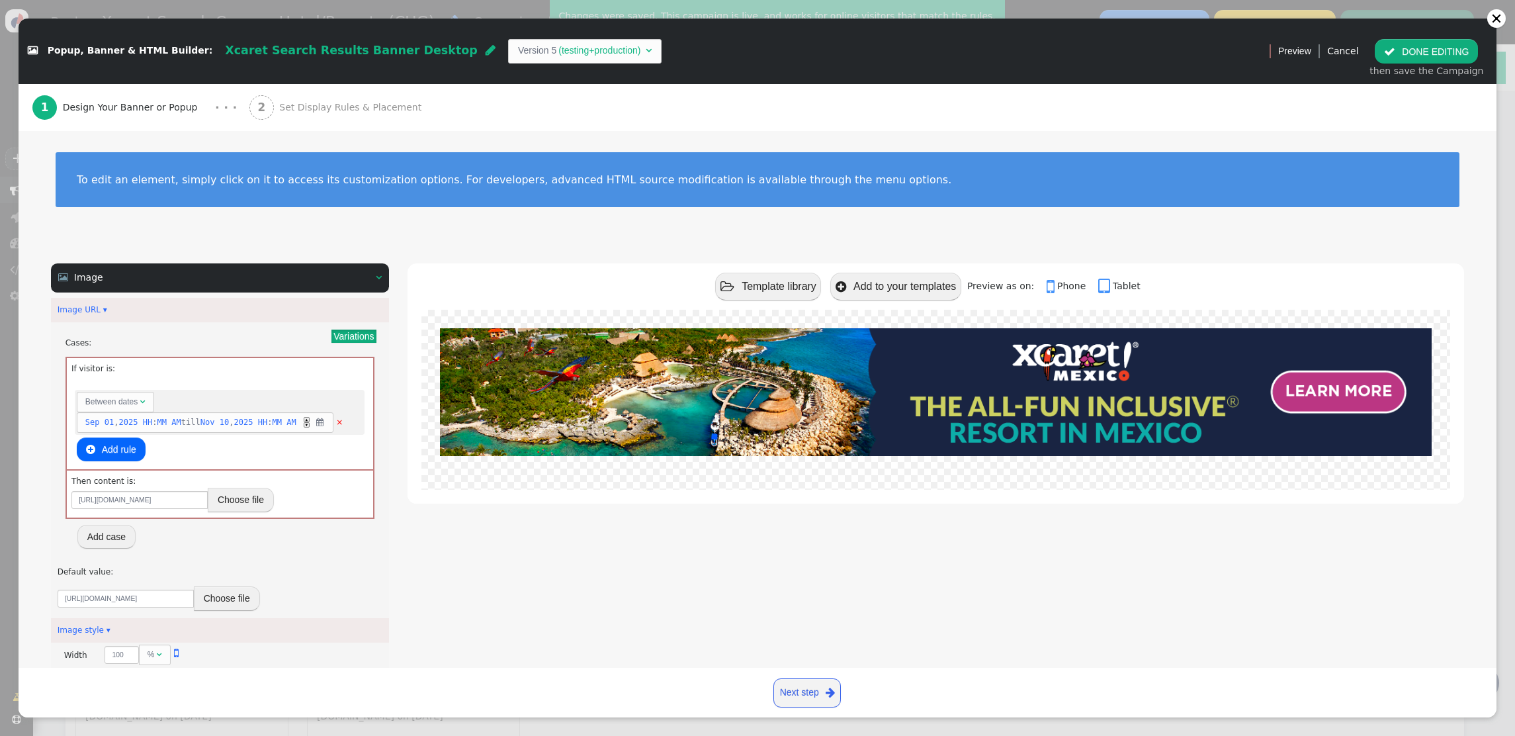
click at [302, 107] on span "Set Display Rules & Placement" at bounding box center [353, 108] width 148 height 14
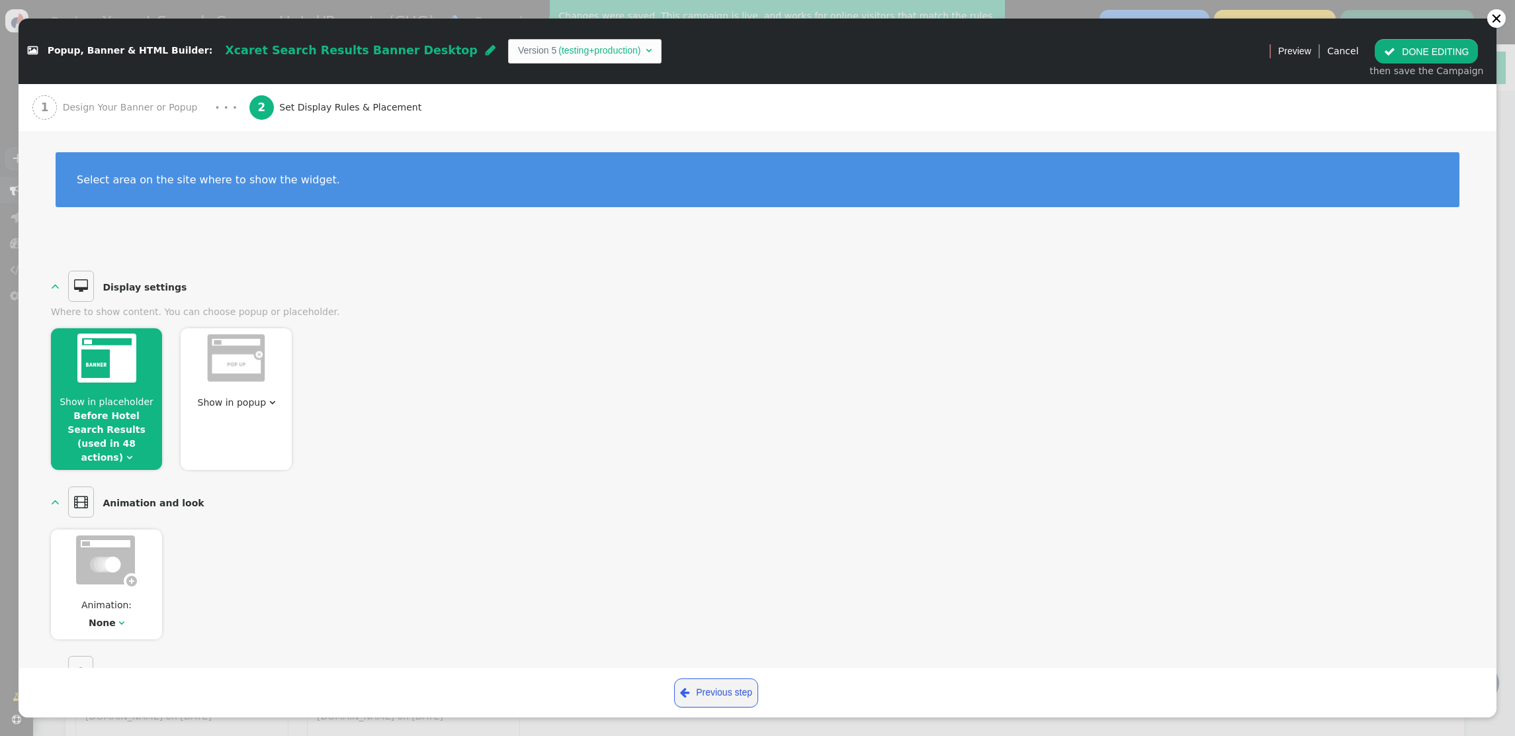
click at [128, 406] on span "Show in placeholder" at bounding box center [107, 401] width 94 height 11
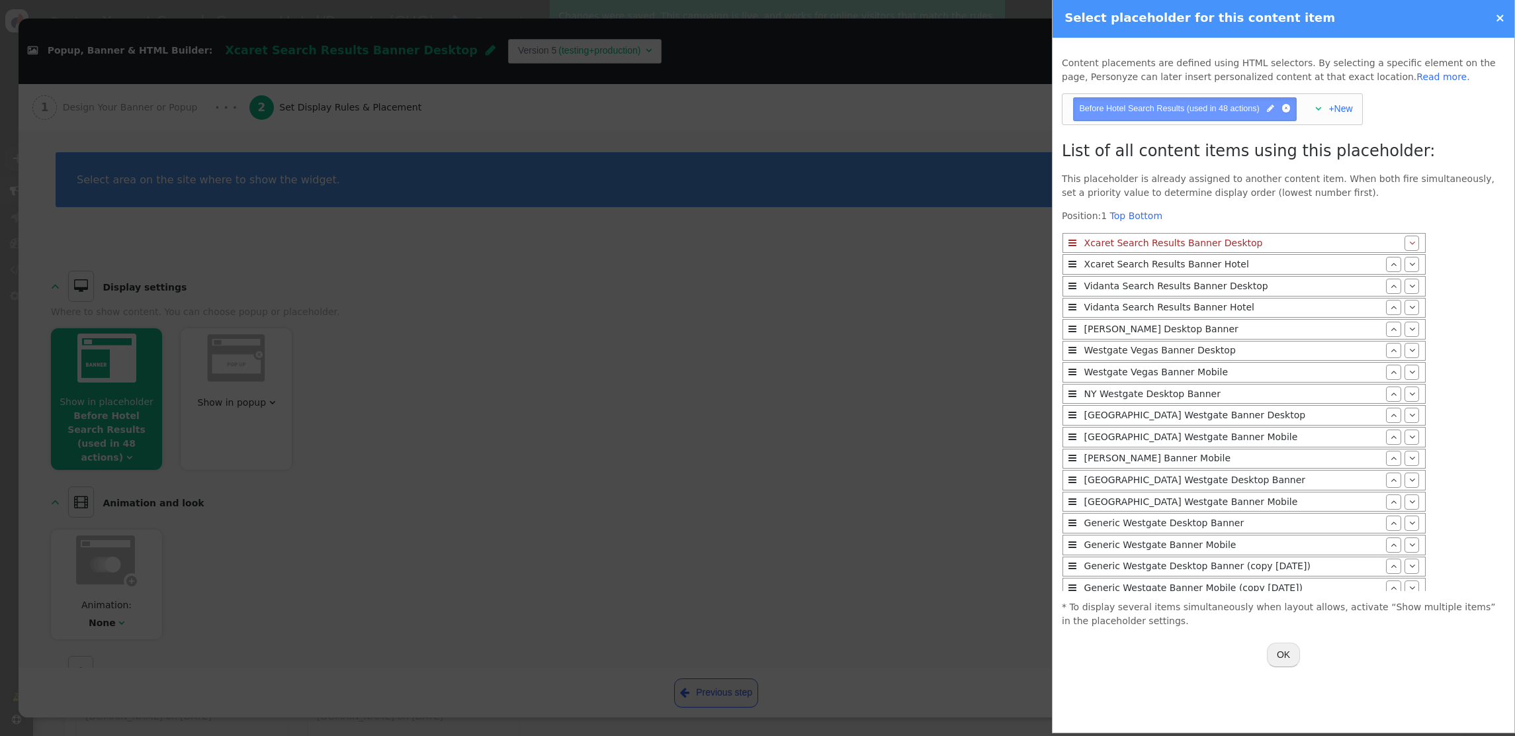
scroll to position [716, 0]
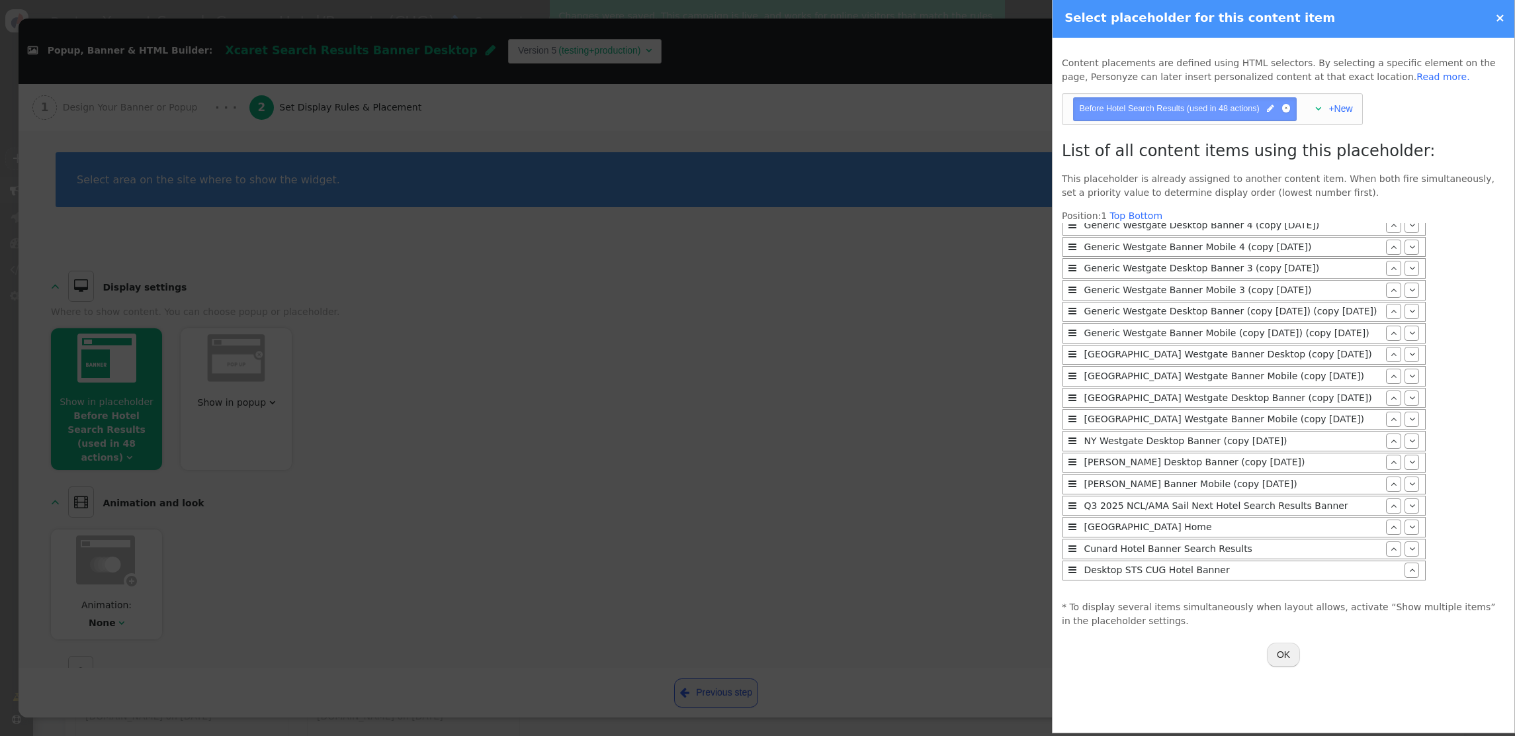
click at [1275, 654] on button "OK" at bounding box center [1283, 654] width 33 height 24
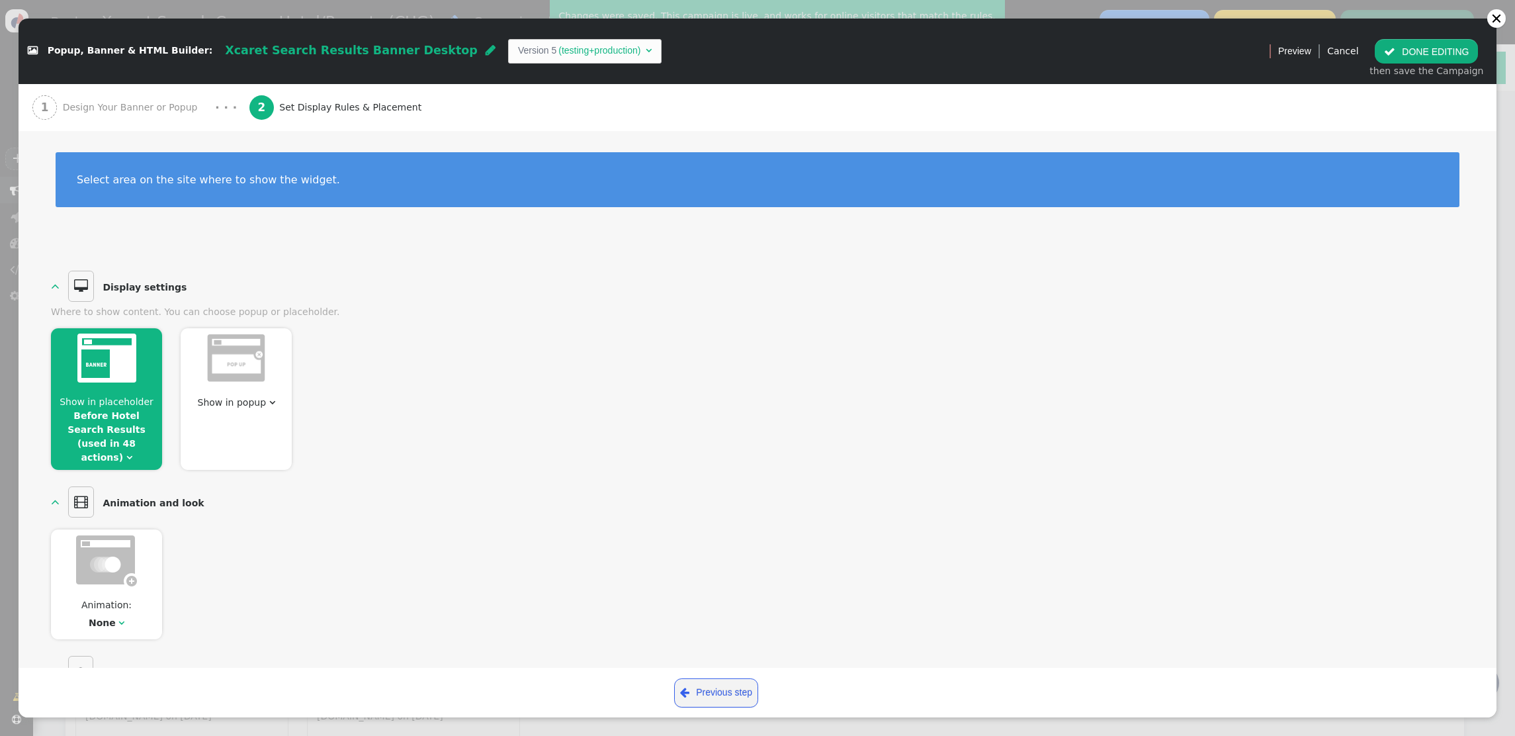
click at [111, 418] on link "Before Hotel Search Results (used in 48 actions)" at bounding box center [105, 436] width 77 height 52
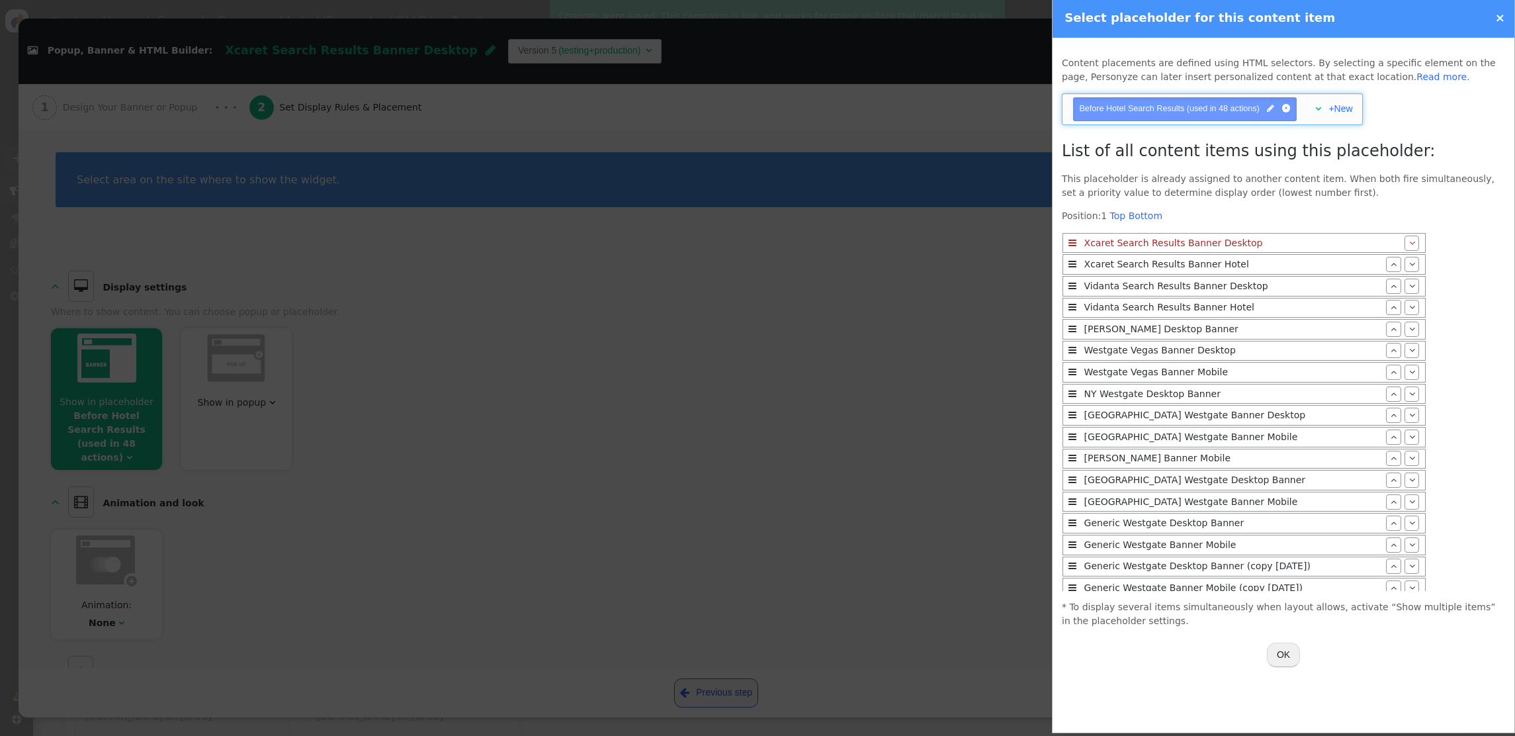
click at [1319, 104] on span "" at bounding box center [1318, 108] width 6 height 9
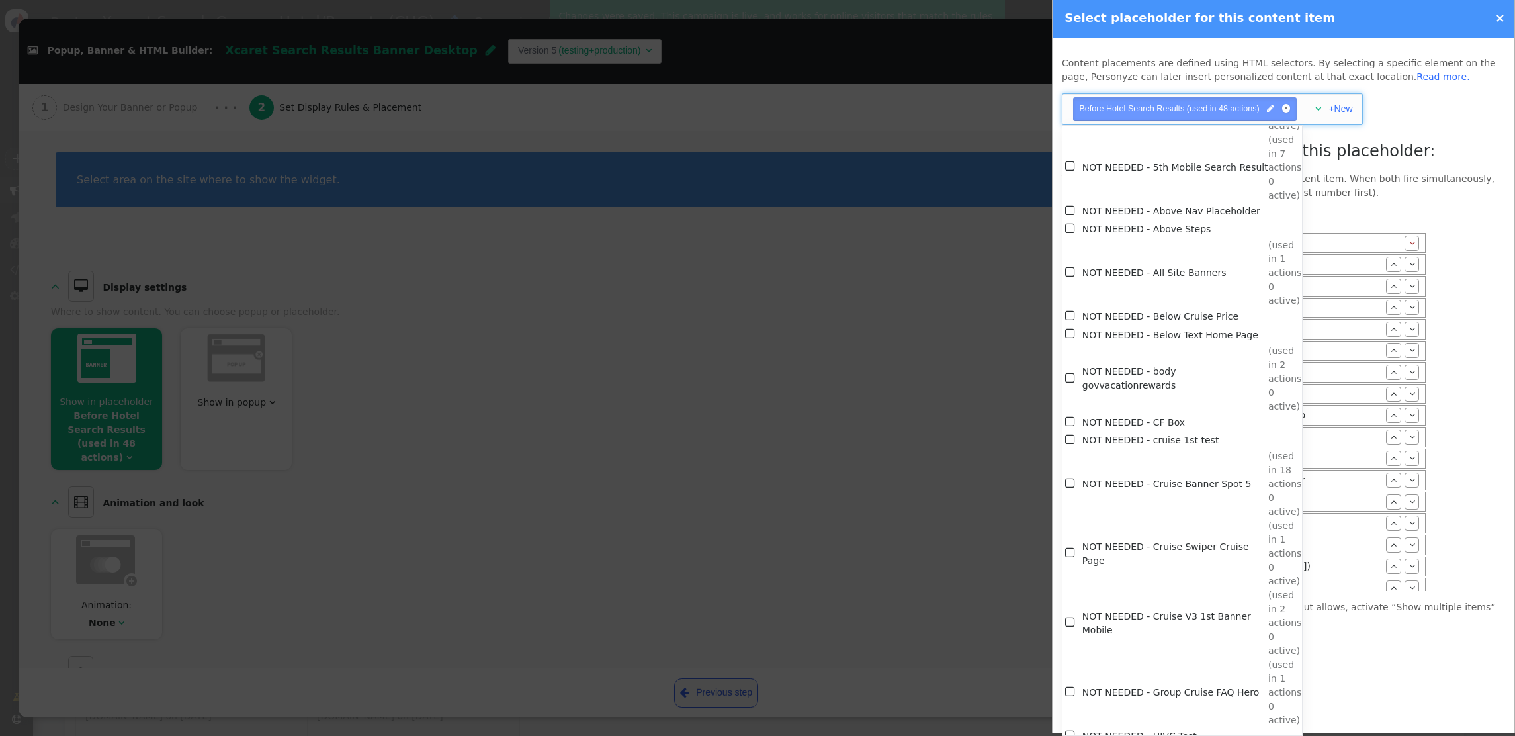
scroll to position [7545, 0]
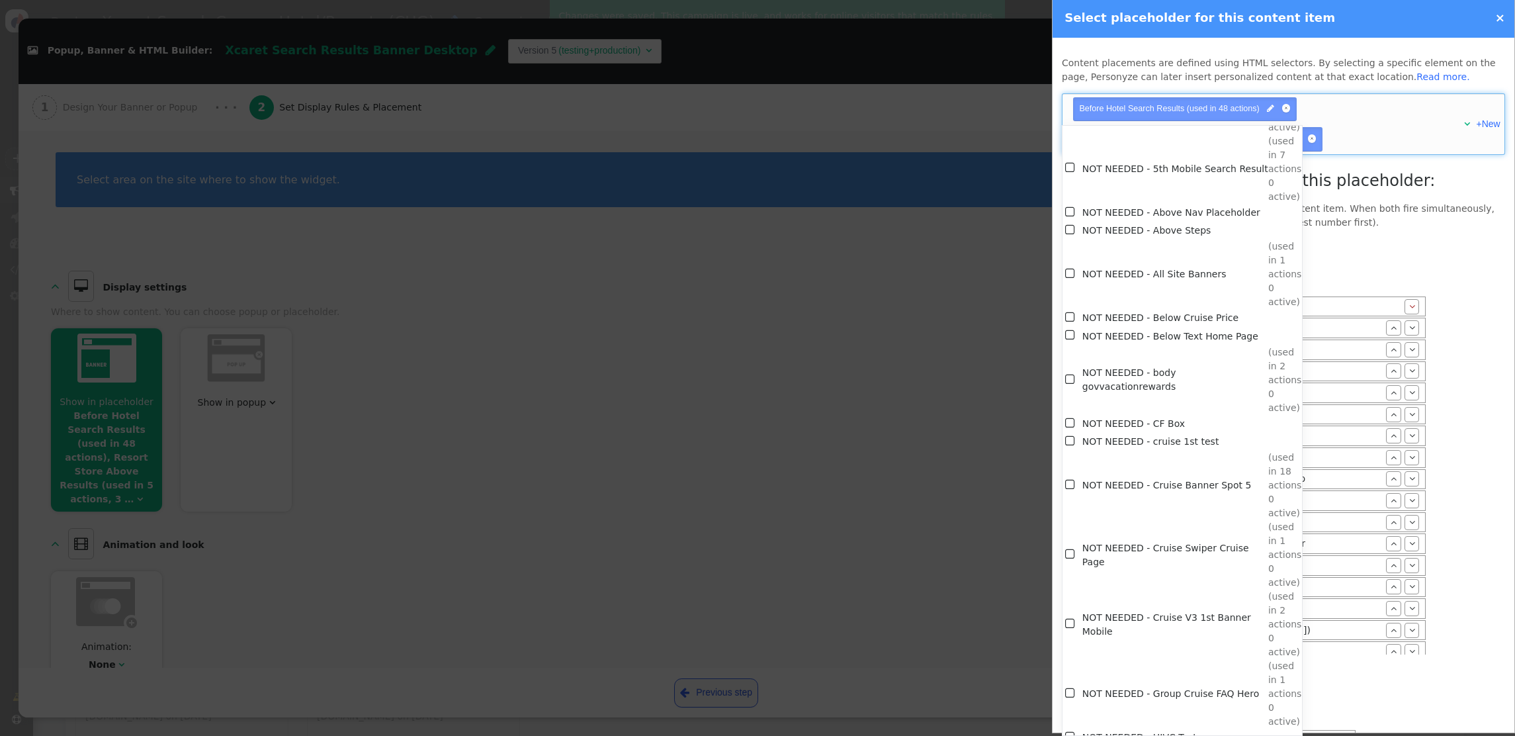
click at [1359, 247] on h3 "Before Hotel Search Results" at bounding box center [1244, 256] width 365 height 24
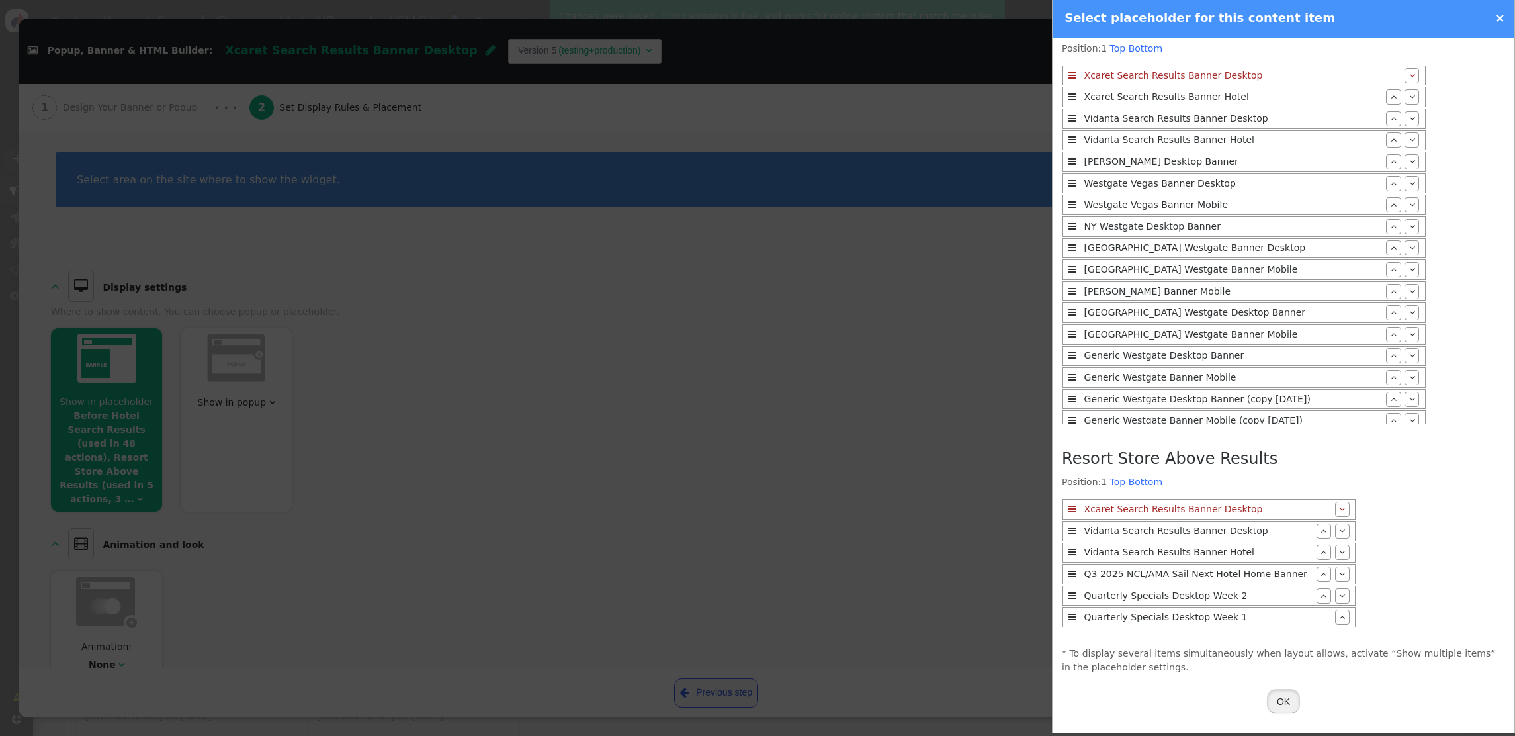
scroll to position [233, 0]
click at [1279, 695] on button "OK" at bounding box center [1283, 701] width 33 height 24
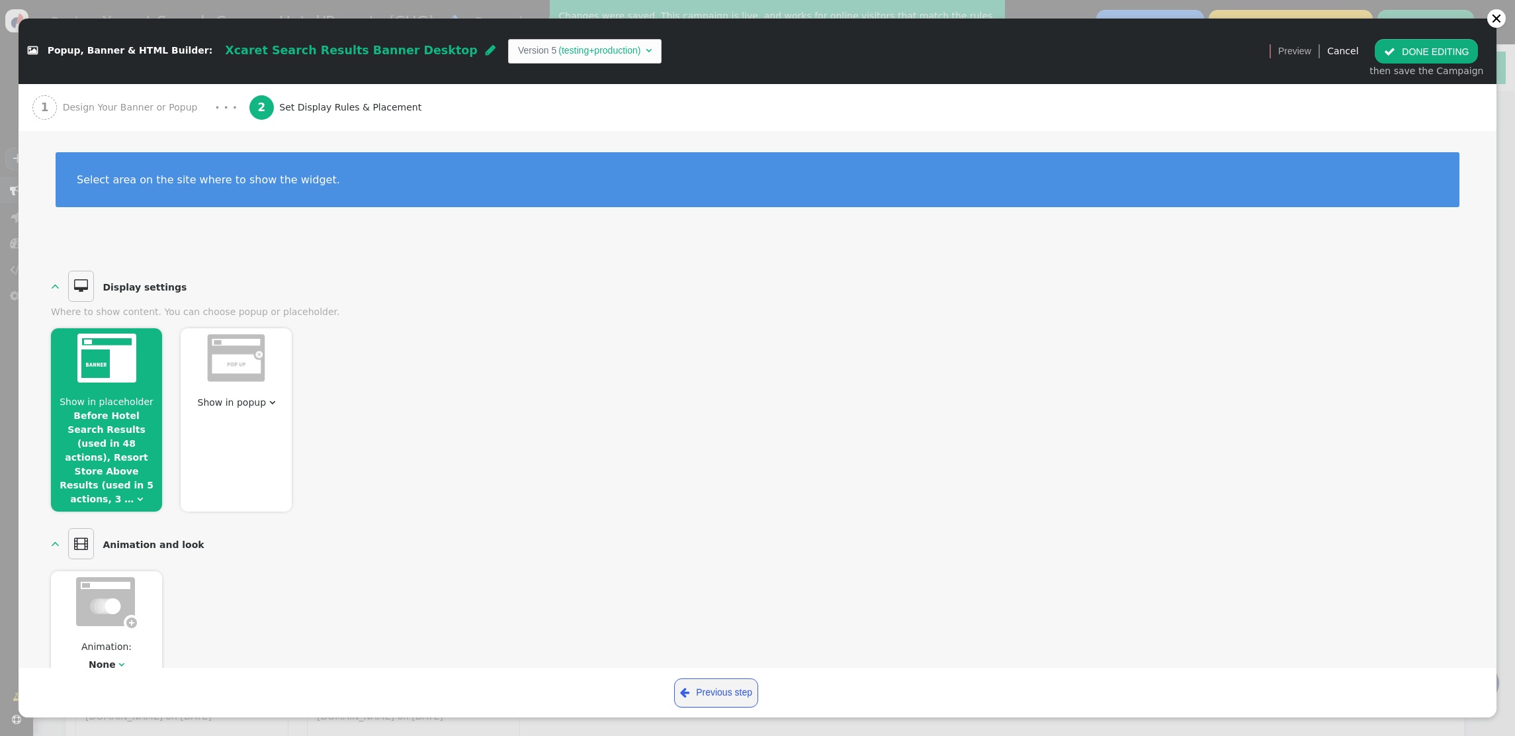
scroll to position [1, 0]
click at [1412, 60] on button " DONE EDITING" at bounding box center [1426, 51] width 103 height 24
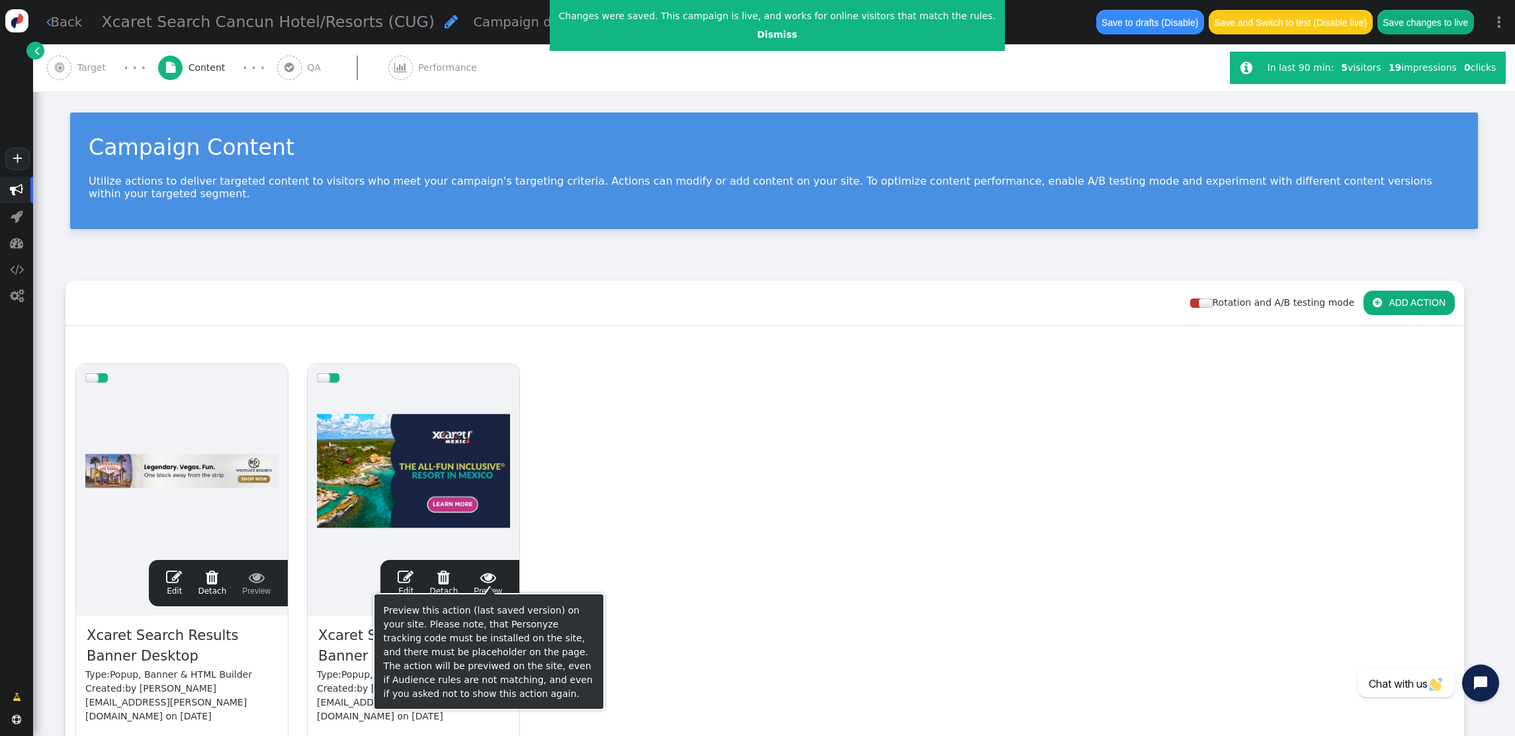
click at [405, 569] on span "" at bounding box center [406, 577] width 16 height 16
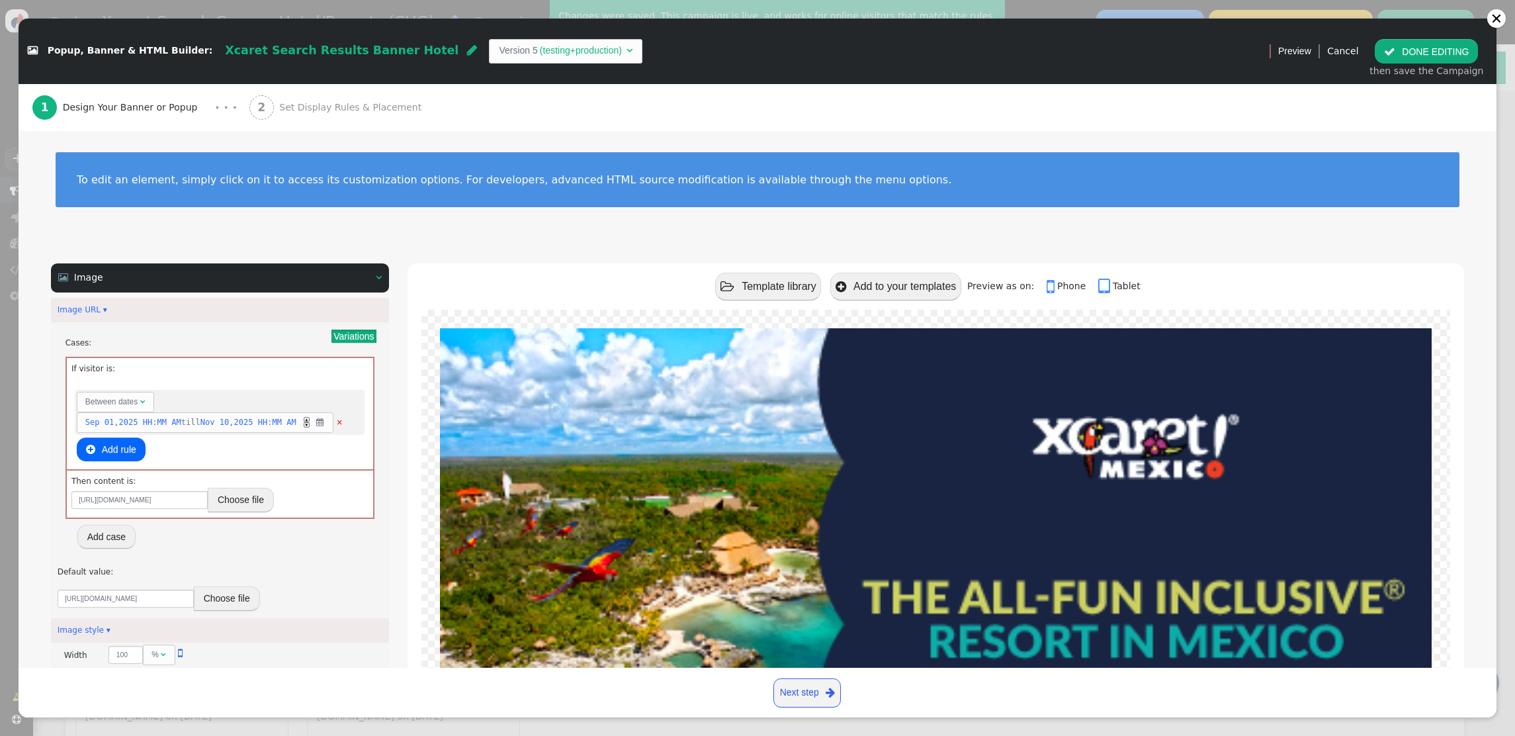
click at [294, 111] on span "Set Display Rules & Placement" at bounding box center [353, 108] width 148 height 14
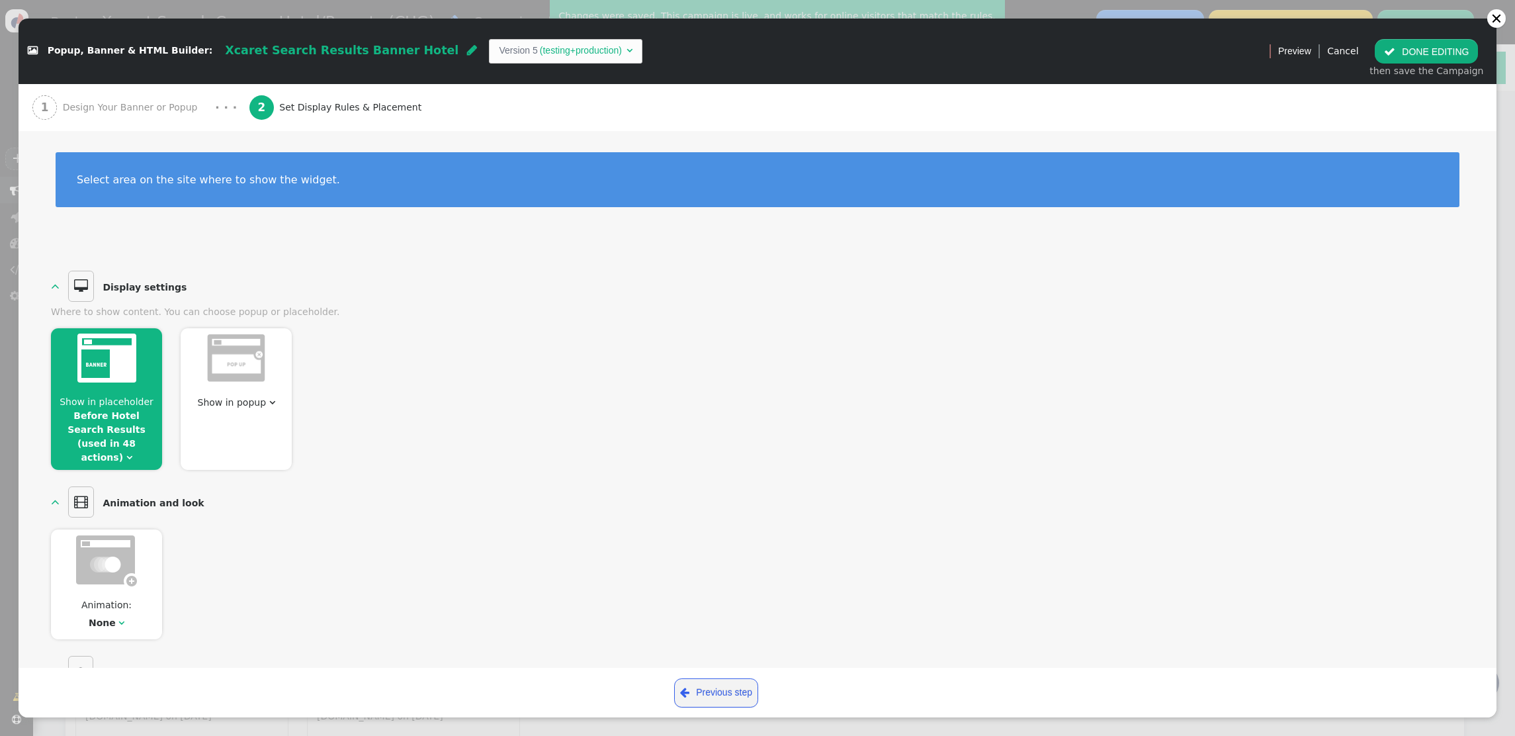
click at [102, 421] on span "Show in placeholder Before Hotel Search Results (used in 48 actions) " at bounding box center [106, 429] width 111 height 69
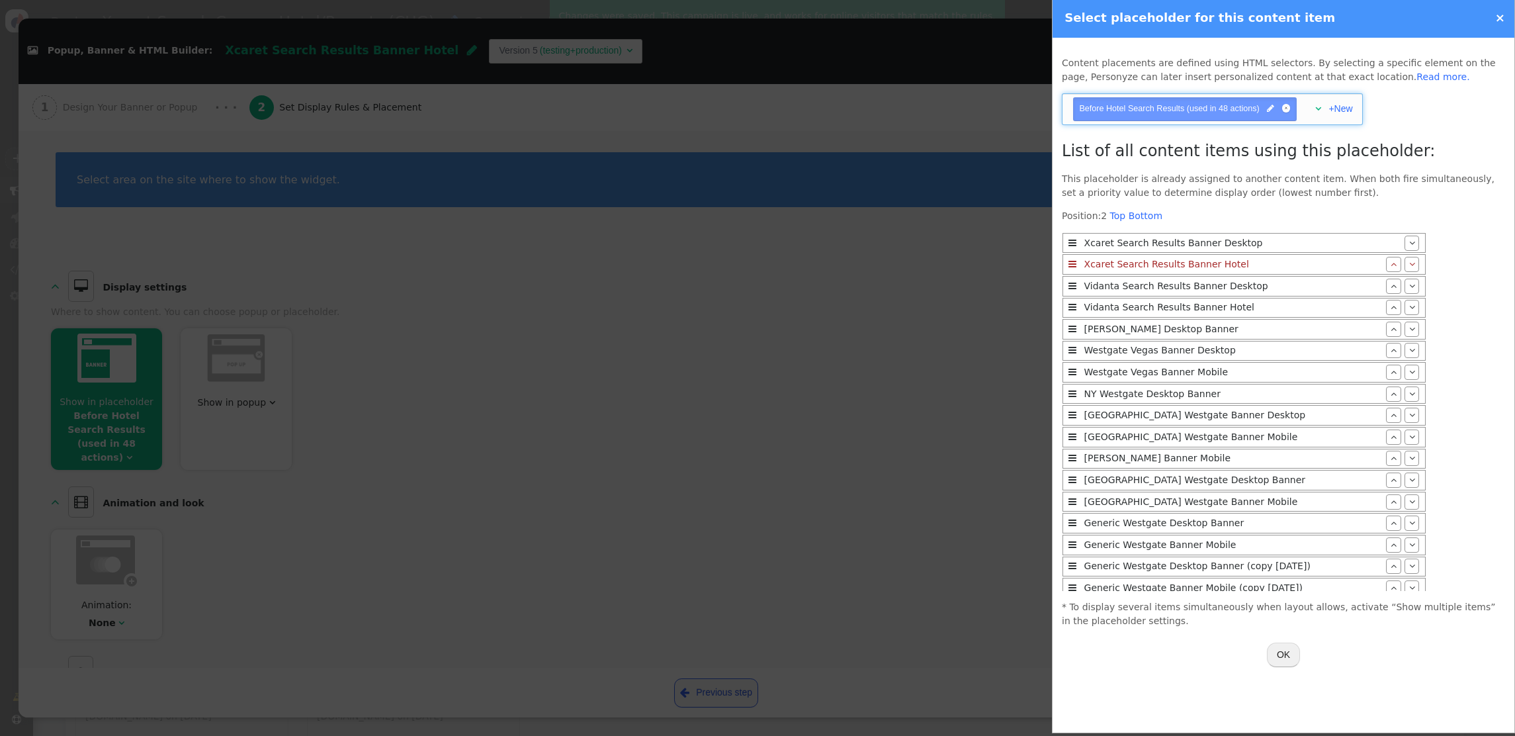
click at [1315, 108] on span "" at bounding box center [1318, 108] width 6 height 9
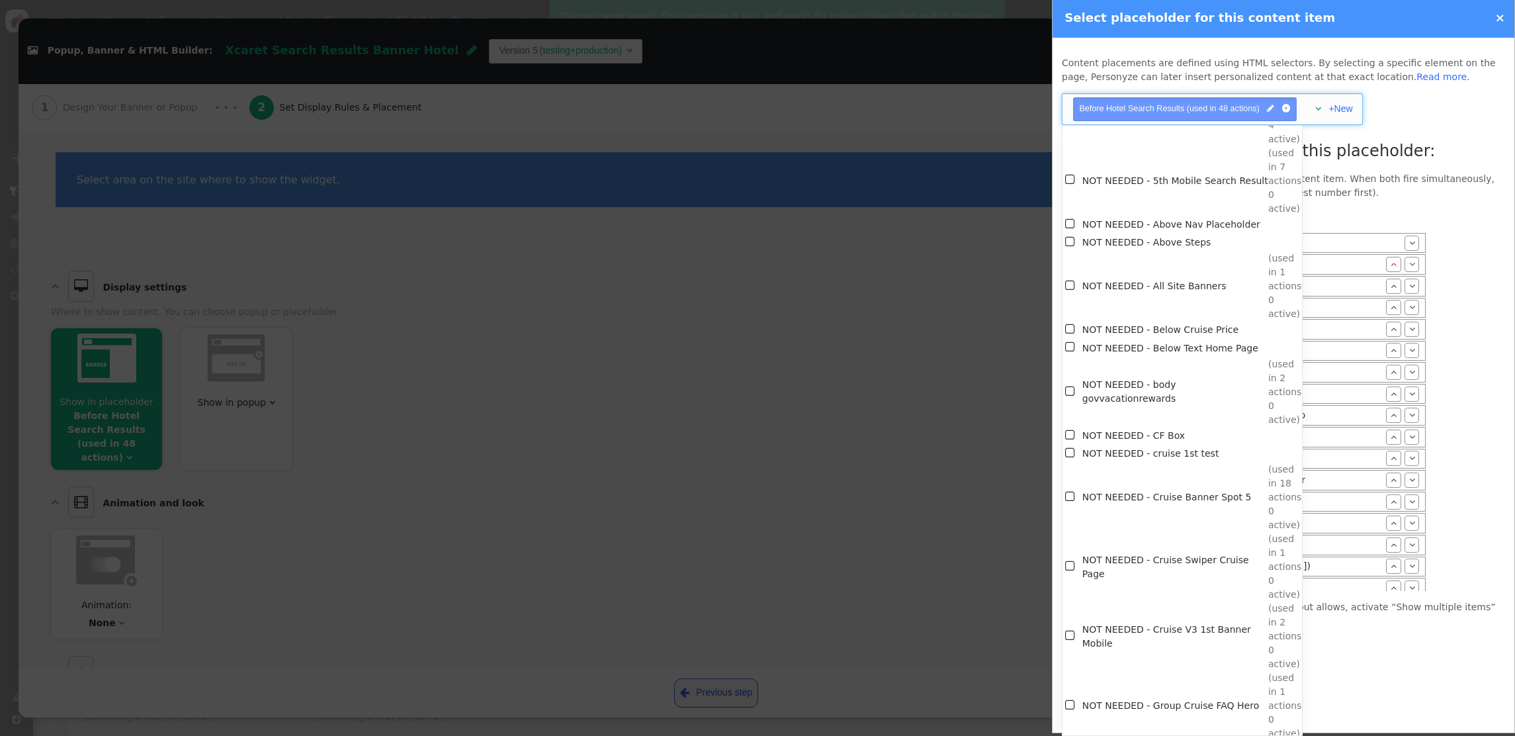
scroll to position [7532, 0]
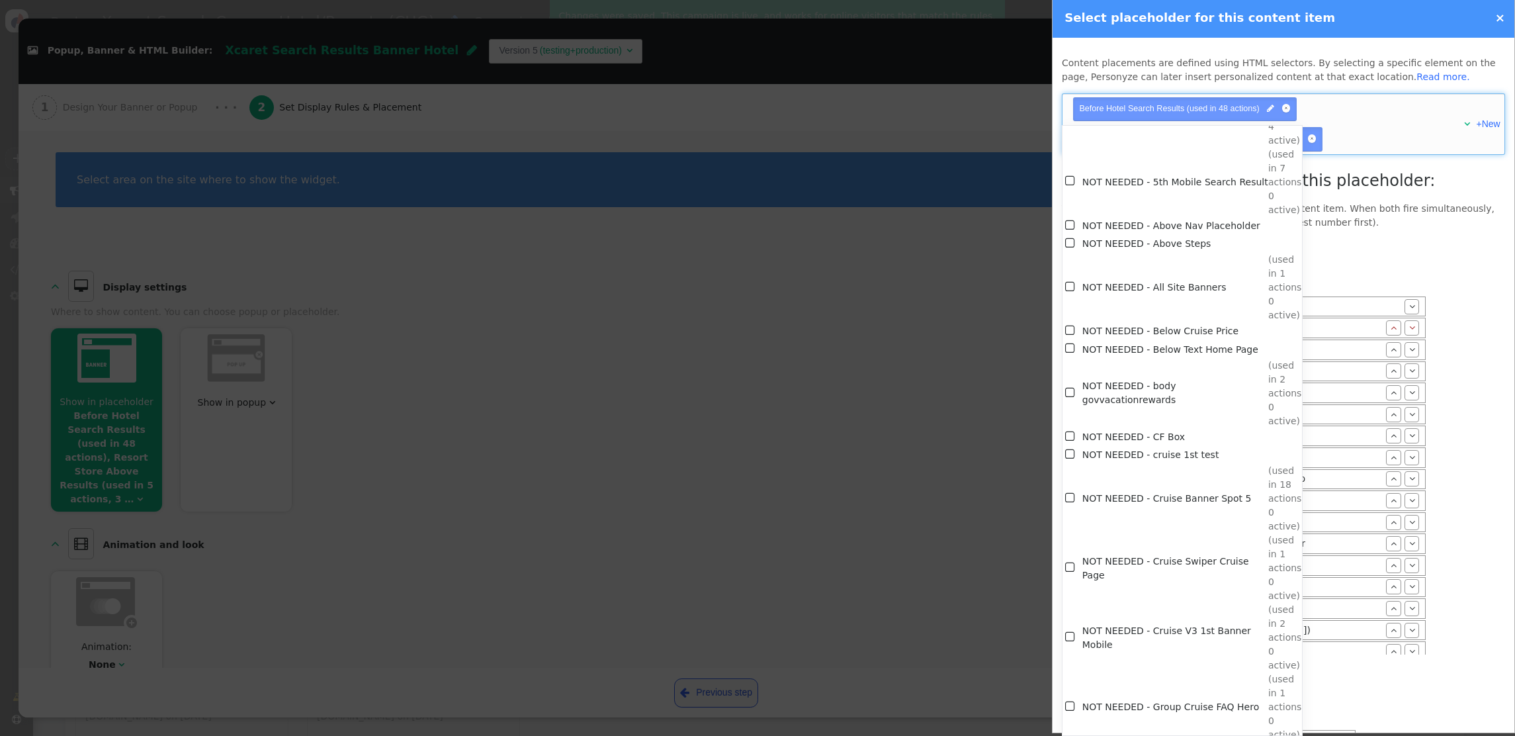
click at [1352, 268] on div "Before Hotel Search Results Position: 2 Top Bottom  Xcaret Search Results Bann…" at bounding box center [1244, 446] width 365 height 415
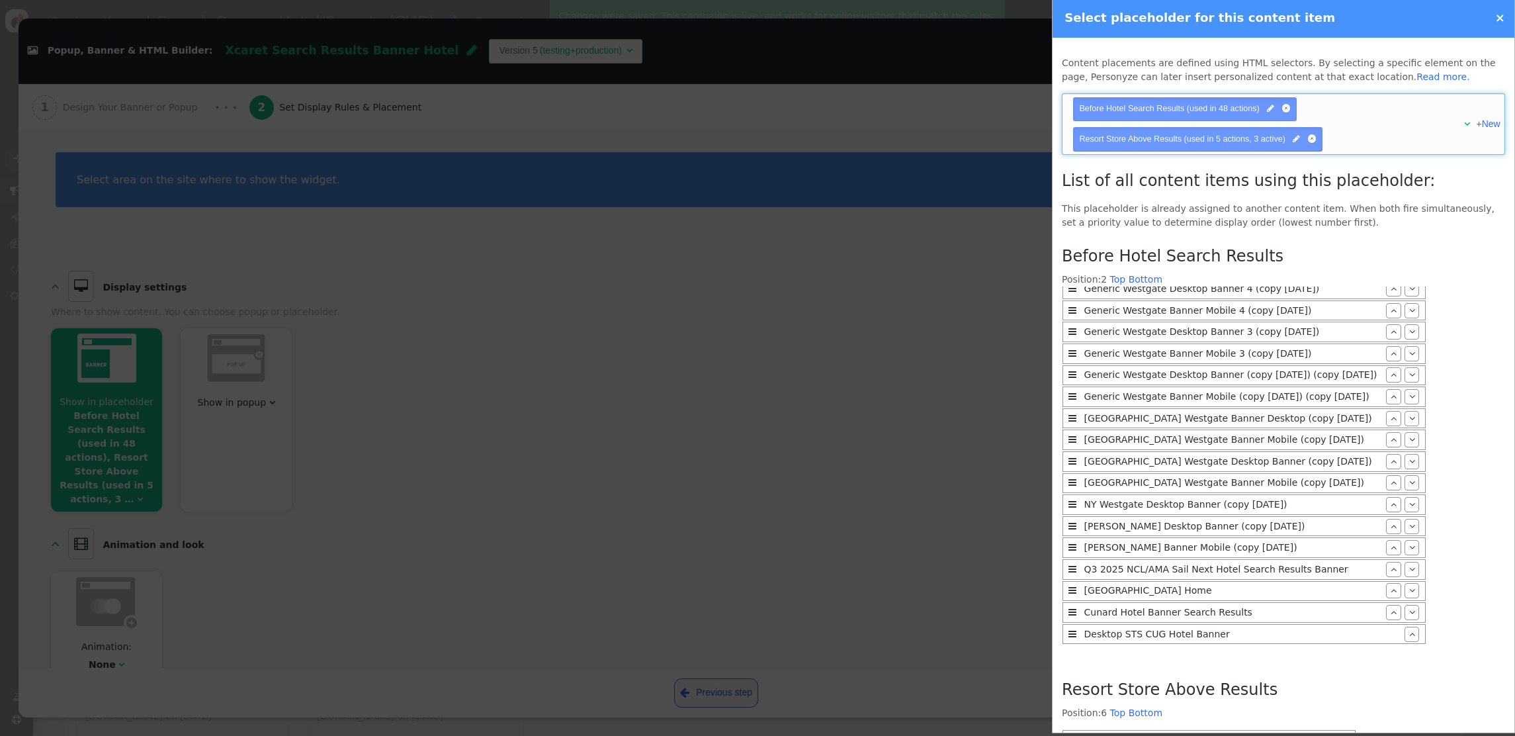
scroll to position [235, 0]
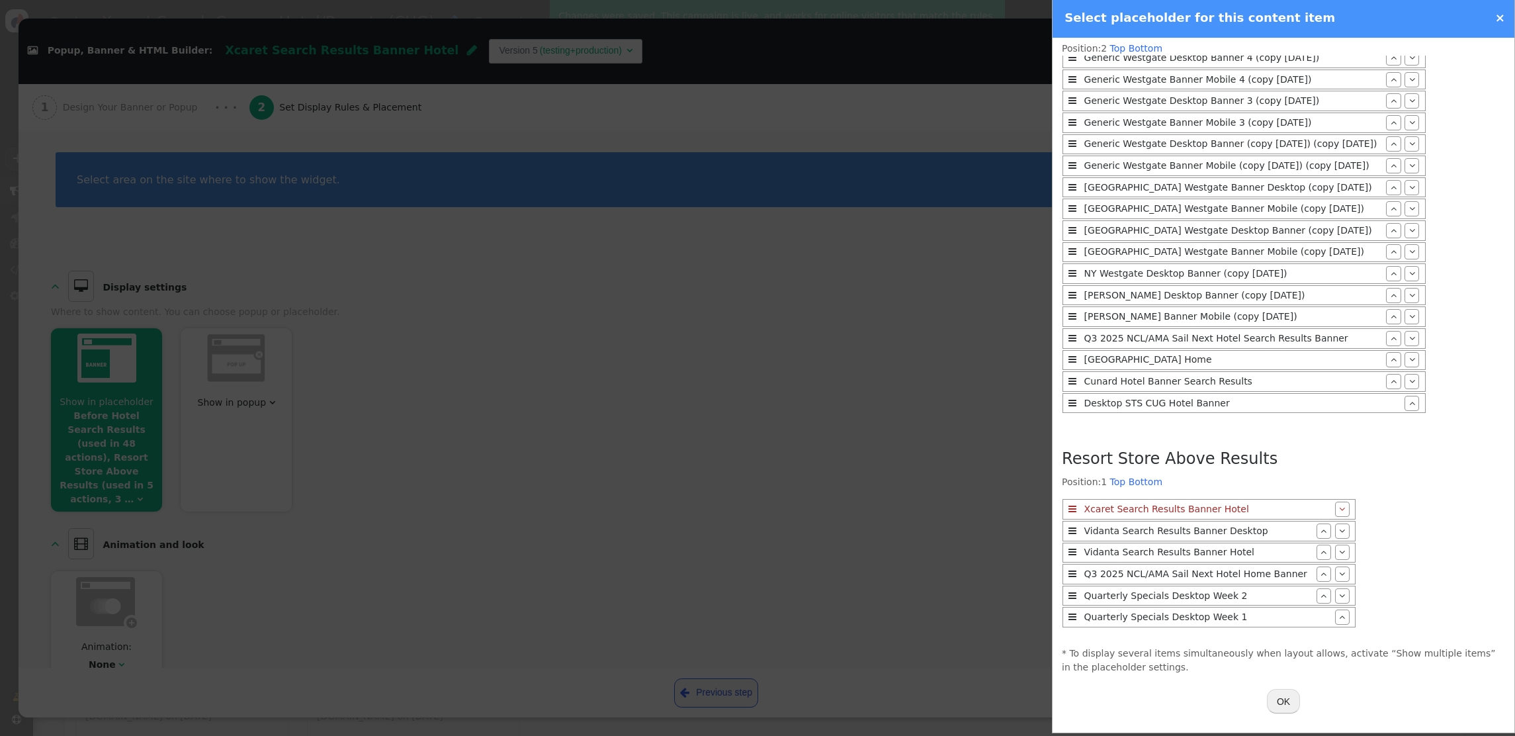
click at [1283, 707] on button "OK" at bounding box center [1283, 701] width 33 height 24
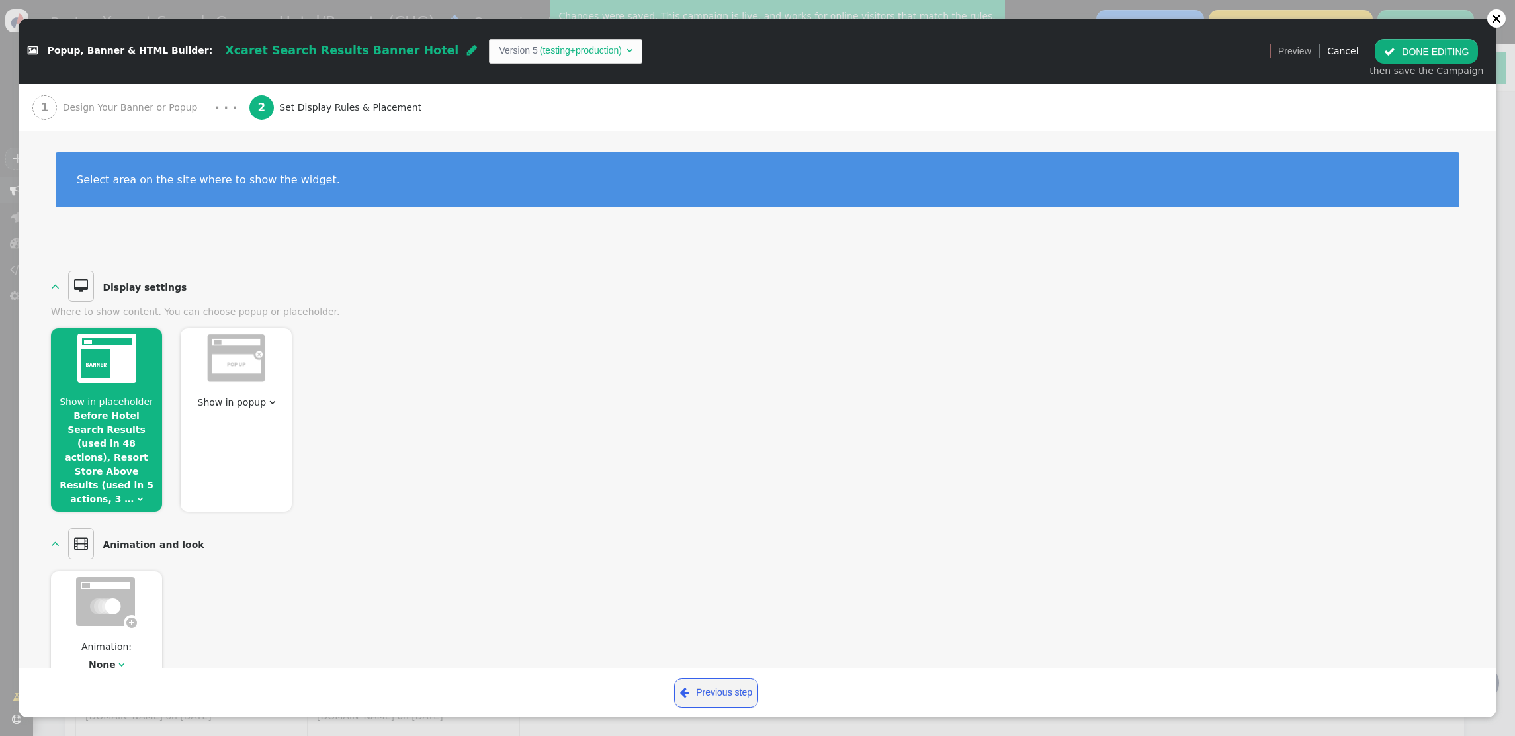
click at [1437, 54] on button " DONE EDITING" at bounding box center [1426, 51] width 103 height 24
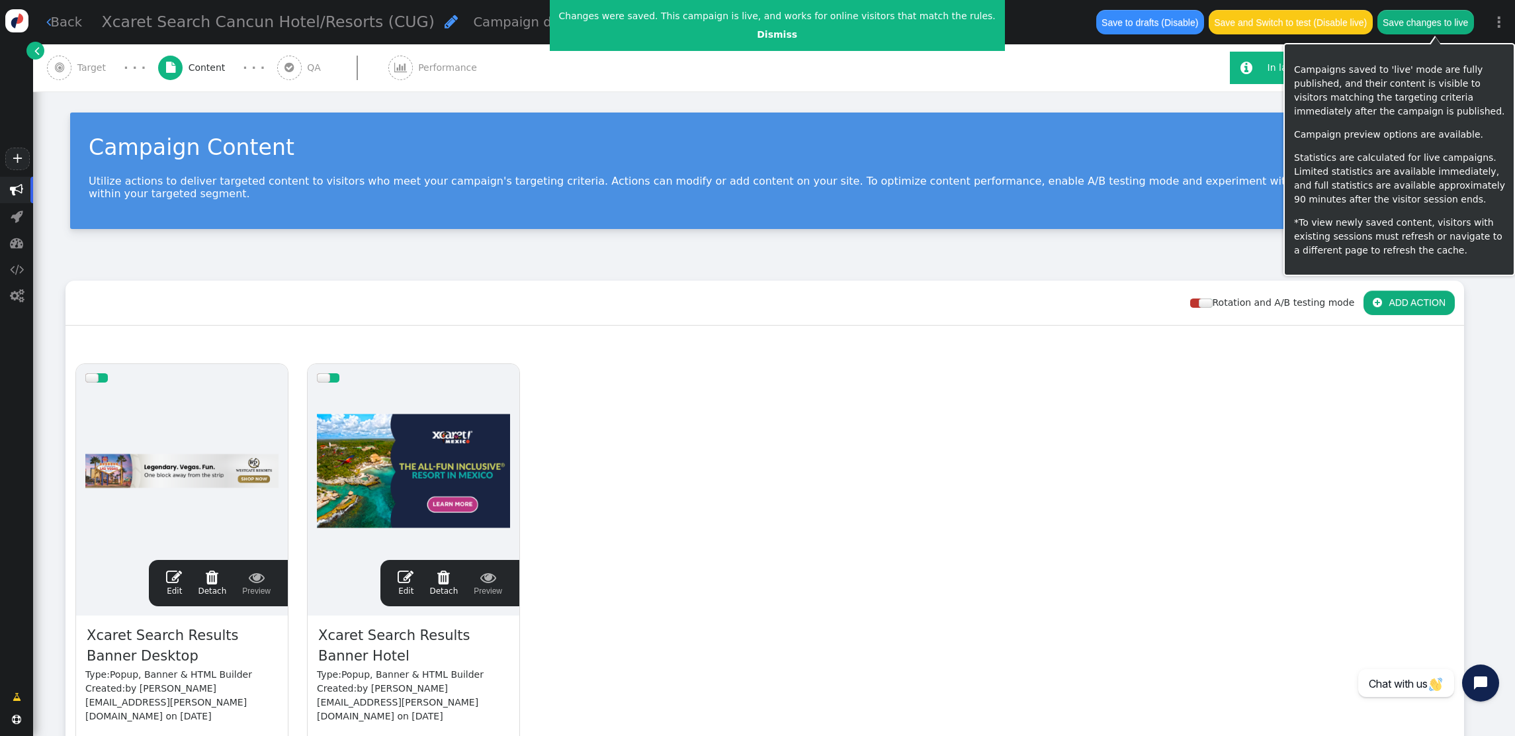
click at [1430, 26] on button "Save changes to live" at bounding box center [1425, 22] width 97 height 24
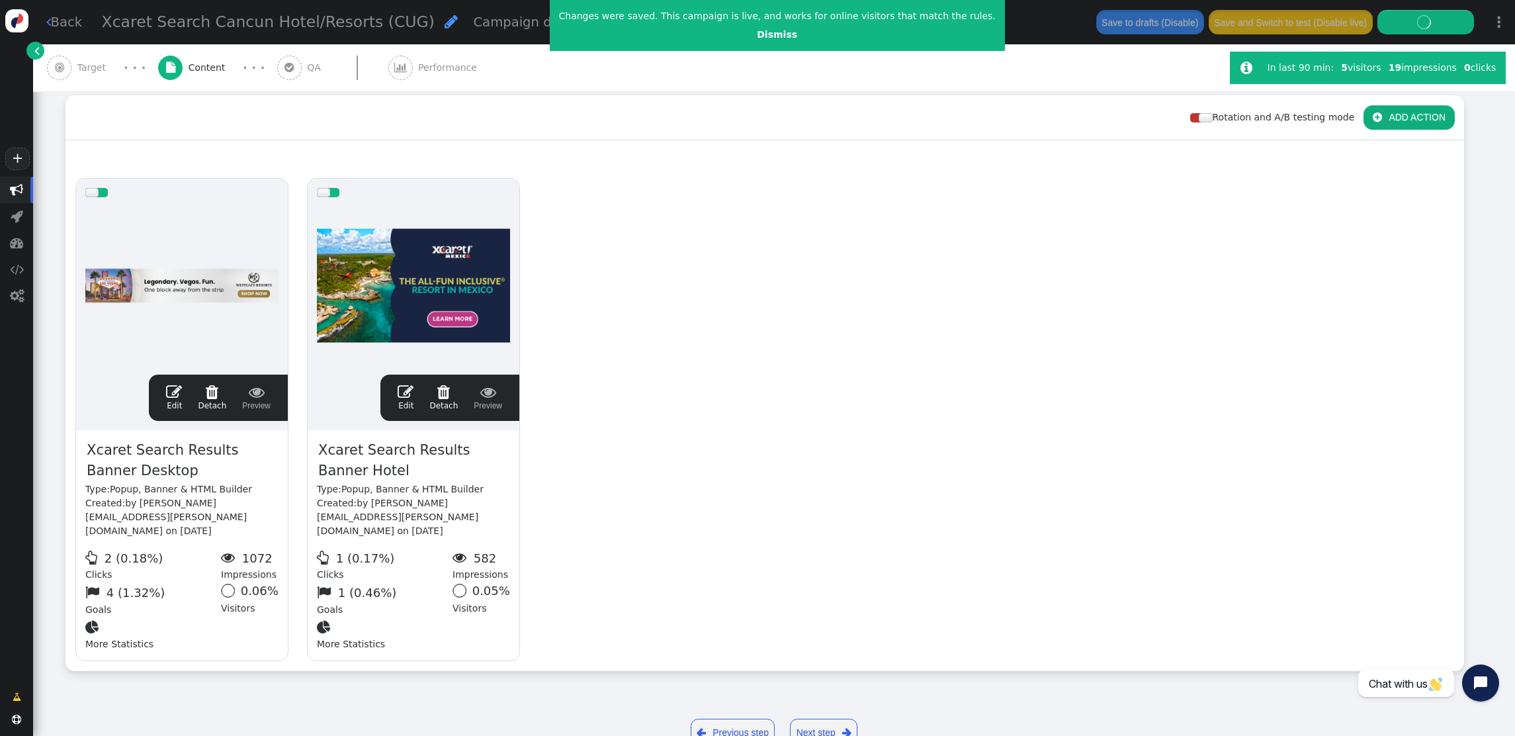
scroll to position [0, 0]
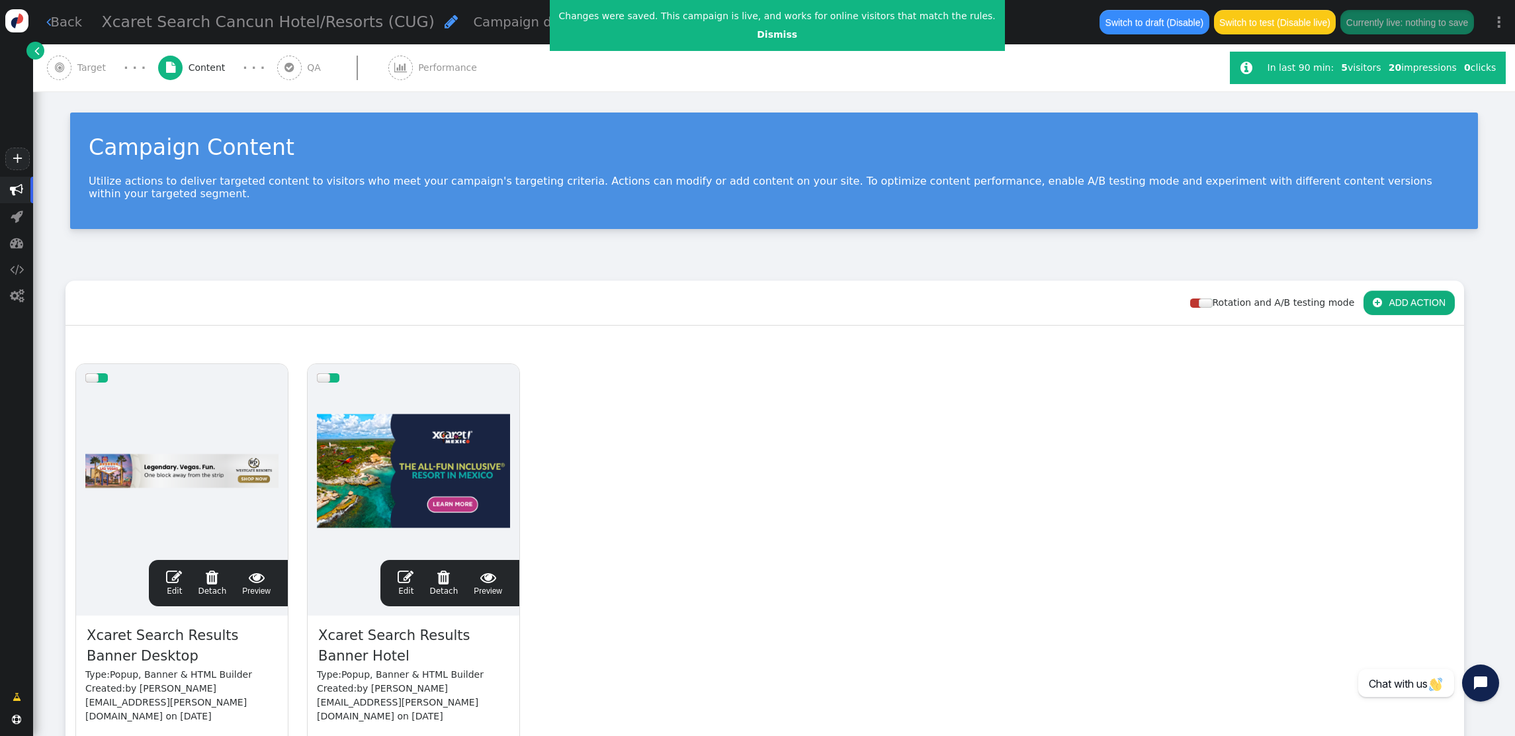
click at [173, 569] on span "" at bounding box center [174, 577] width 16 height 16
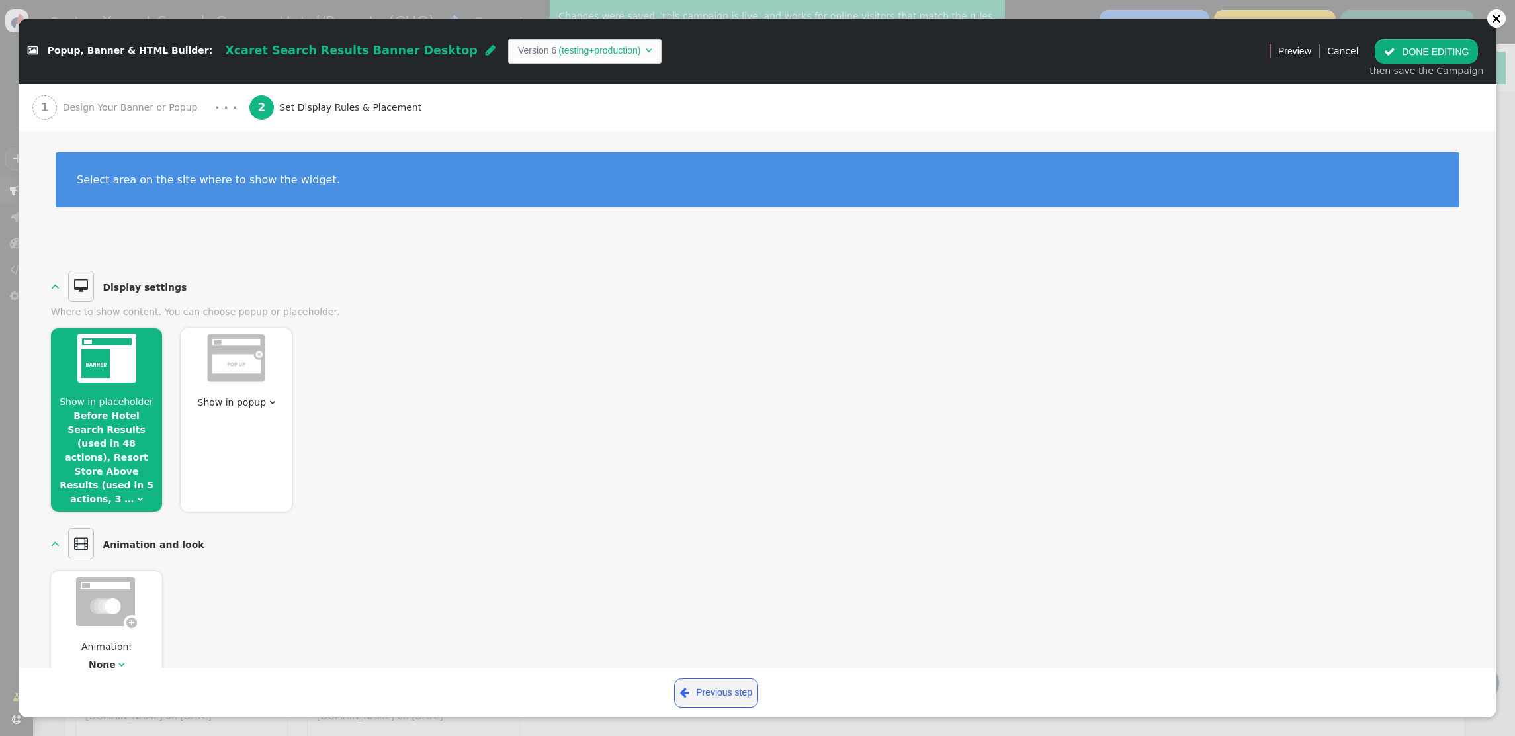
click at [89, 436] on span "Show in placeholder Before Hotel Search Results (used in 48 actions), Resort St…" at bounding box center [106, 450] width 111 height 111
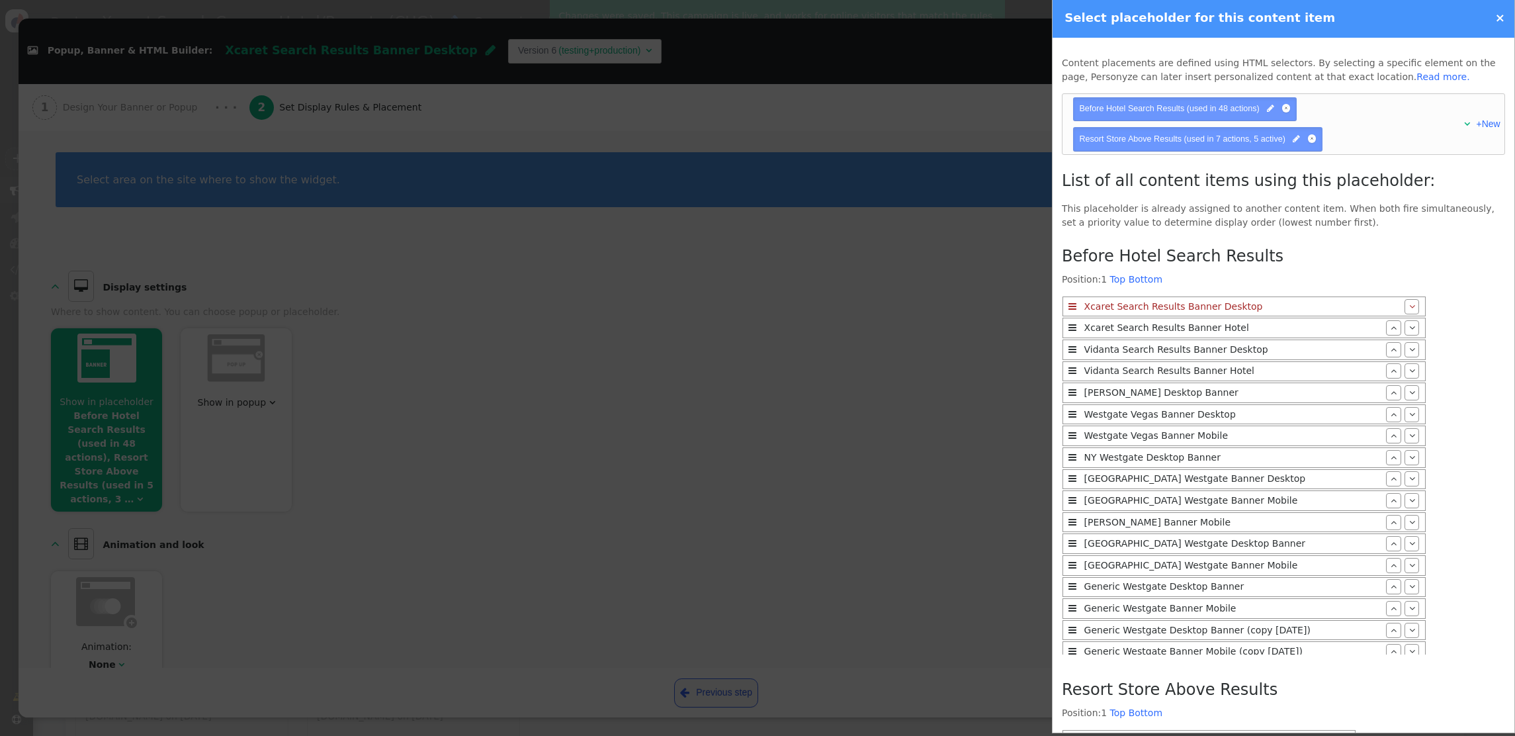
click at [1451, 17] on link "×" at bounding box center [1500, 18] width 10 height 14
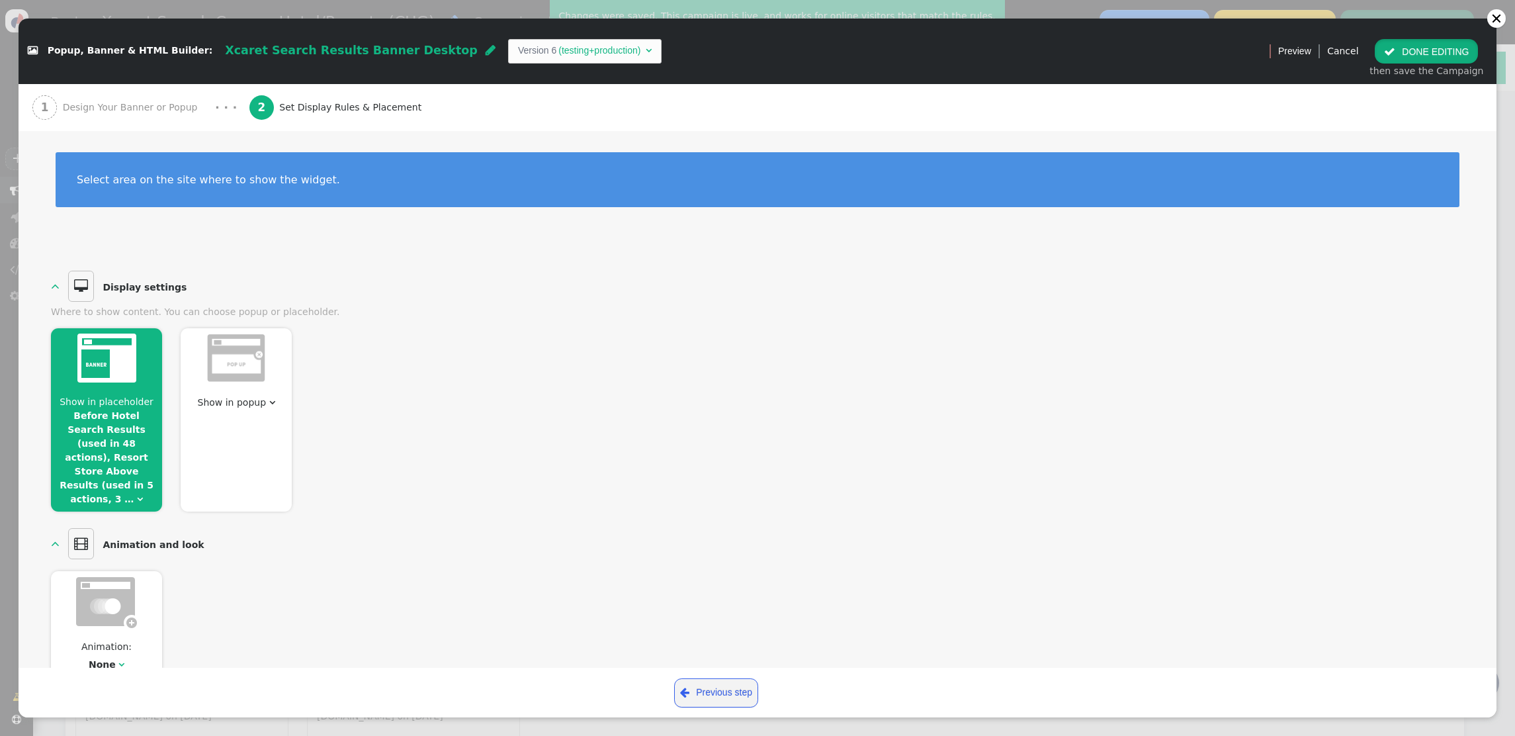
click at [1444, 48] on button " DONE EDITING" at bounding box center [1426, 51] width 103 height 24
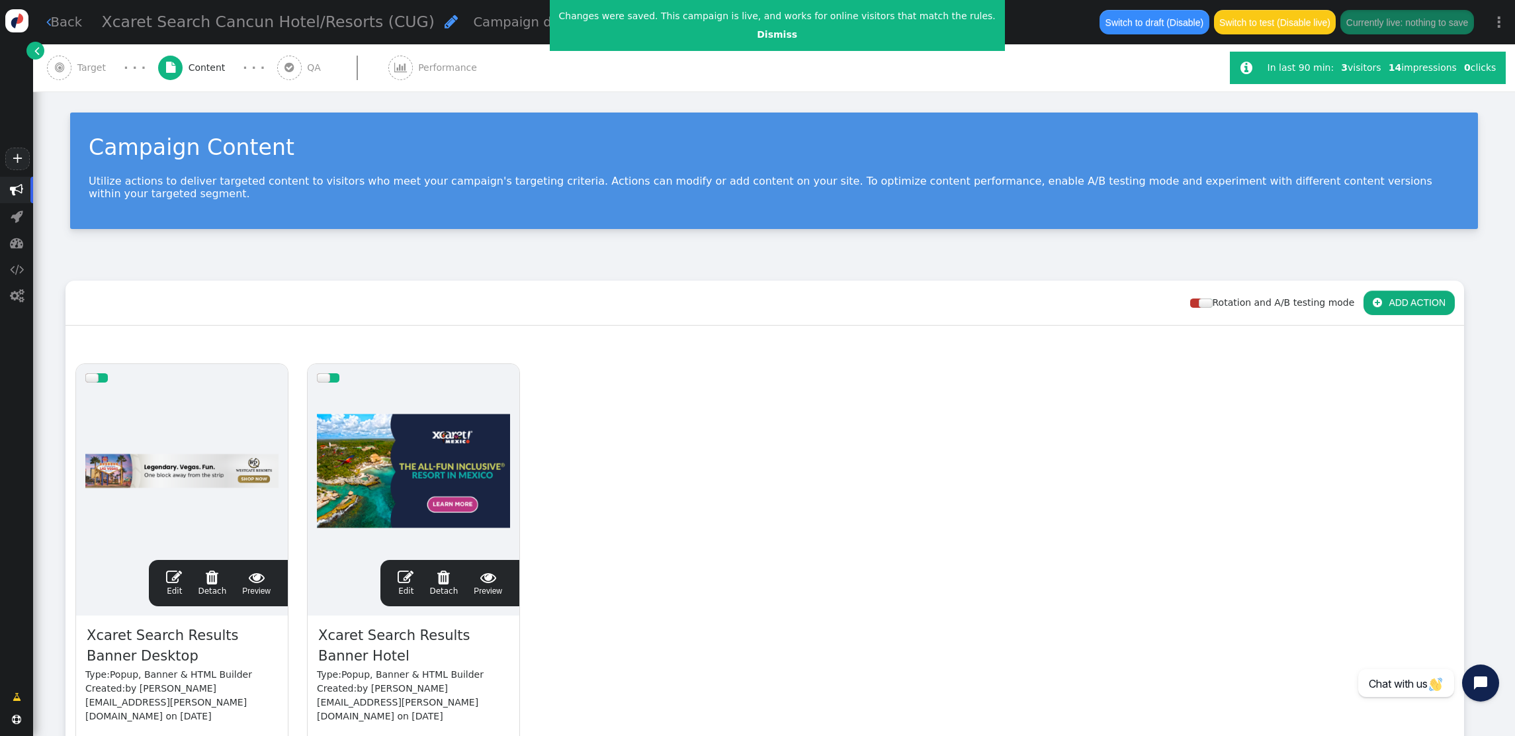
click at [96, 73] on span "Target" at bounding box center [94, 68] width 34 height 14
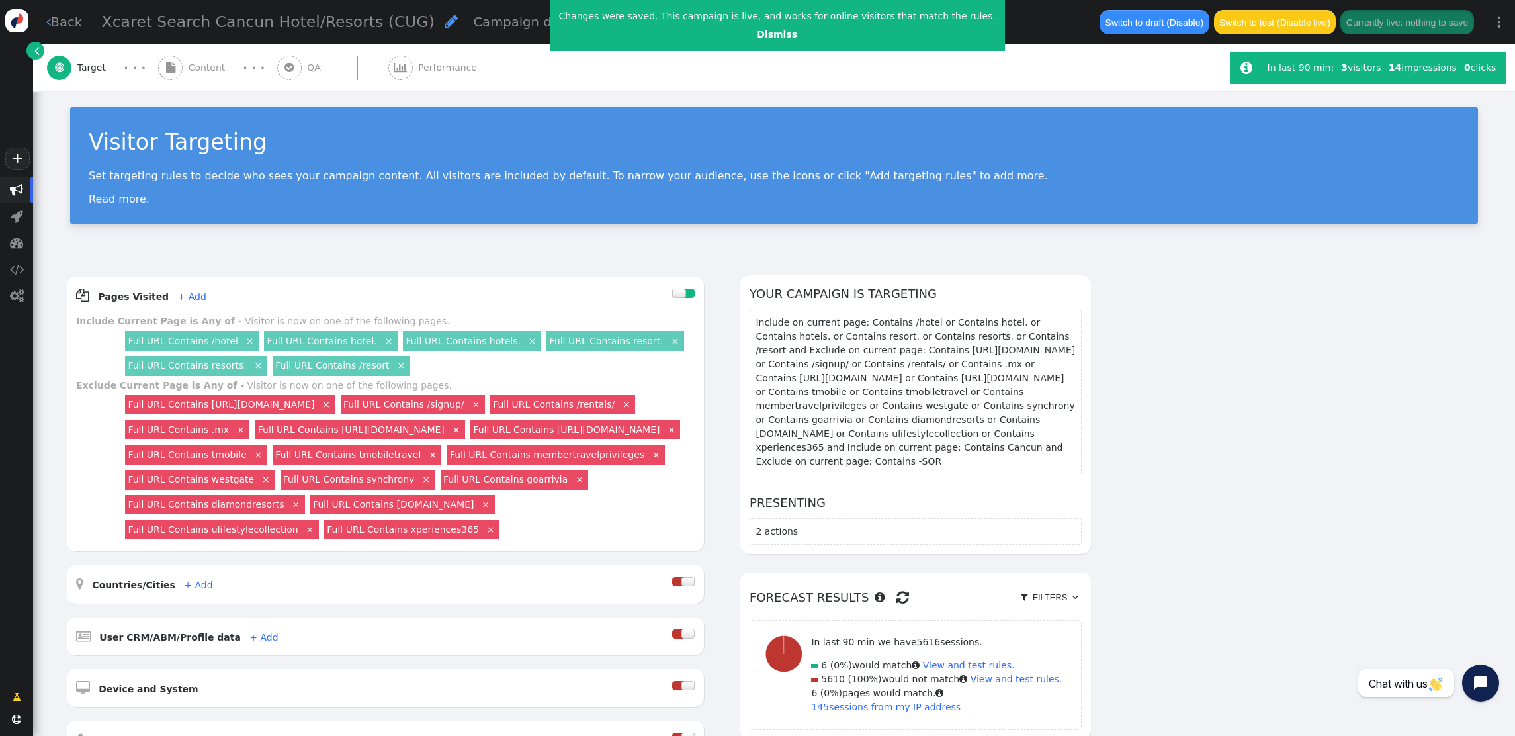
scroll to position [5, 0]
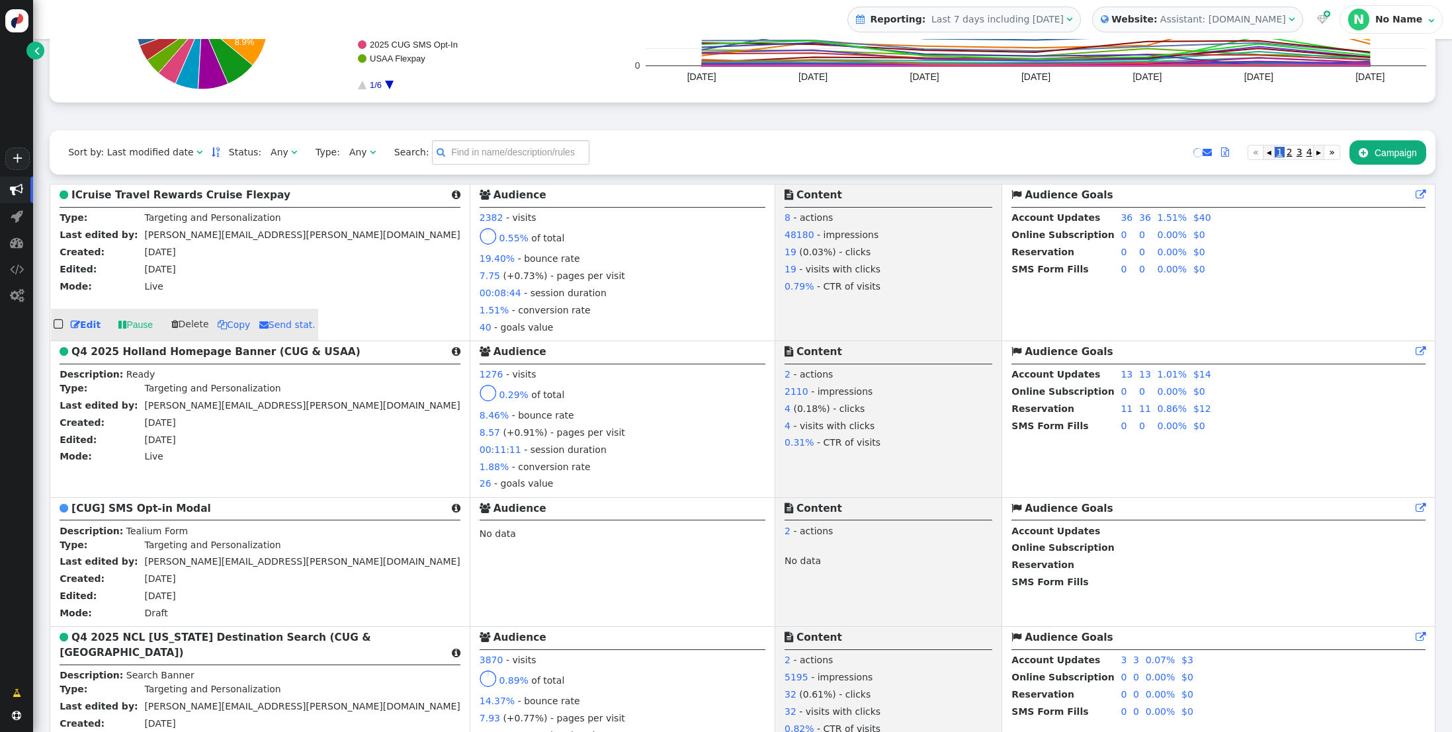
scroll to position [242, 0]
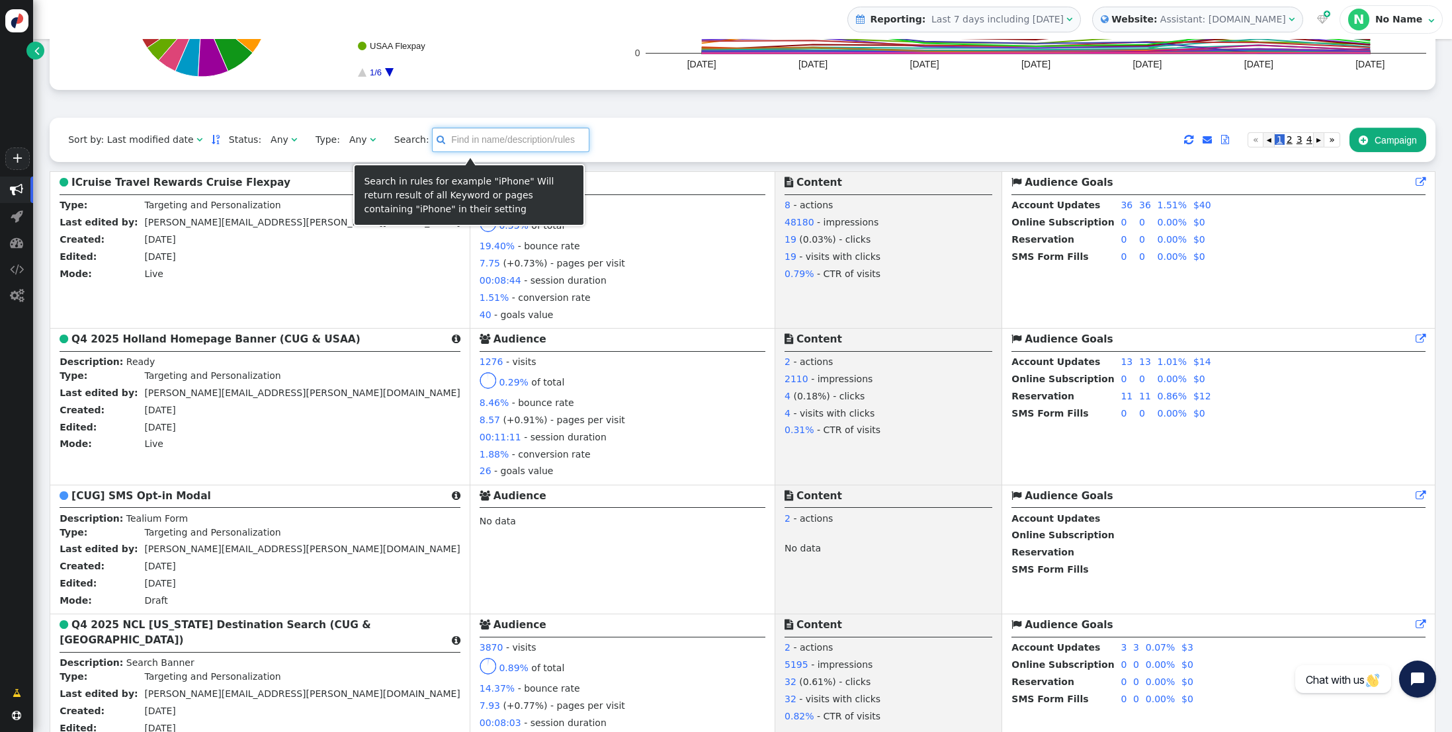
click at [437, 142] on input "text" at bounding box center [510, 140] width 157 height 24
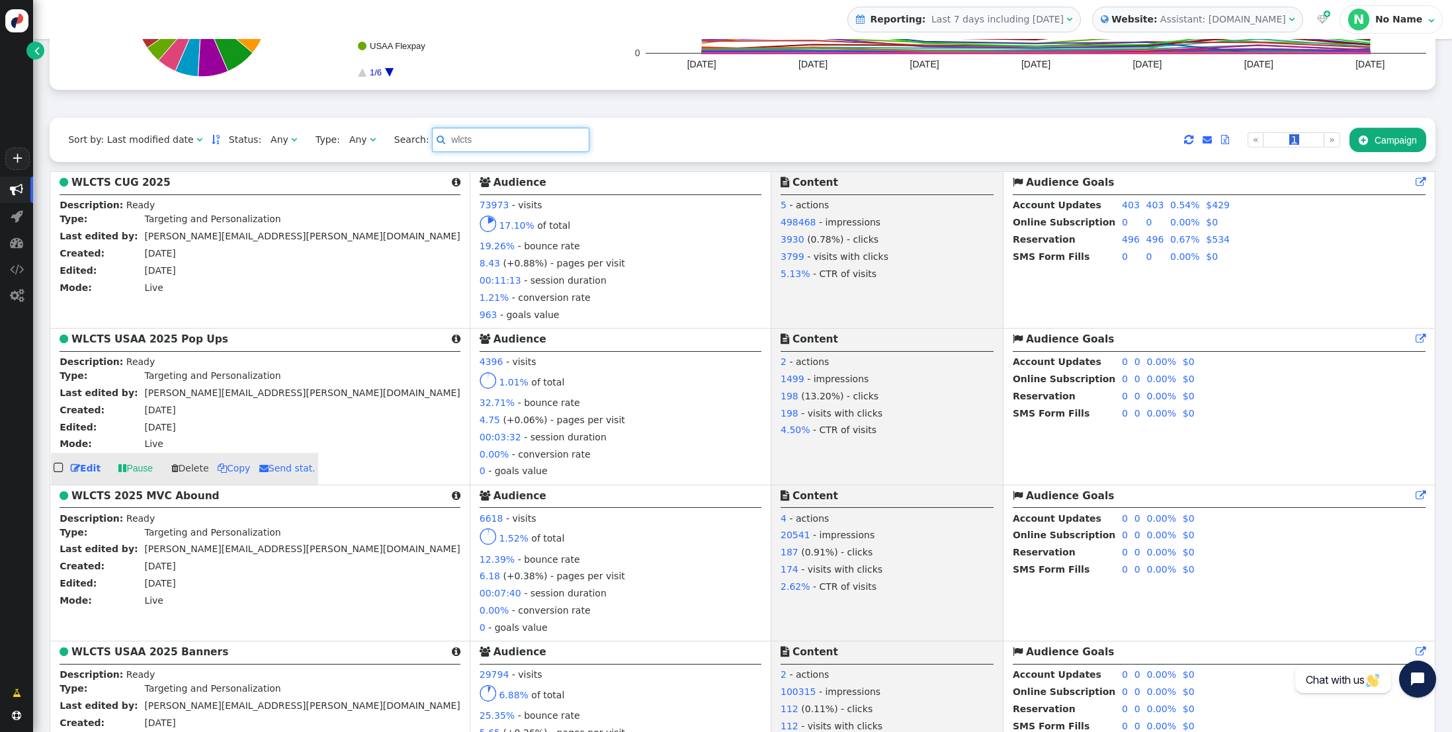
type input "wlcts"
click at [148, 343] on b "WLCTS USAA 2025 Pop Ups" at bounding box center [149, 339] width 157 height 12
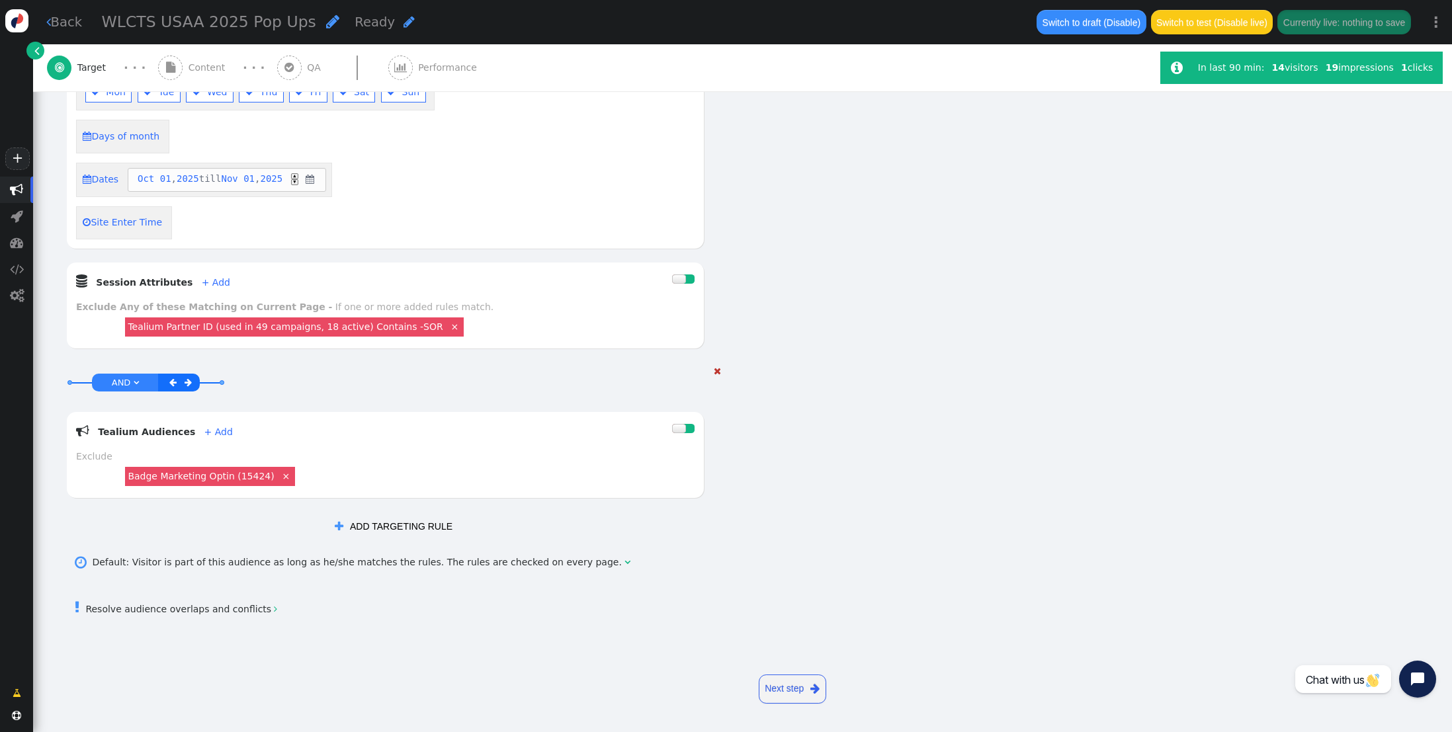
scroll to position [754, 0]
click at [237, 473] on link "Badge Marketing Optin (15424)" at bounding box center [201, 476] width 146 height 11
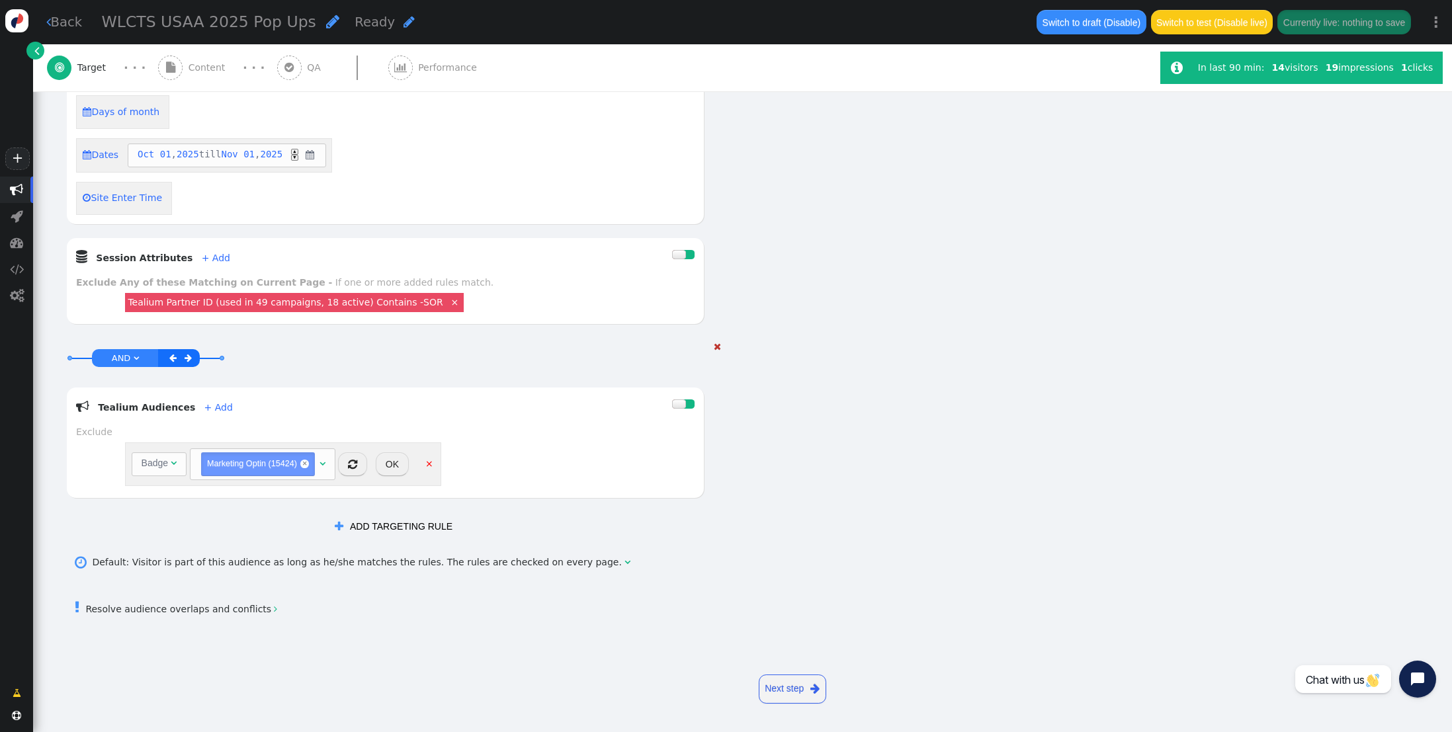
click at [350, 470] on span "" at bounding box center [352, 464] width 9 height 11
click at [429, 469] on link "×" at bounding box center [429, 463] width 12 height 12
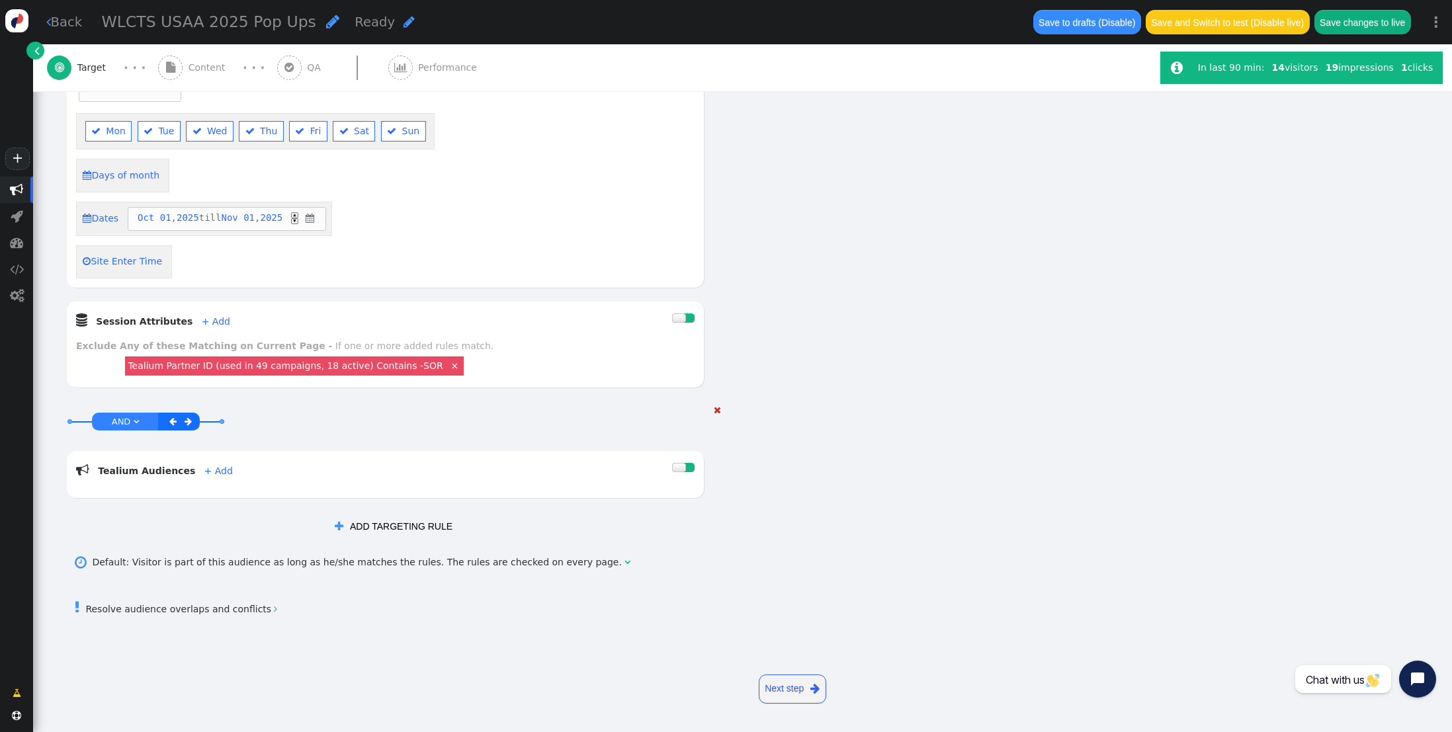
scroll to position [718, 0]
click at [212, 472] on link "+ Add" at bounding box center [218, 471] width 28 height 11
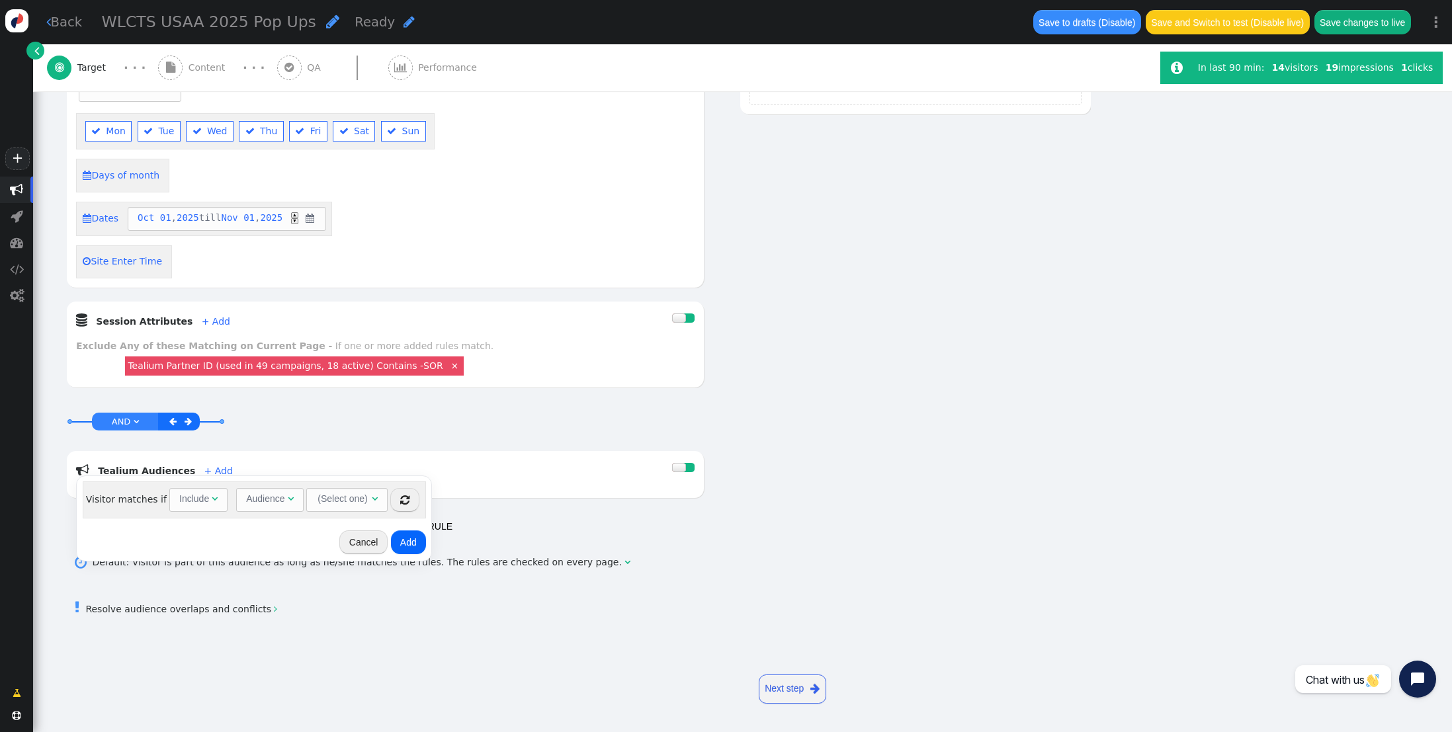
click at [339, 503] on div "(Select one)" at bounding box center [342, 499] width 52 height 21
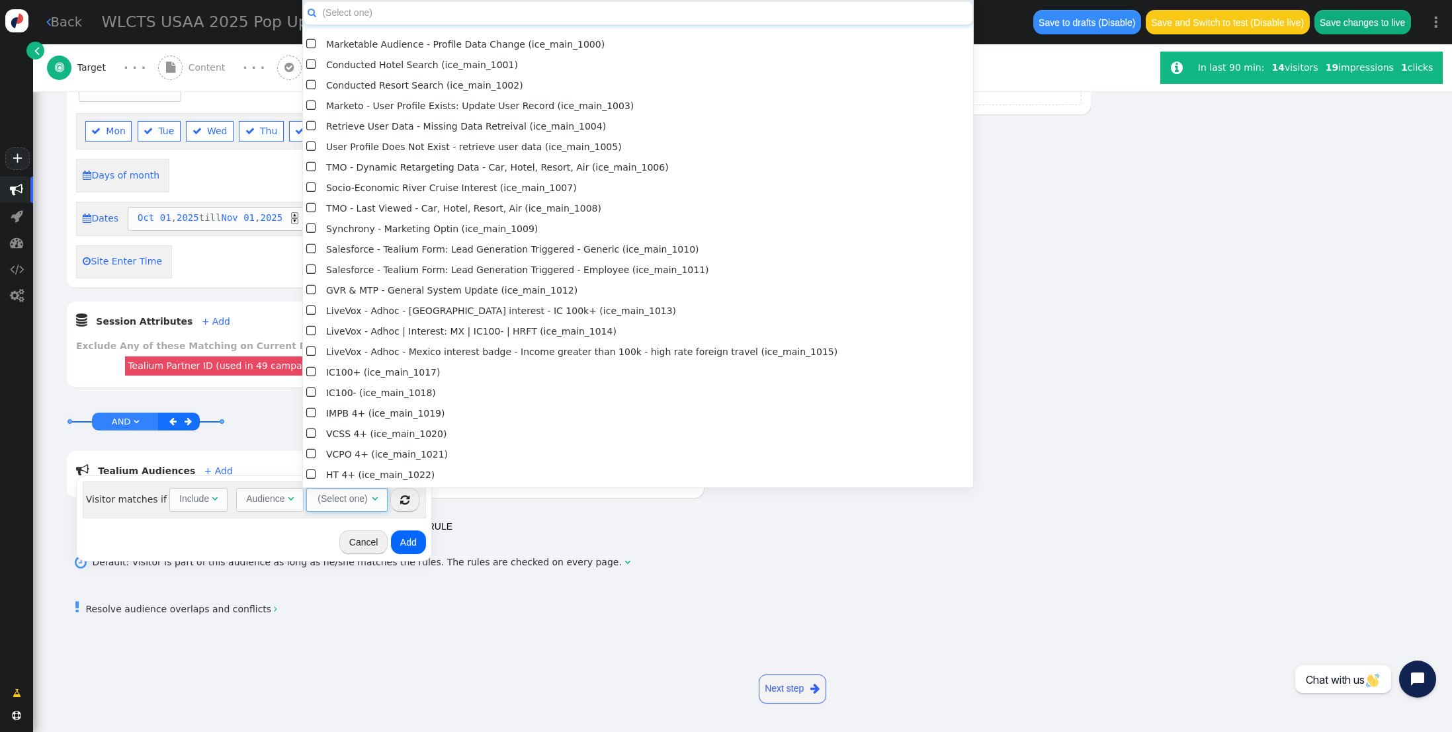
click at [366, 12] on input "text" at bounding box center [638, 13] width 670 height 24
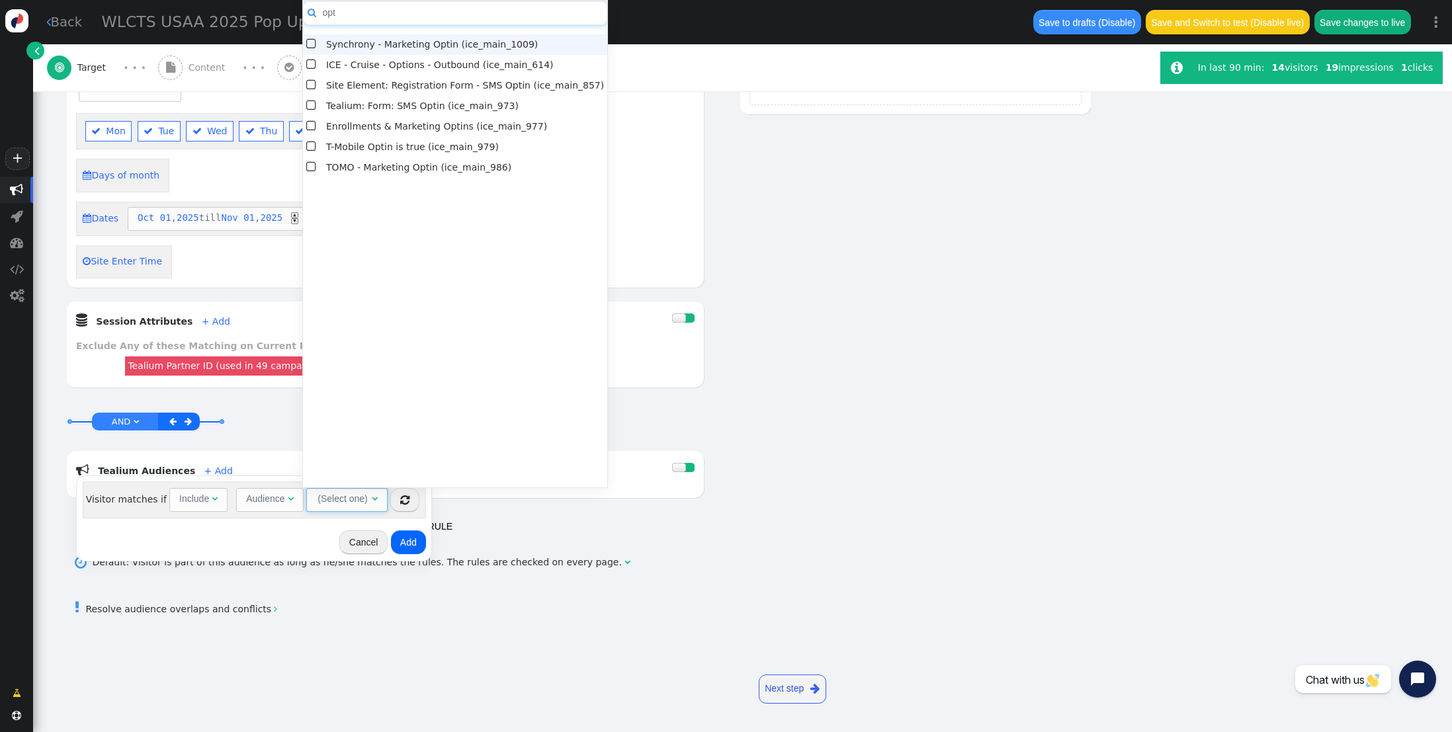
type input "opt"
click at [351, 17] on input "opt" at bounding box center [455, 13] width 304 height 24
drag, startPoint x: 315, startPoint y: 10, endPoint x: 244, endPoint y: 0, distance: 71.5
click at [244, 0] on body "+  Campaigns  Realtime Visitors  Dashboard  Tracker Settings  Settings  …" at bounding box center [726, 366] width 1452 height 732
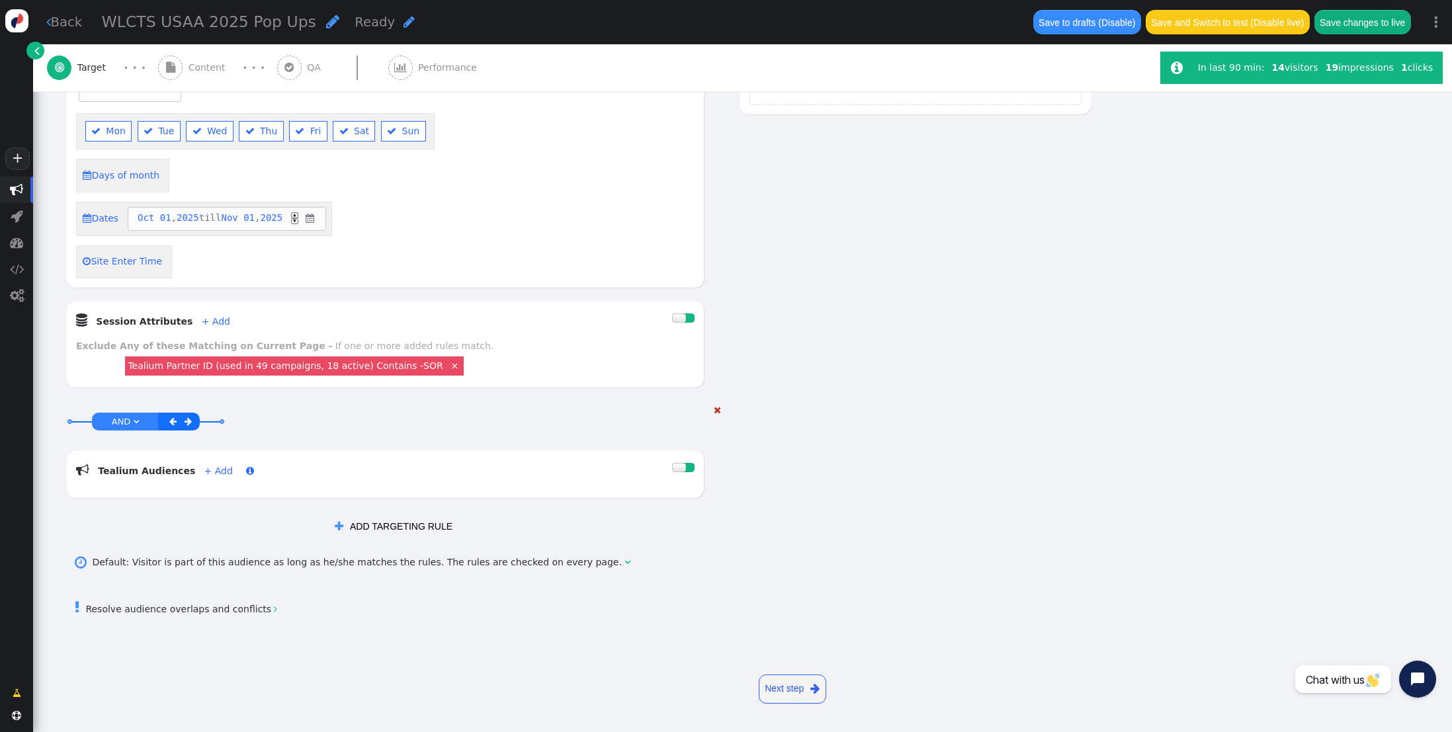
click at [209, 466] on link "+ Add" at bounding box center [218, 471] width 28 height 11
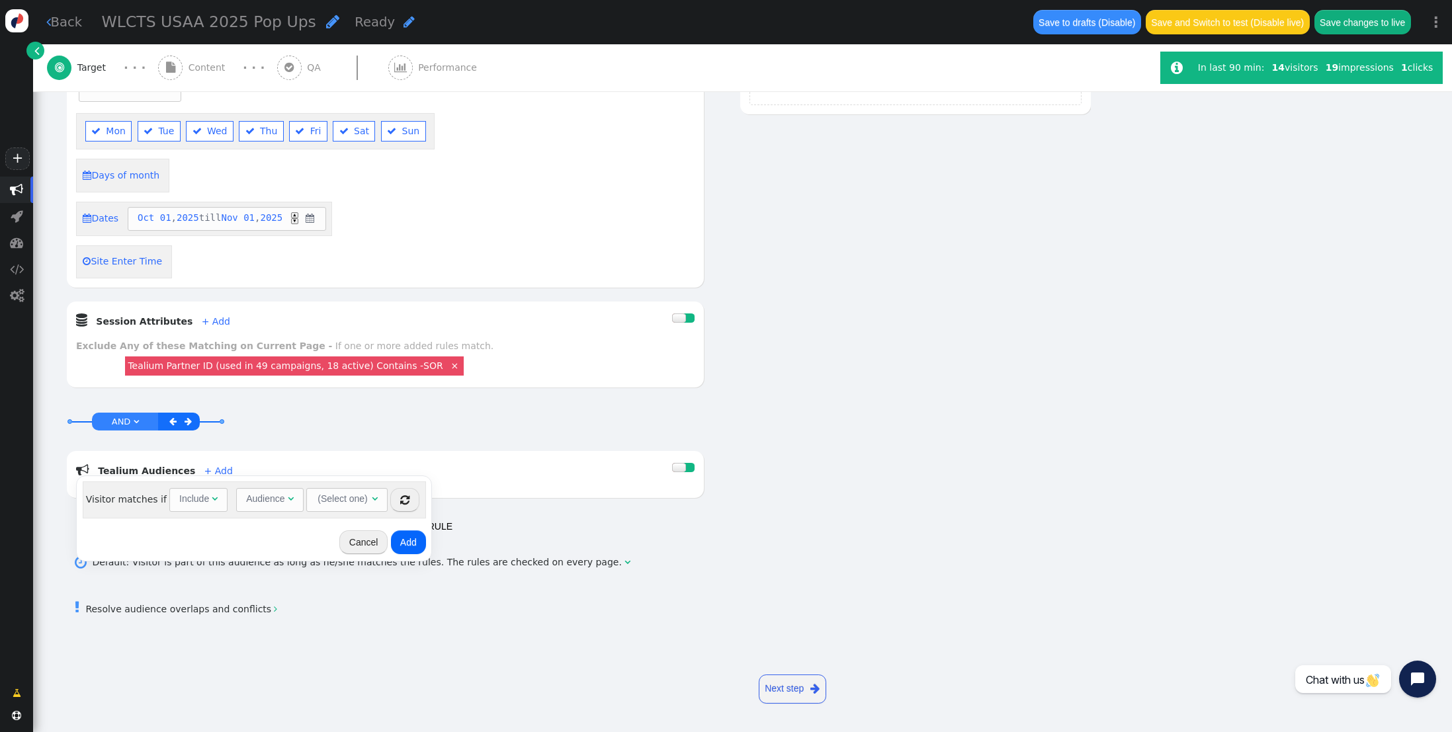
click at [273, 499] on div "Audience" at bounding box center [265, 499] width 38 height 14
click at [350, 503] on div "(Select one)" at bounding box center [330, 499] width 52 height 21
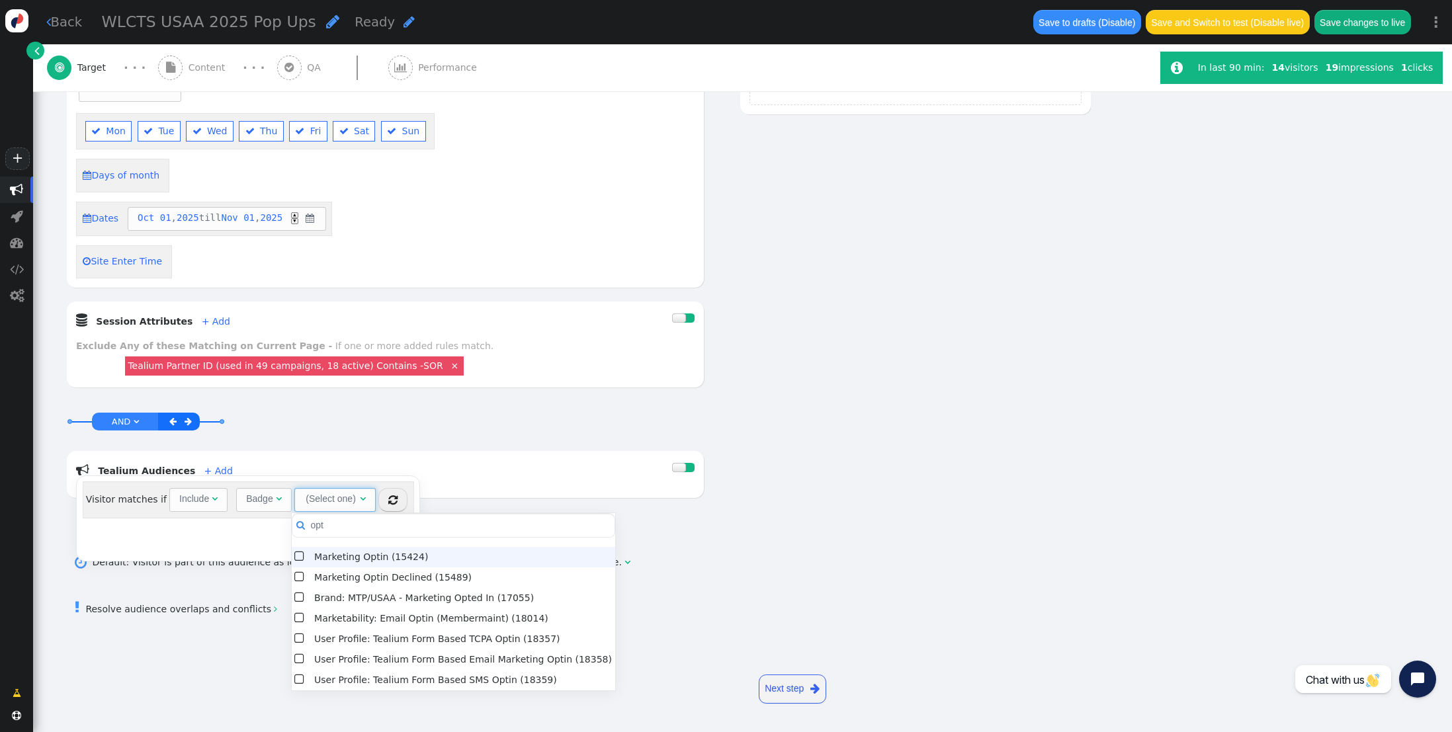
click at [357, 559] on td "Marketing Optin (15424)" at bounding box center [463, 557] width 304 height 21
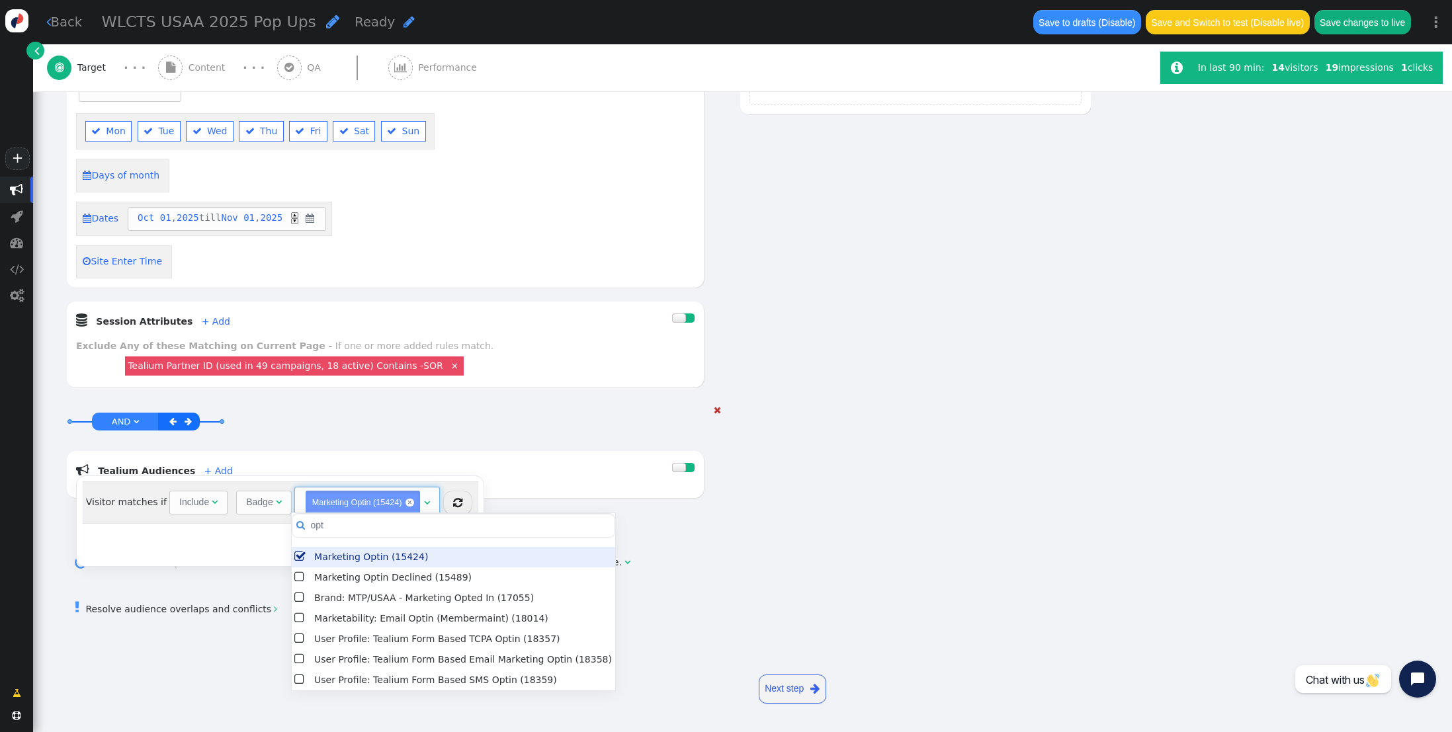
click at [494, 454] on div " Tealium Audiences + Add  Include Exclude" at bounding box center [385, 474] width 637 height 47
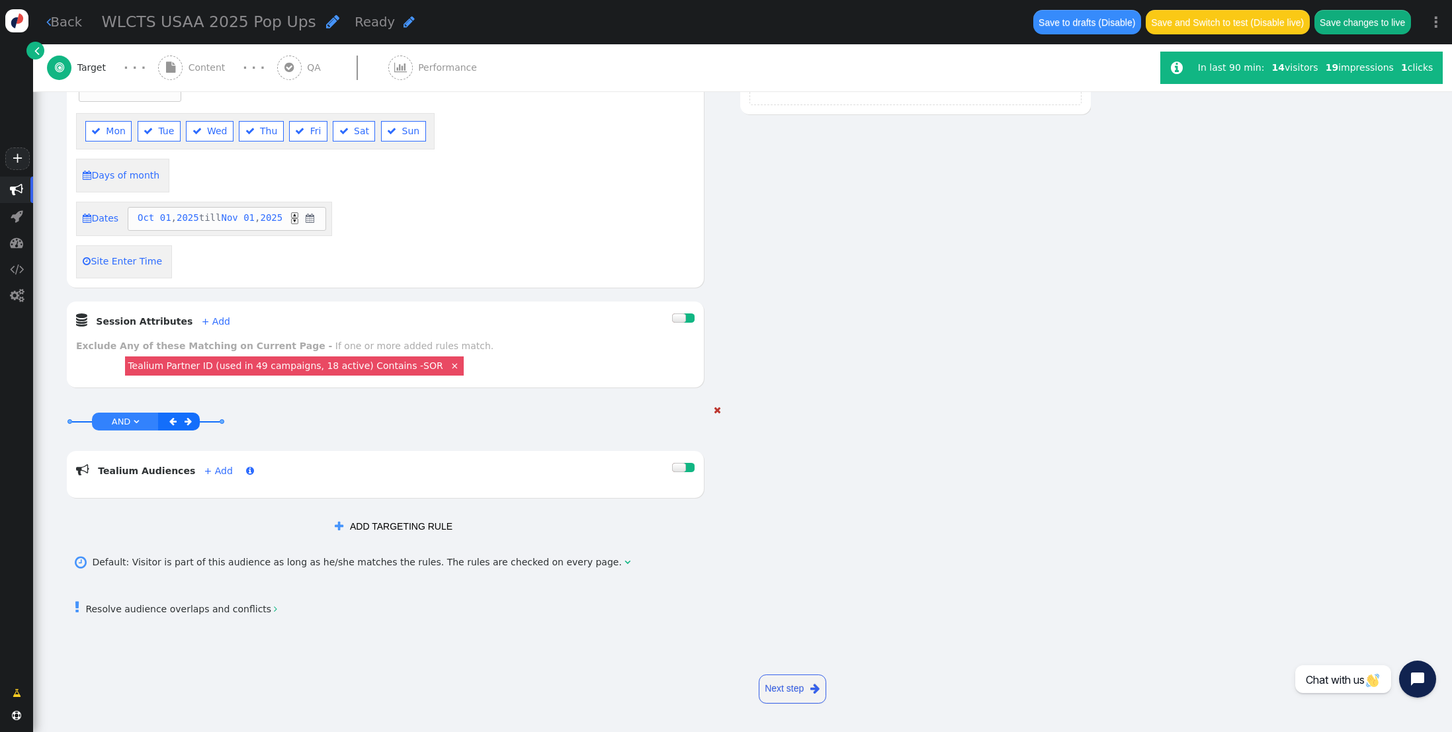
click at [204, 471] on link "+ Add" at bounding box center [218, 471] width 28 height 11
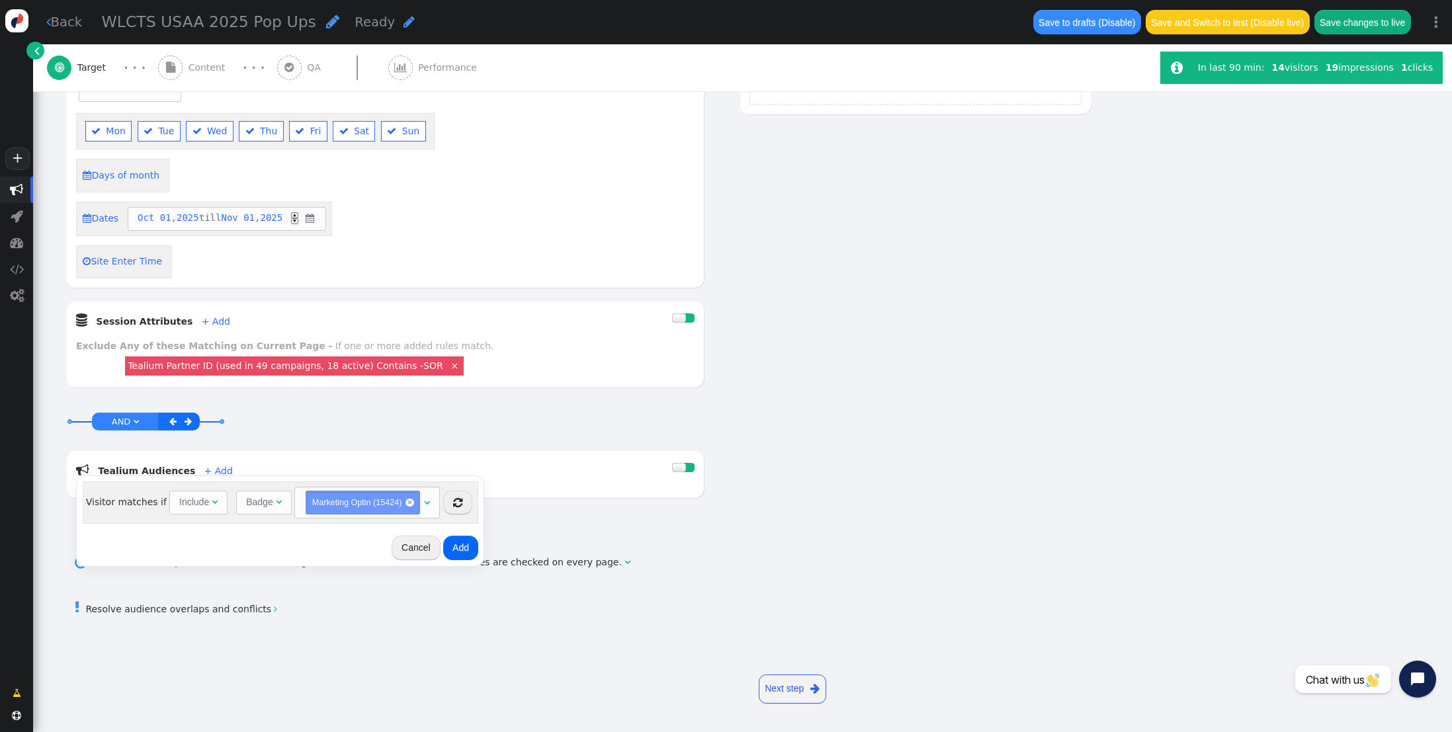
click at [454, 553] on button "Add" at bounding box center [460, 548] width 35 height 24
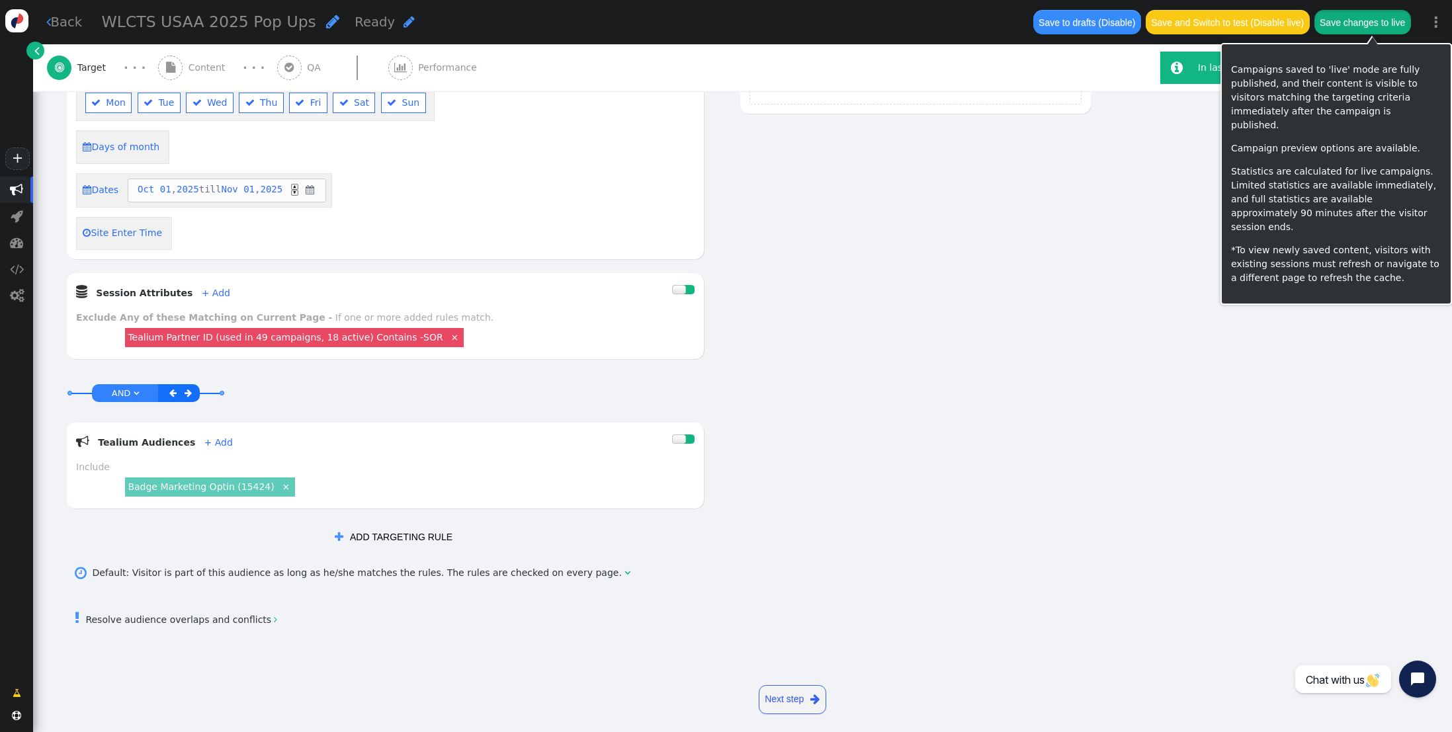
click at [1355, 23] on button "Save changes to live" at bounding box center [1362, 22] width 97 height 24
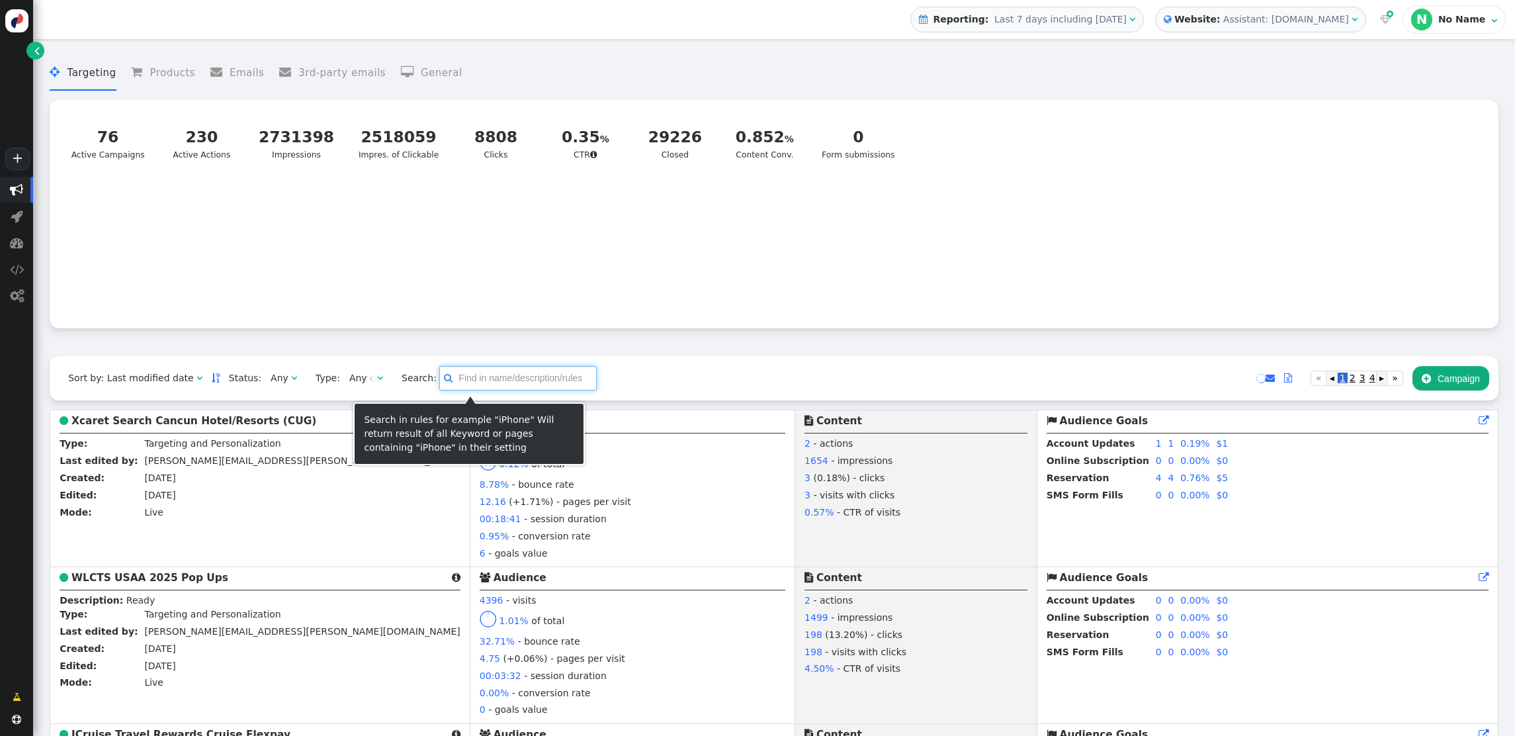
click at [447, 385] on input "text" at bounding box center [517, 378] width 157 height 24
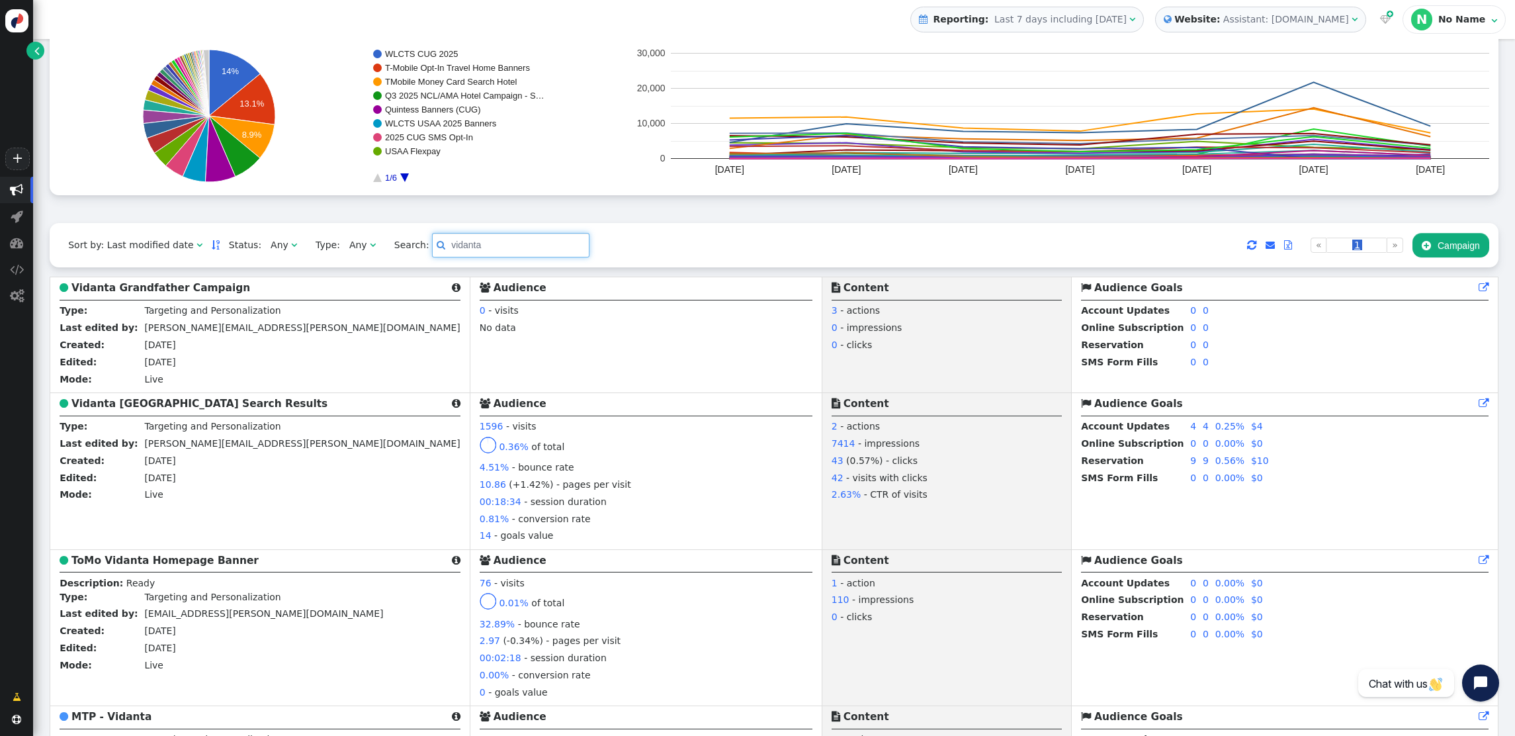
scroll to position [173, 0]
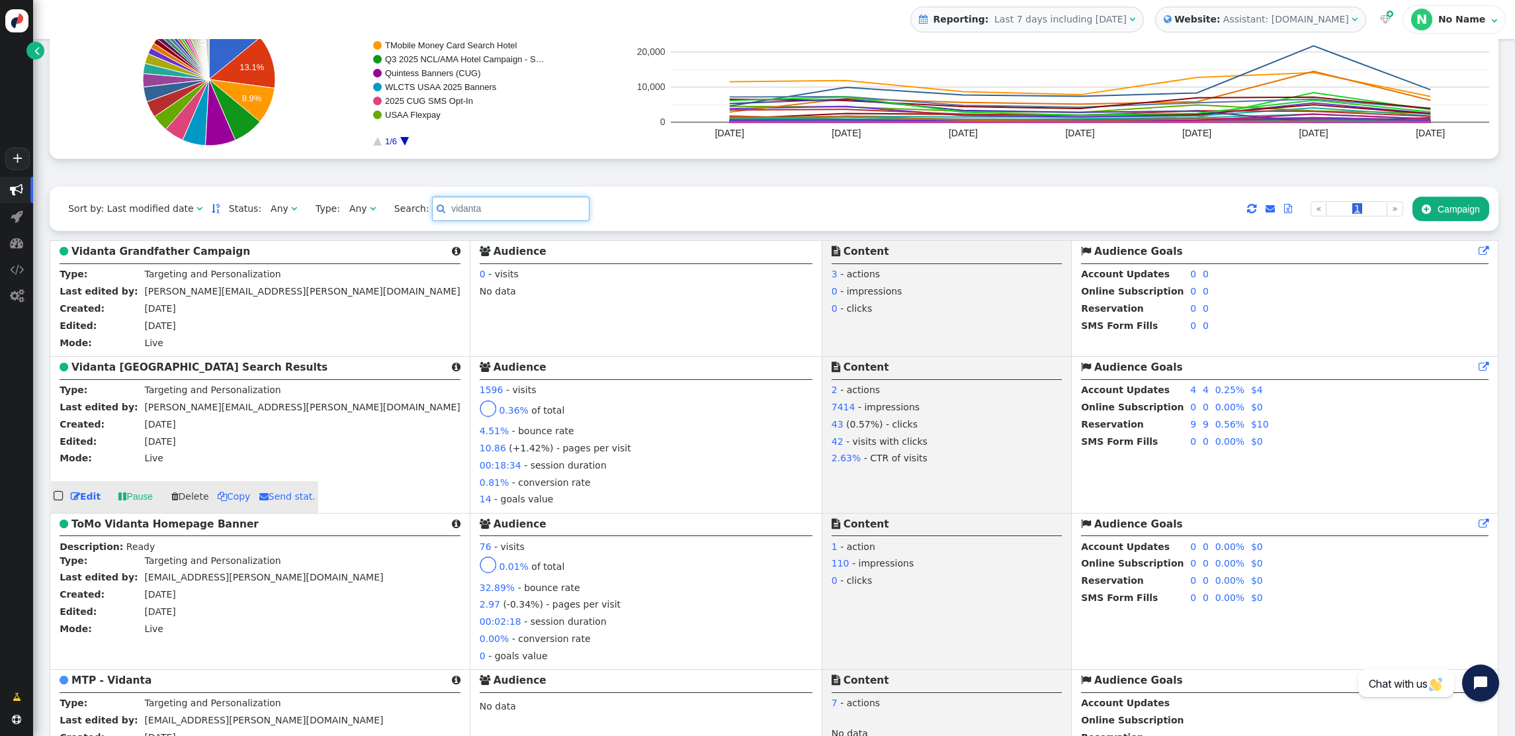
type input "vidanta"
click at [156, 371] on b "Vidanta [GEOGRAPHIC_DATA] Search Results" at bounding box center [199, 367] width 256 height 12
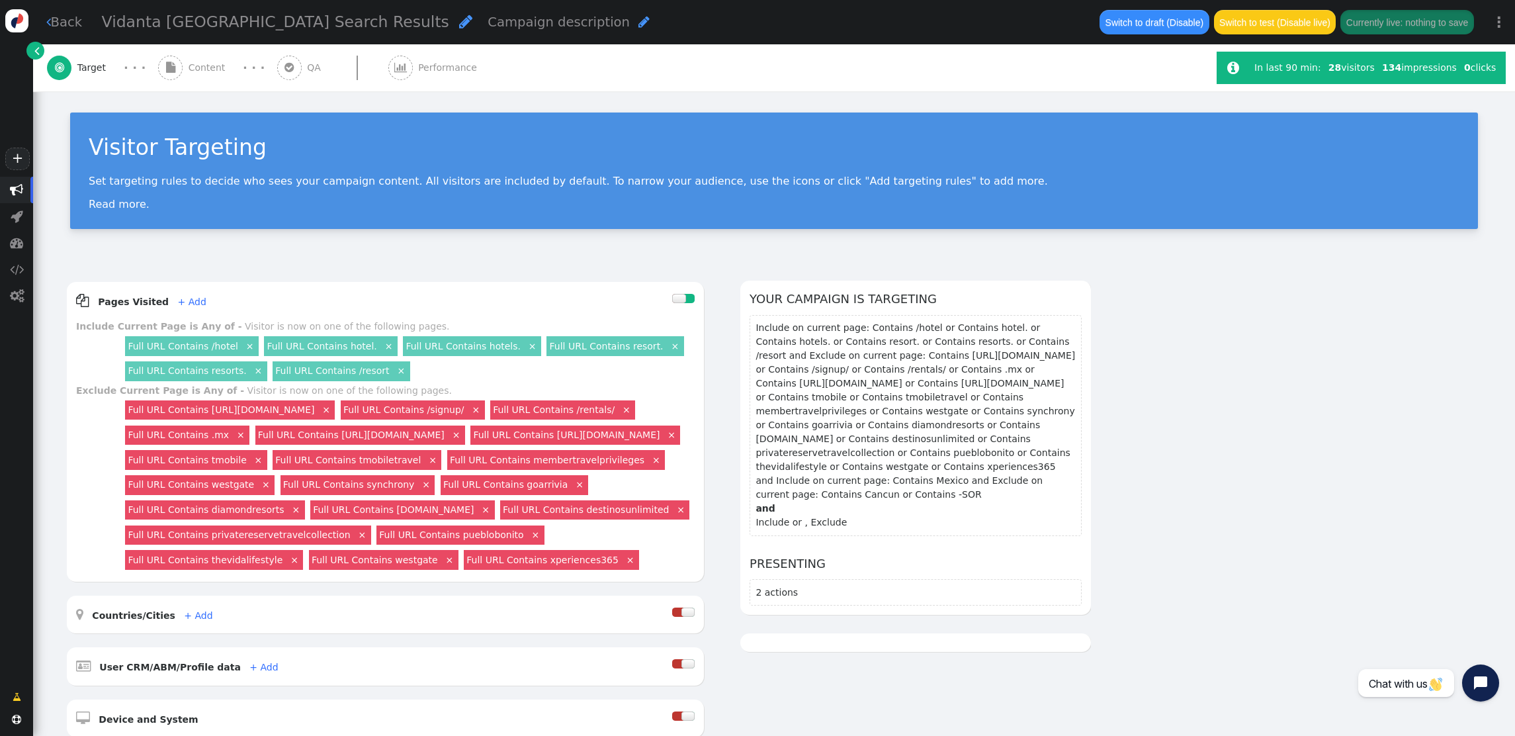
click at [214, 69] on span "Content" at bounding box center [210, 68] width 42 height 14
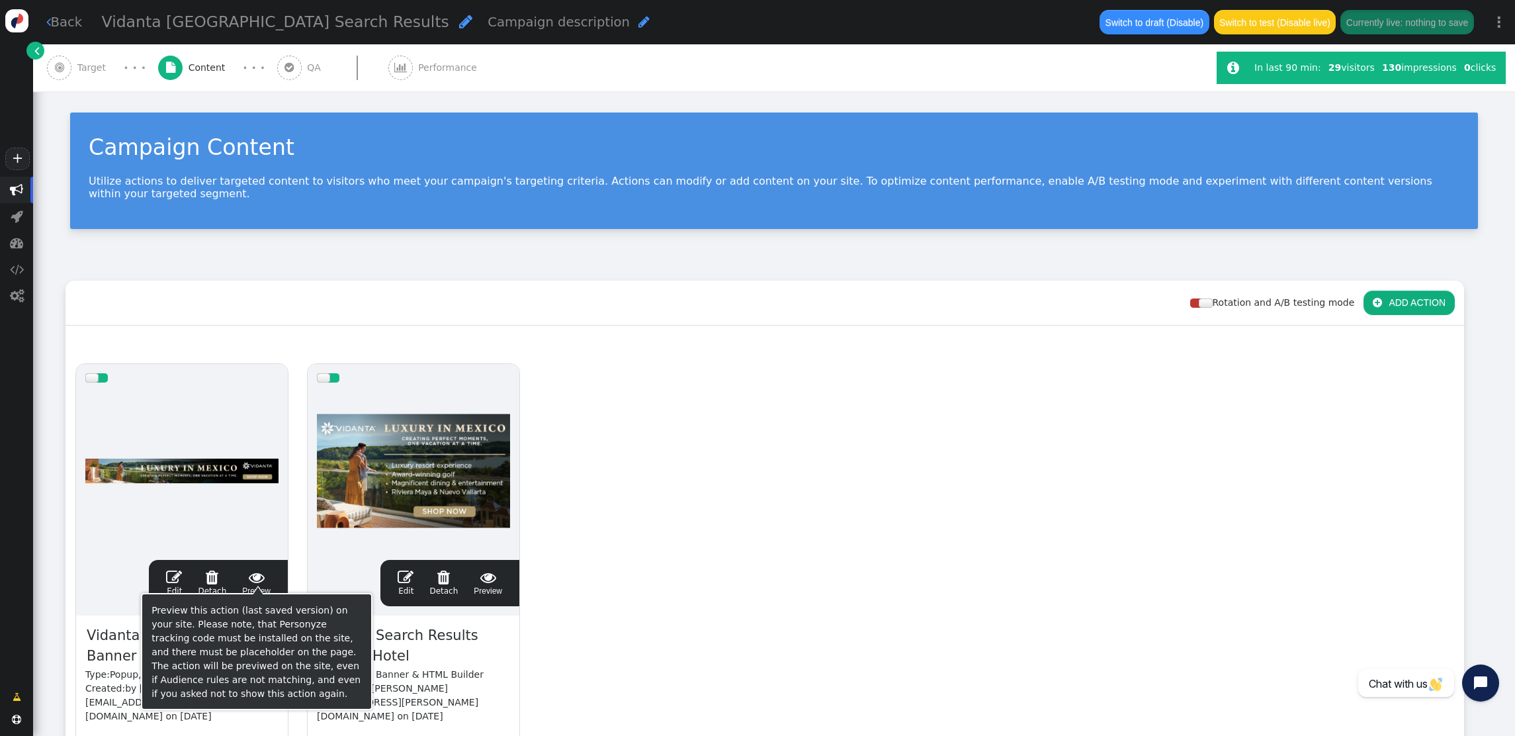
click at [174, 569] on span "" at bounding box center [174, 577] width 16 height 16
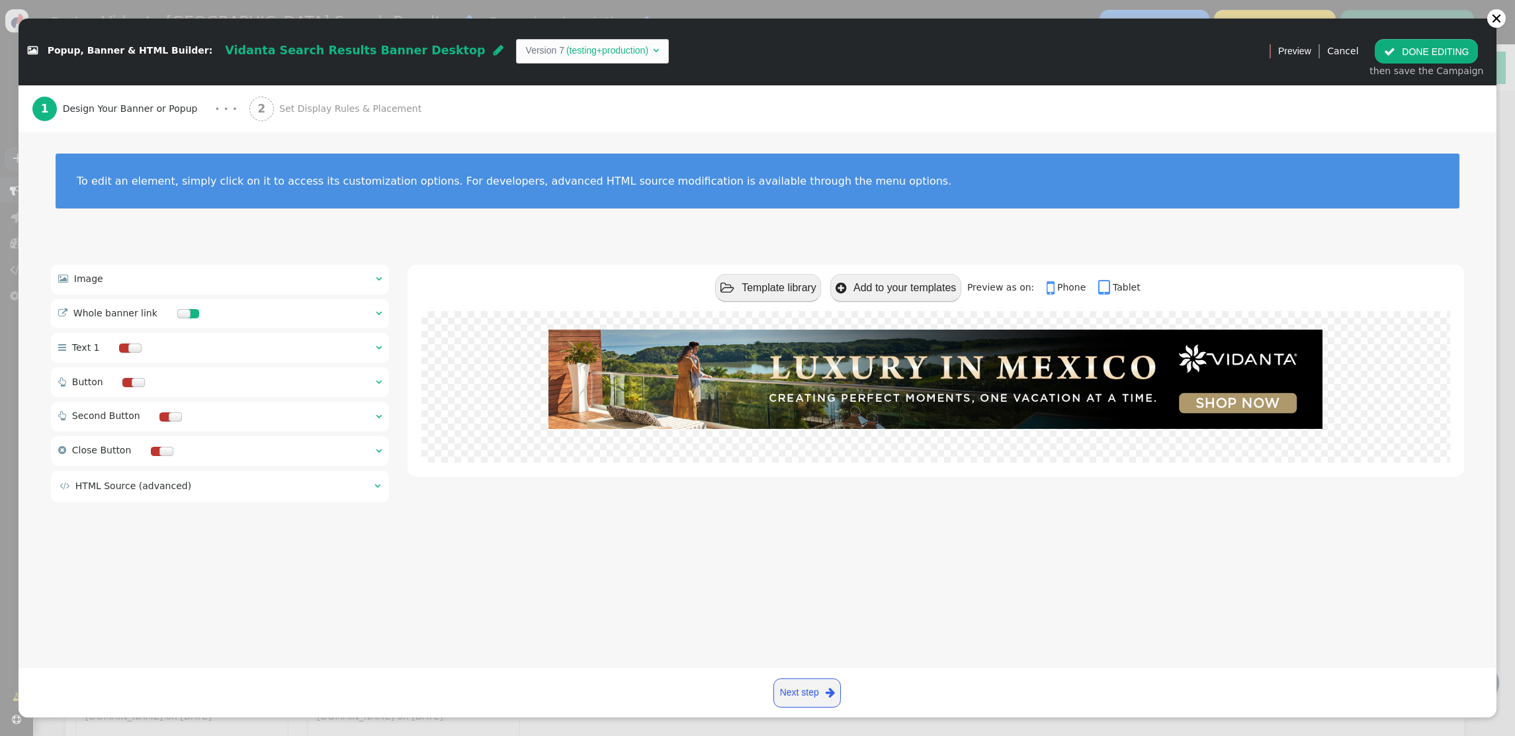
click at [331, 107] on span "Set Display Rules & Placement" at bounding box center [353, 109] width 148 height 14
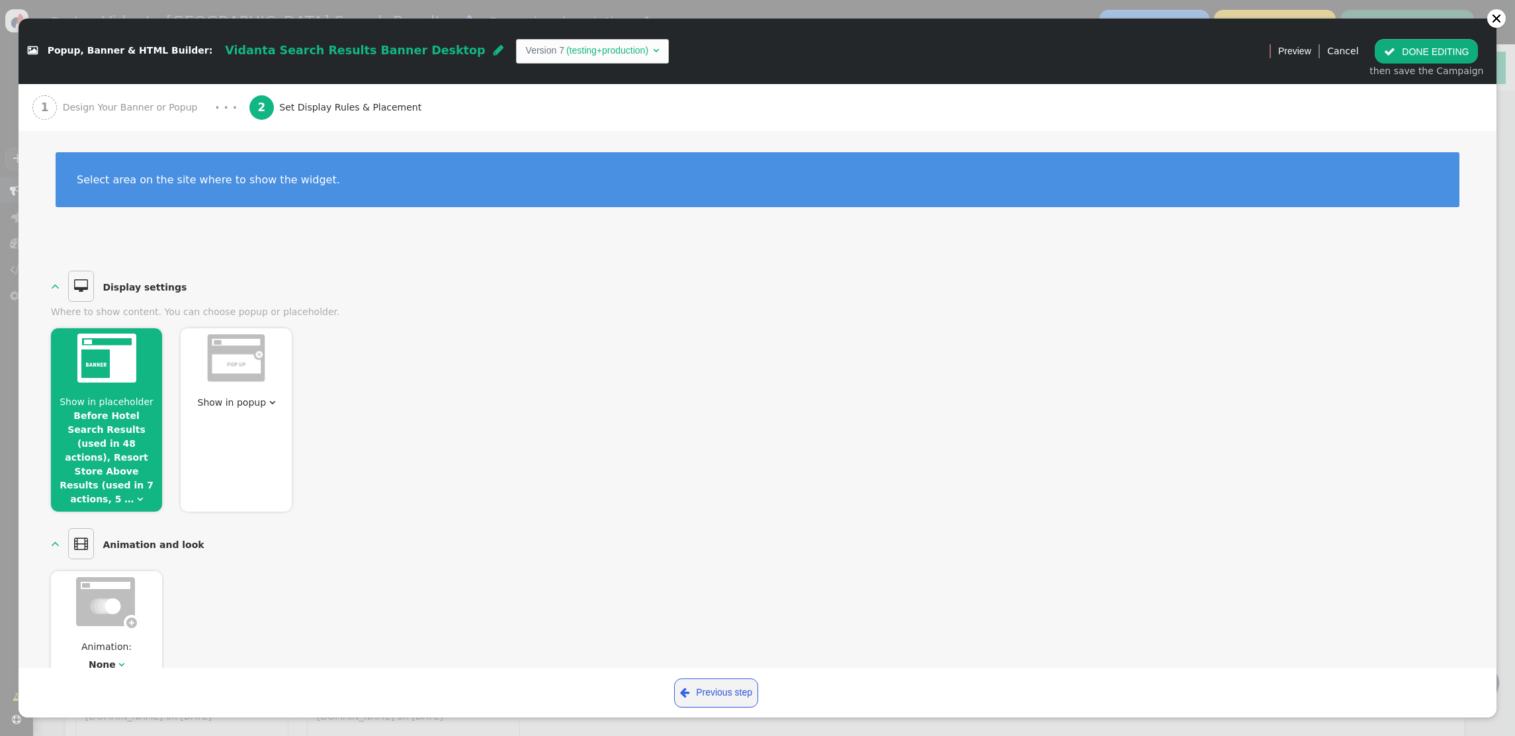
click at [101, 400] on span "Show in placeholder" at bounding box center [107, 401] width 94 height 11
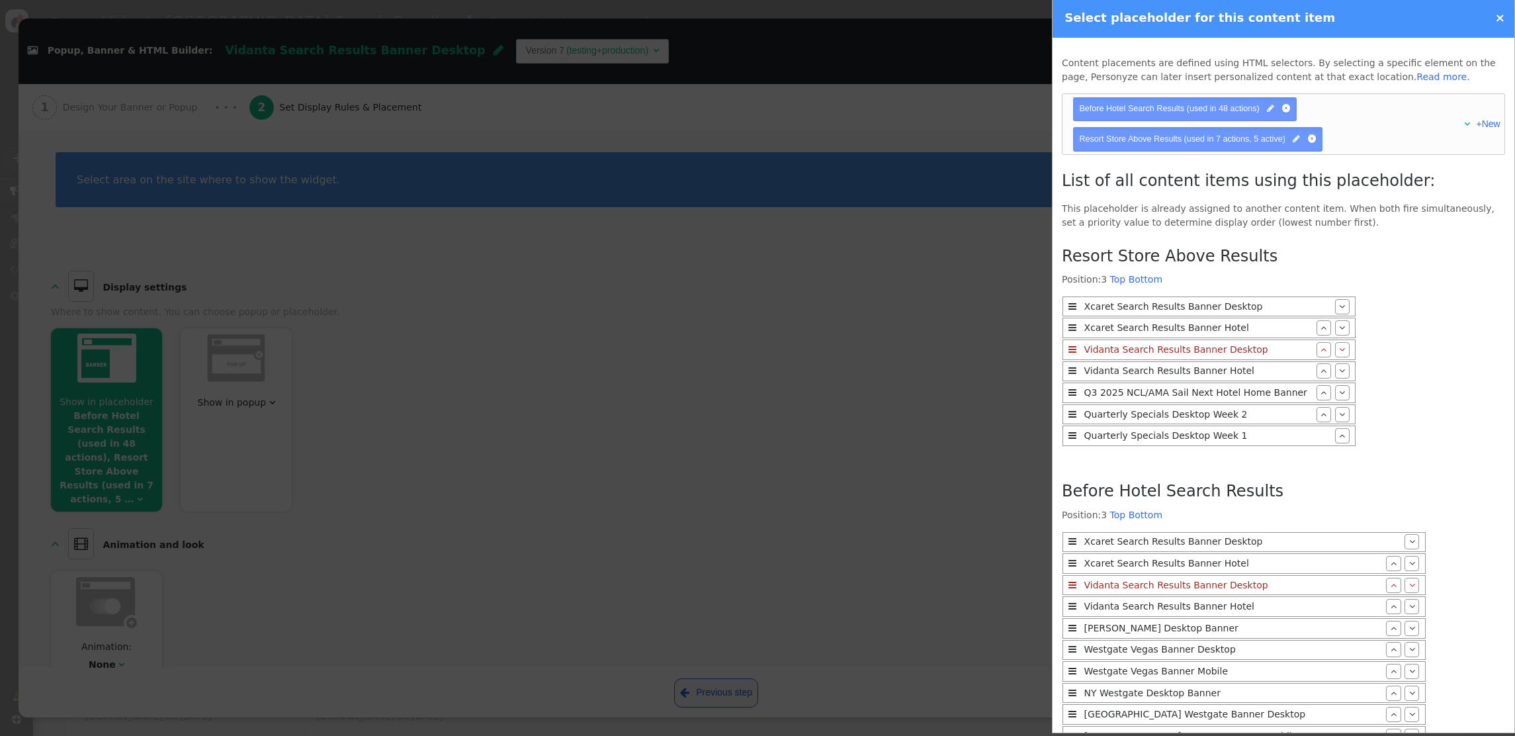
click at [1503, 14] on link "×" at bounding box center [1500, 18] width 10 height 14
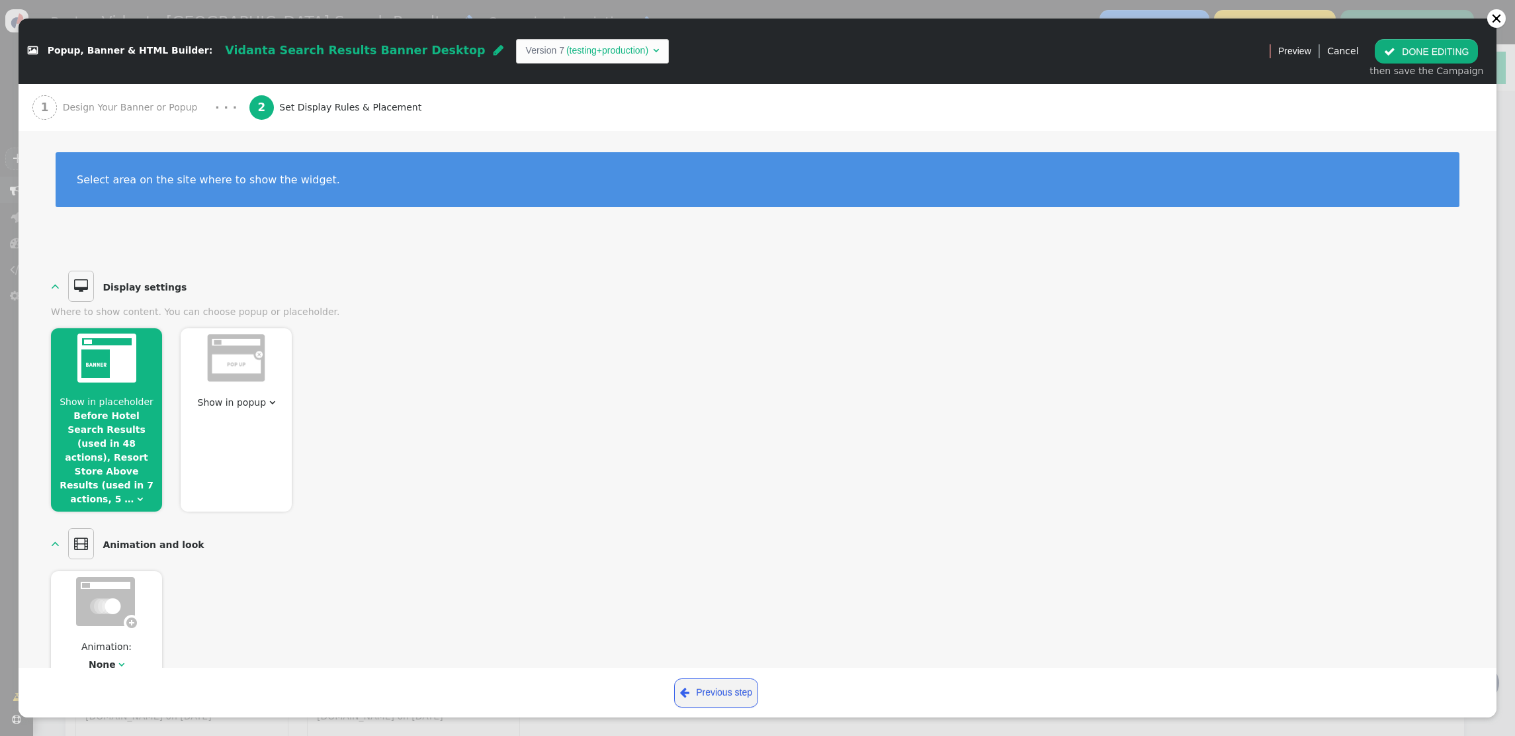
click at [1434, 50] on button " DONE EDITING" at bounding box center [1426, 51] width 103 height 24
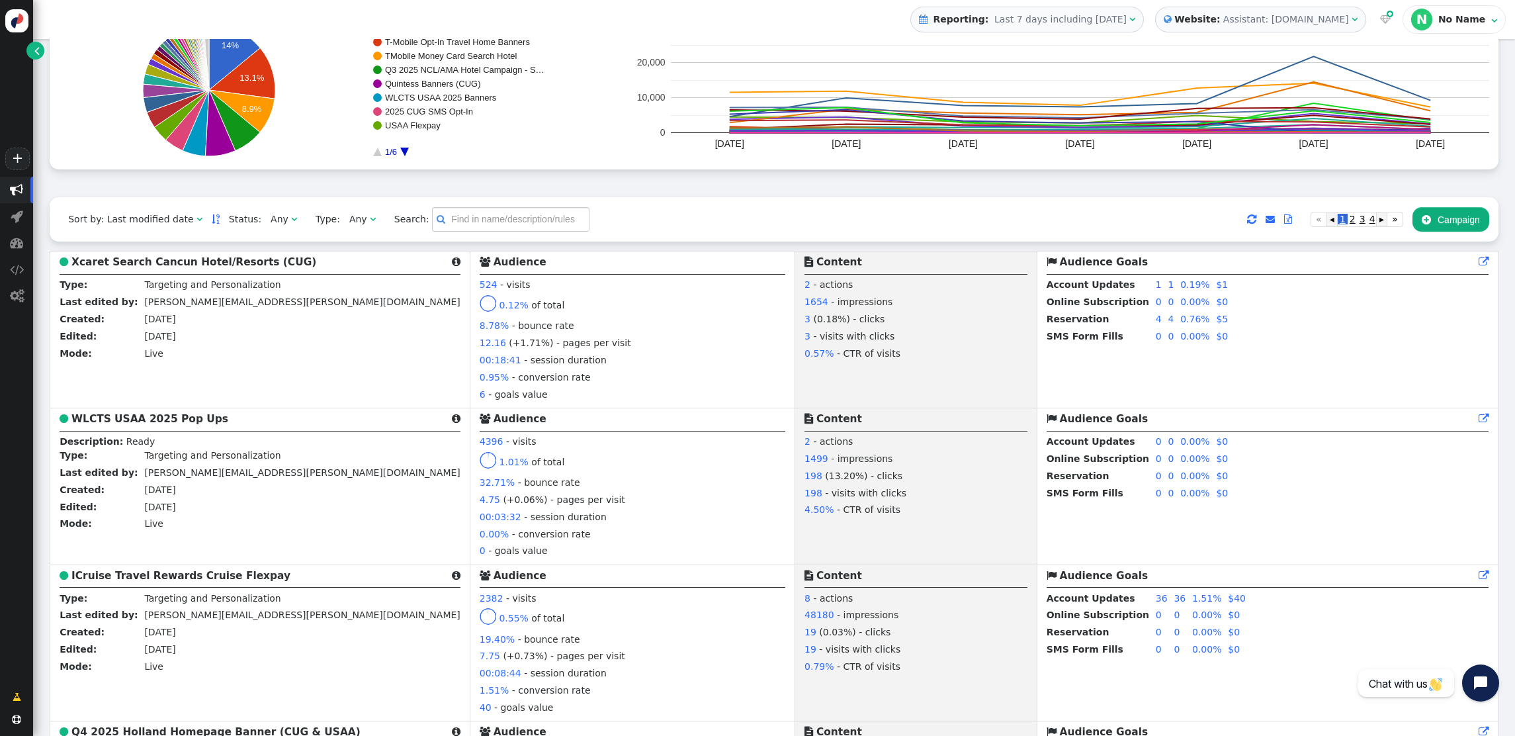
scroll to position [126, 0]
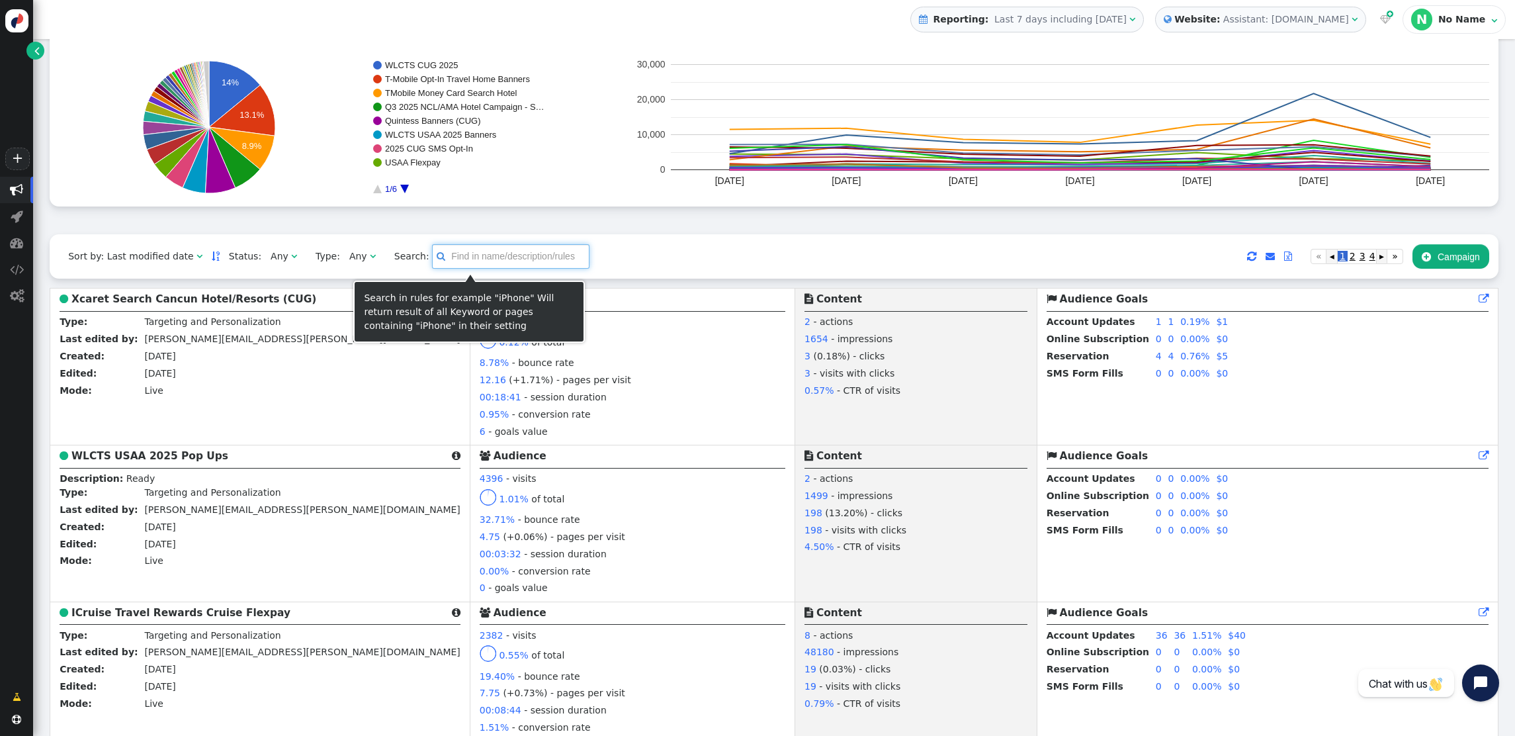
click at [452, 267] on input "text" at bounding box center [510, 256] width 157 height 24
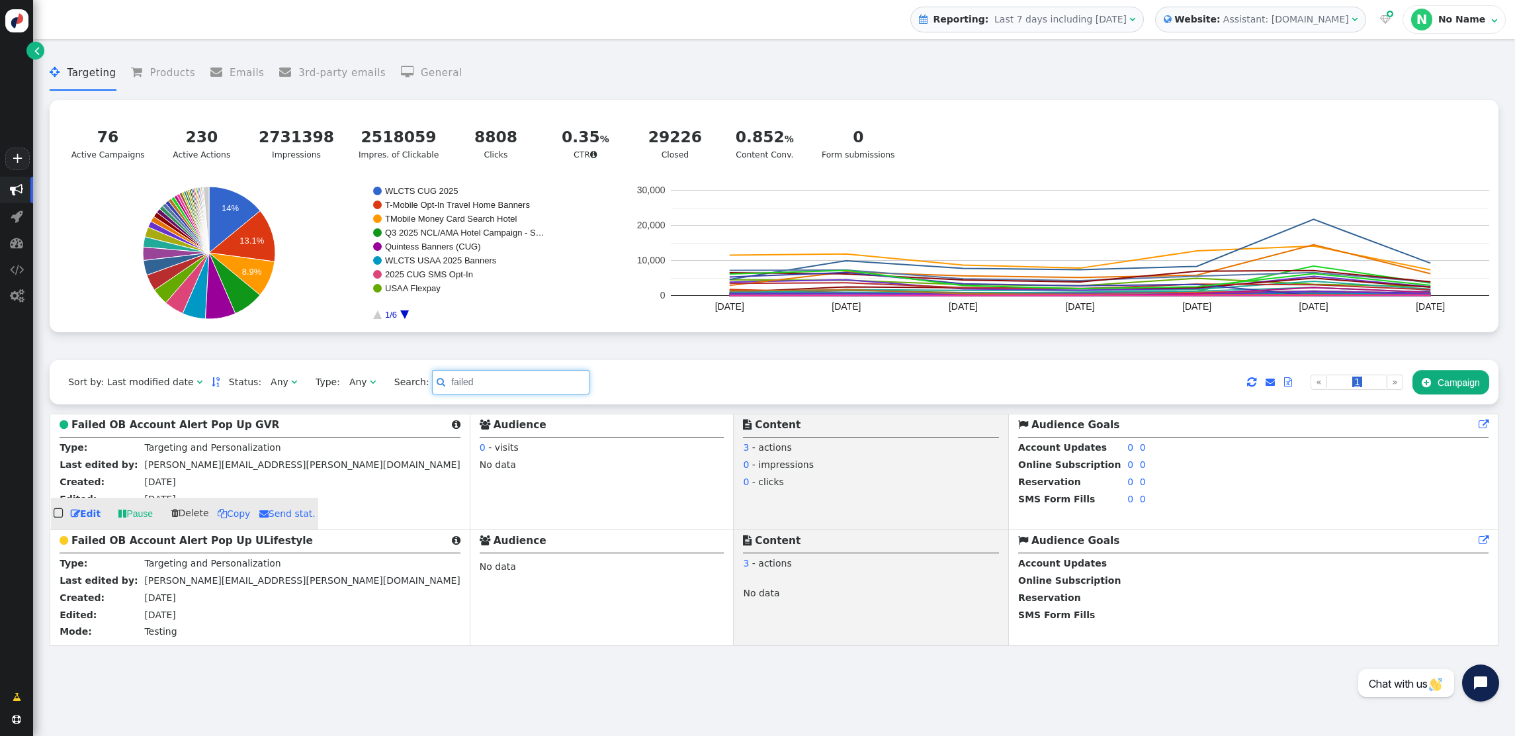
type input "failed"
click at [187, 430] on b "Failed OB Account Alert Pop Up GVR" at bounding box center [175, 425] width 208 height 12
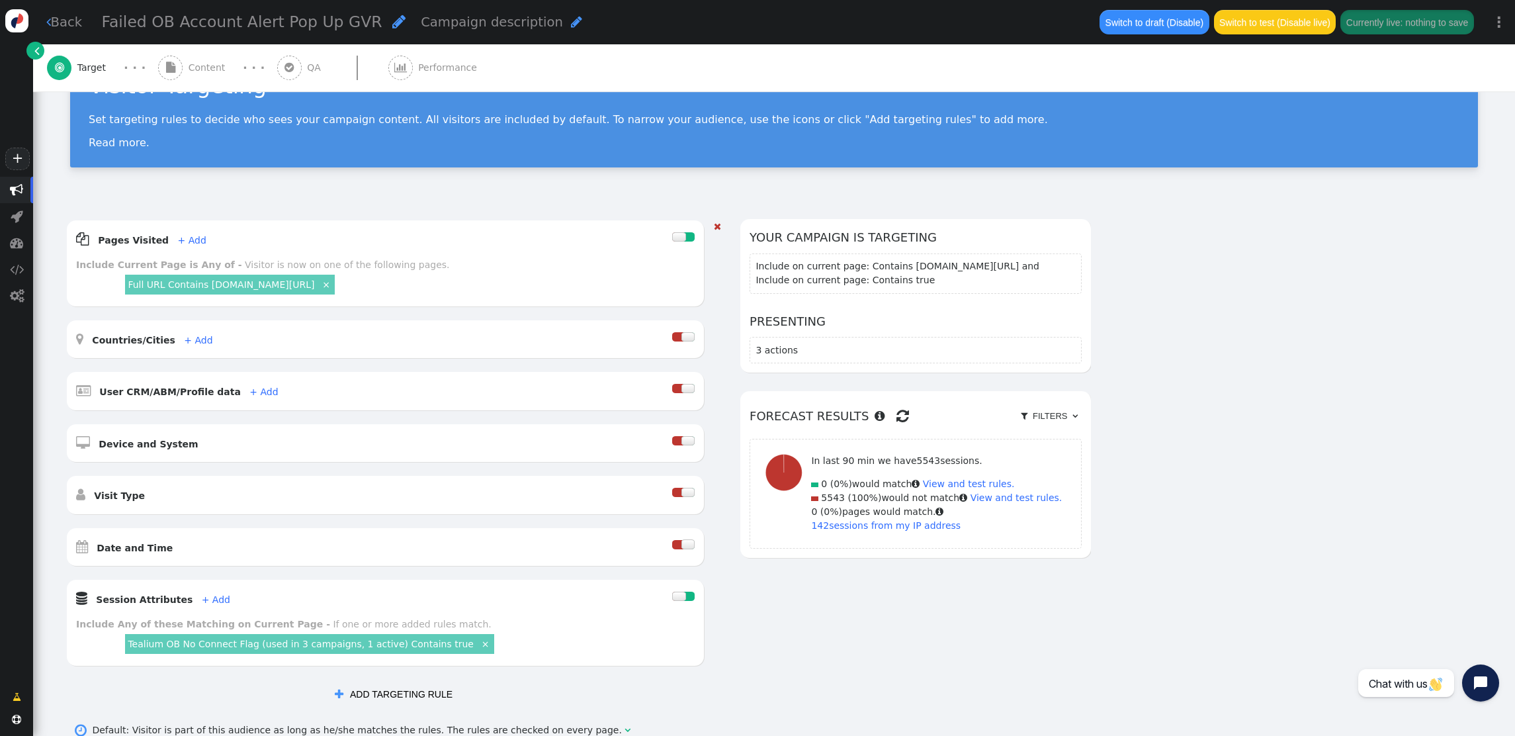
scroll to position [91, 0]
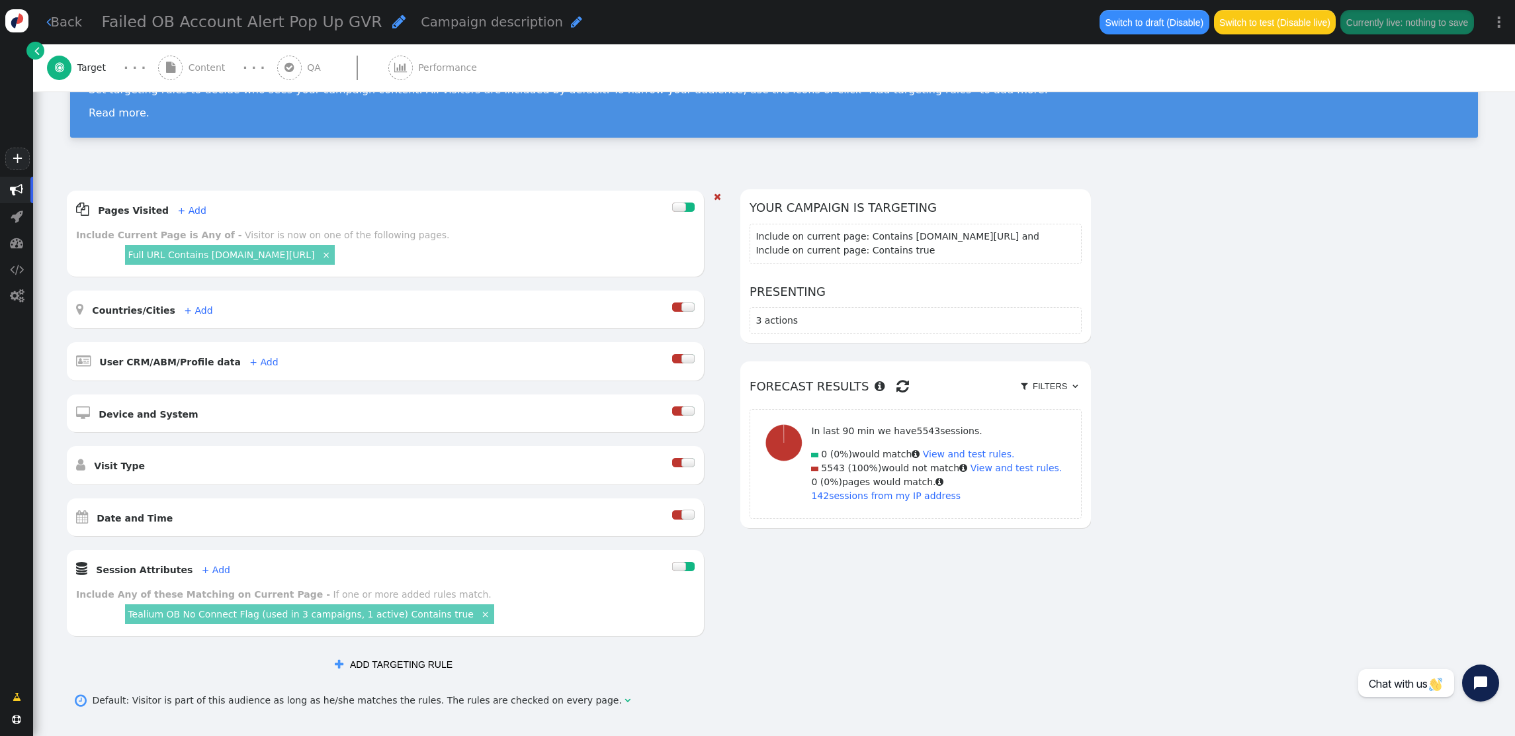
click at [275, 617] on link "Tealium OB No Connect Flag (used in 3 campaigns, 1 active) Contains true" at bounding box center [301, 614] width 346 height 11
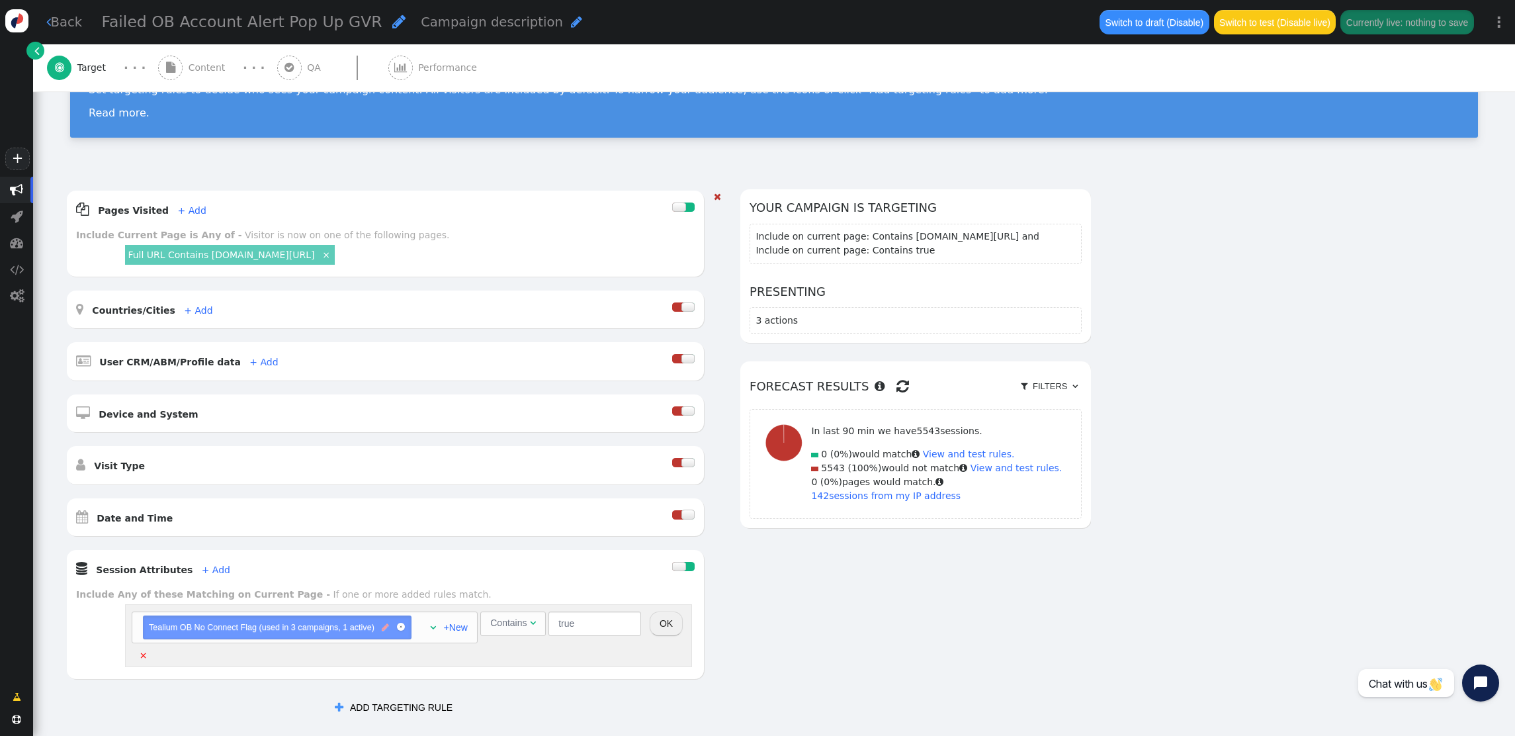
click at [386, 629] on span "" at bounding box center [385, 627] width 7 height 13
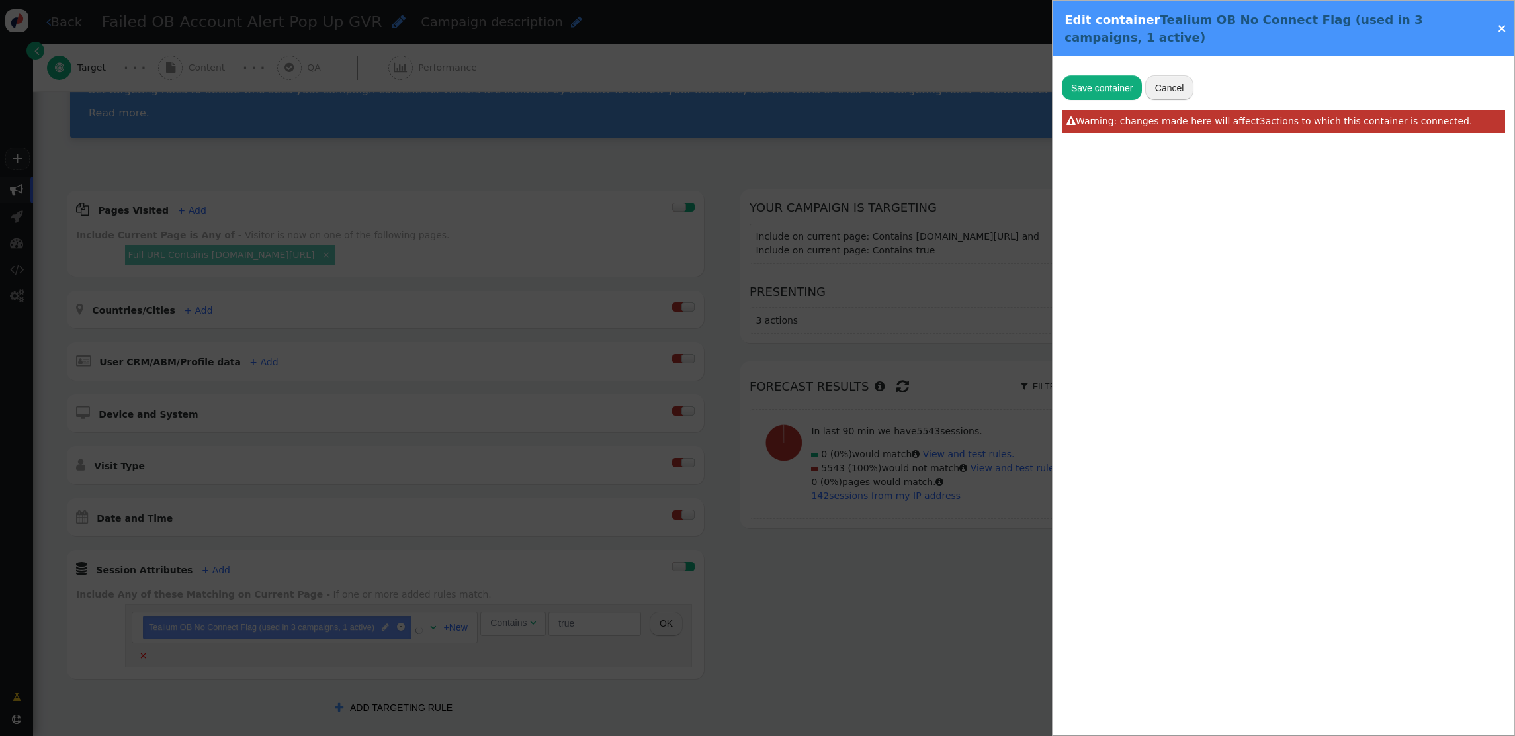
radio input "false"
radio input "true"
type input "utag.data['va.current_visit.flags.20439']"
type input "Tealium OB No Connect Flag"
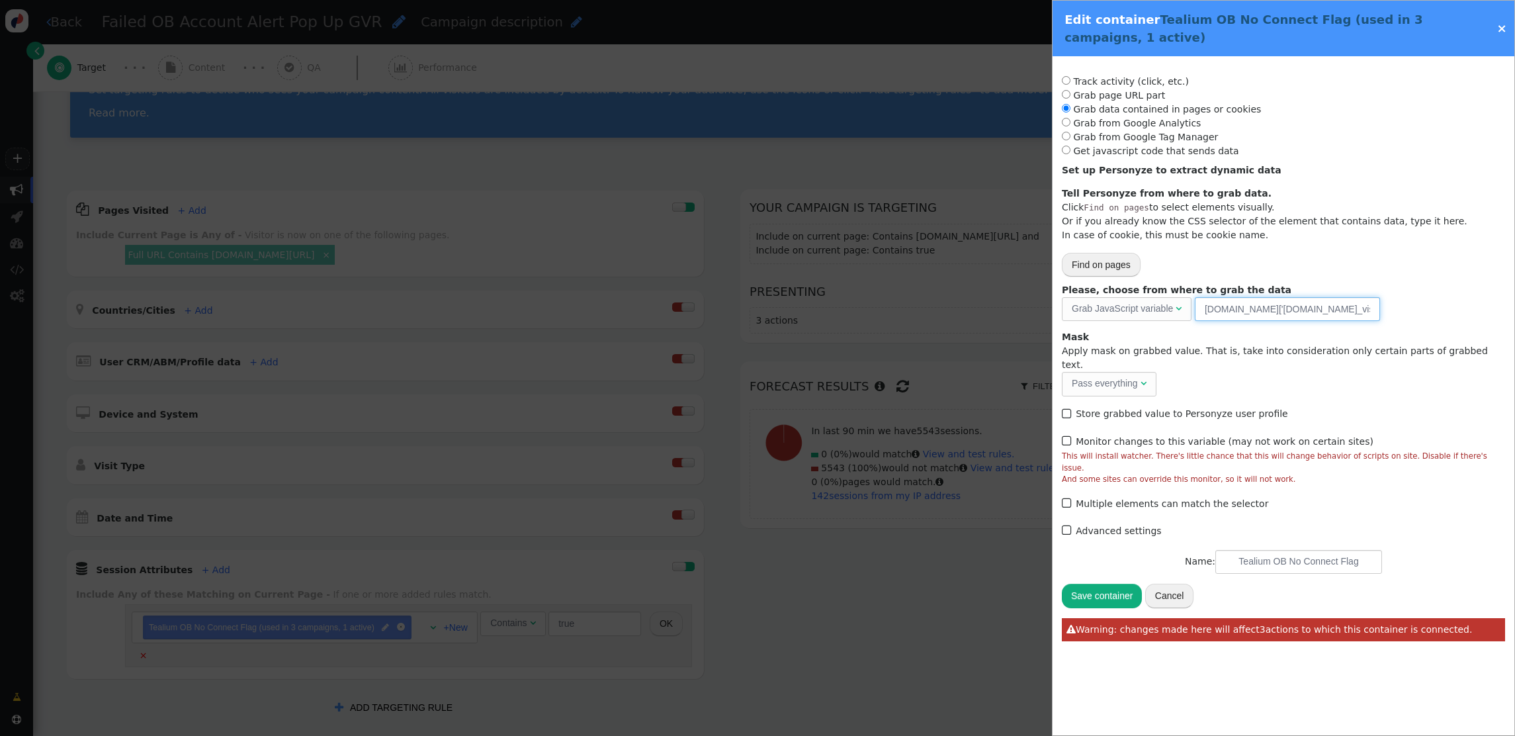
drag, startPoint x: 1205, startPoint y: 308, endPoint x: 1429, endPoint y: 313, distance: 224.3
click at [1429, 313] on div "Please, choose from where to grab the data Grab JavaScript variable  URL param…" at bounding box center [1283, 302] width 443 height 38
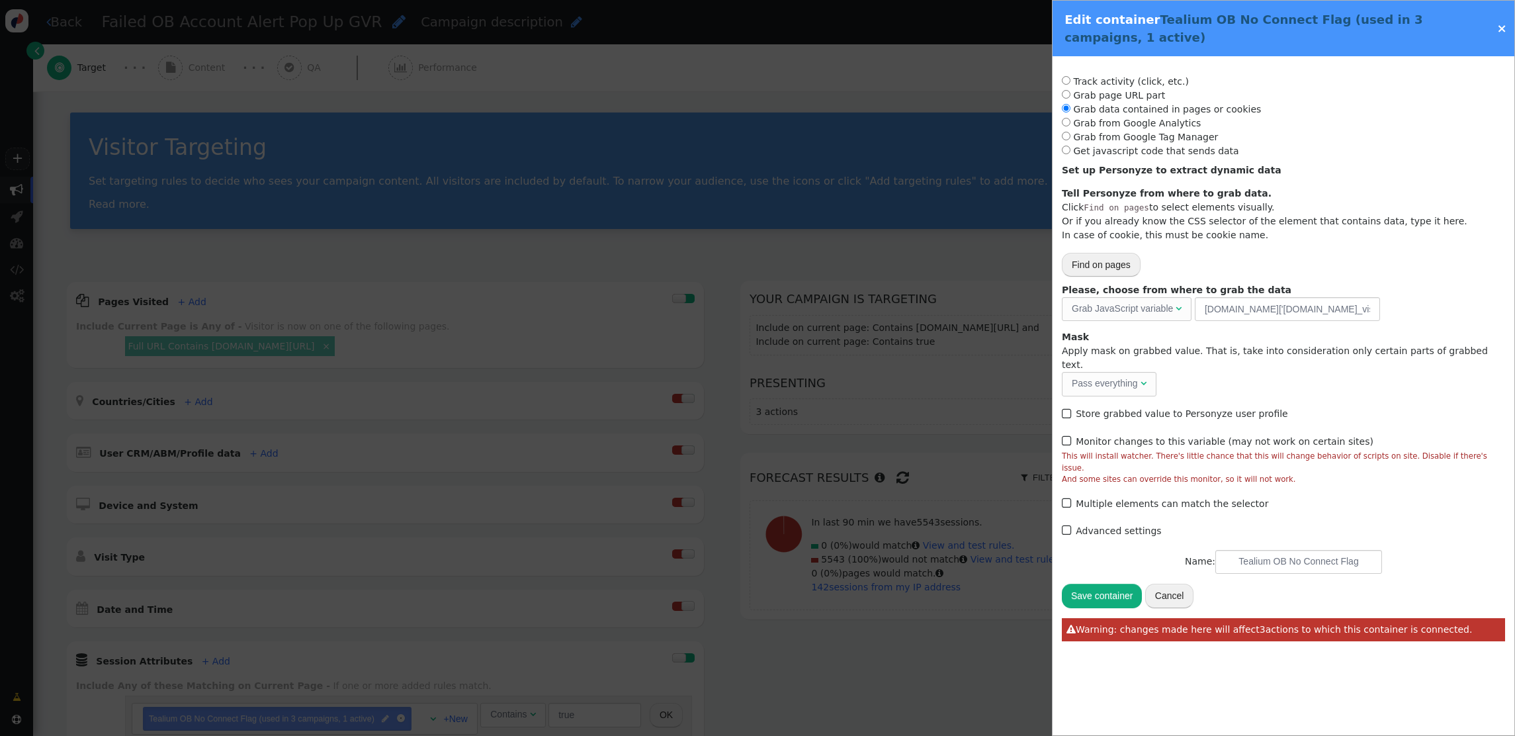
click at [1500, 28] on link "×" at bounding box center [1502, 28] width 10 height 14
